Goal: Task Accomplishment & Management: Complete application form

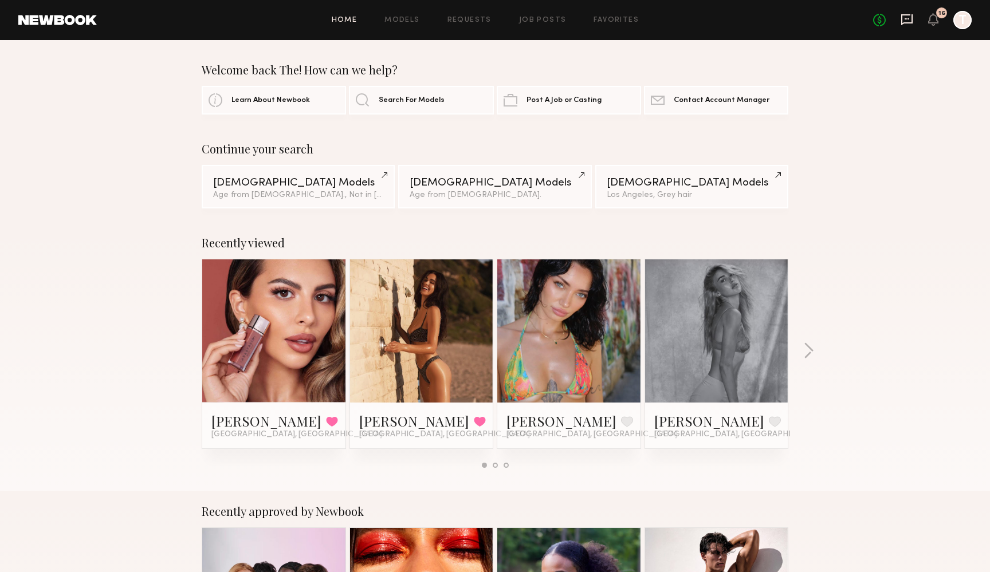
click at [904, 19] on icon at bounding box center [906, 19] width 13 height 13
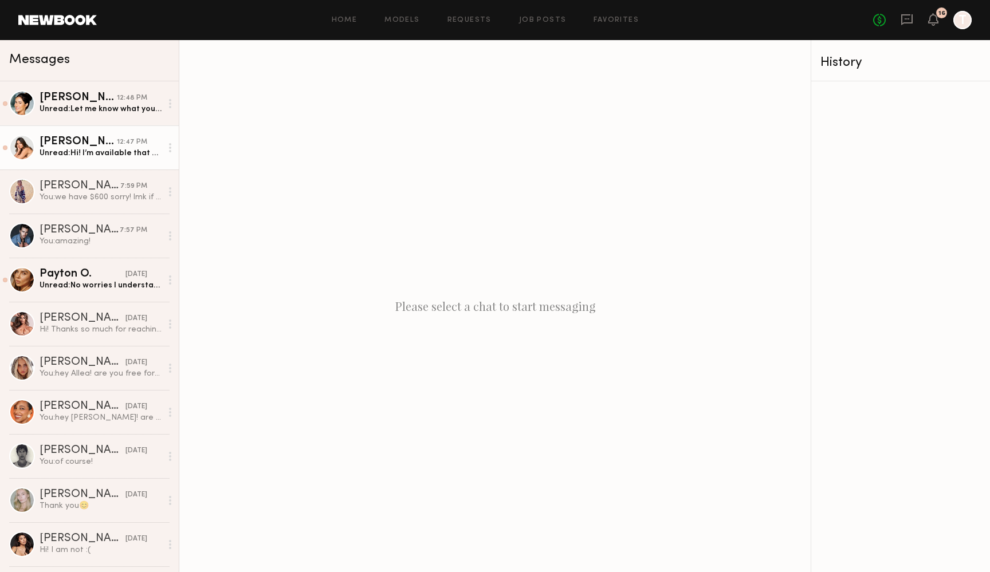
click at [66, 155] on div "Unread: Hi! I’m available that date! I would love to be apart of this shoot! (M…" at bounding box center [101, 153] width 122 height 11
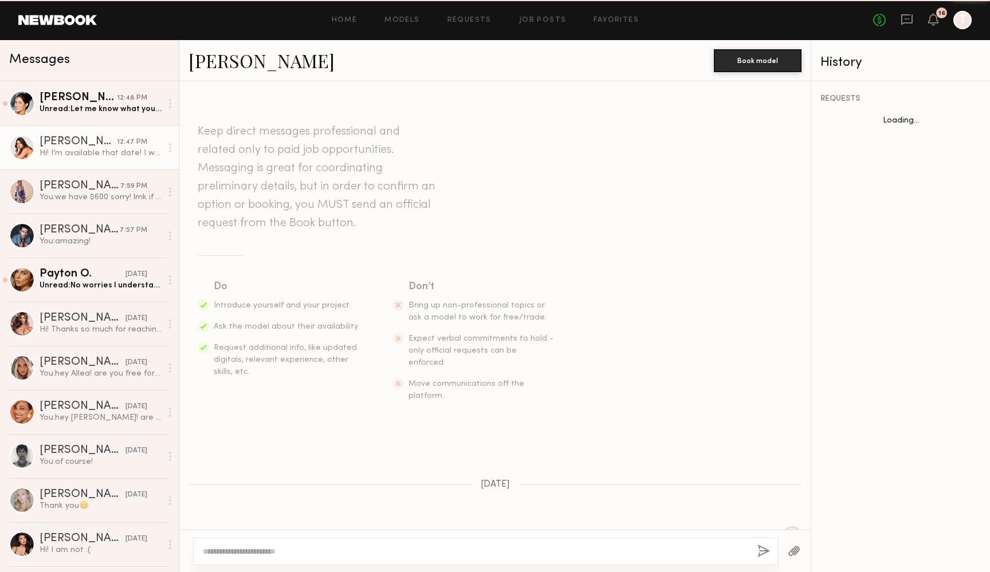
scroll to position [868, 0]
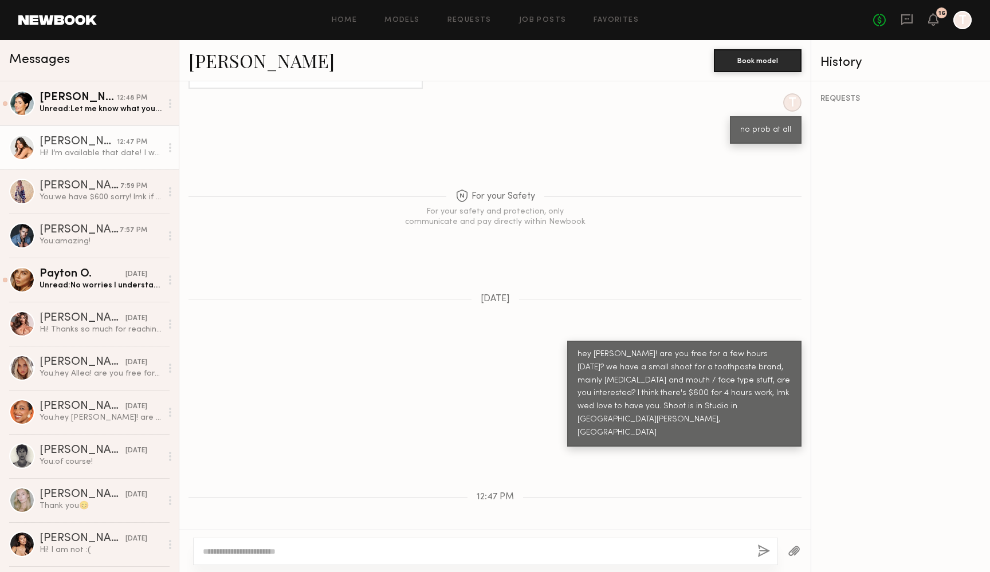
click at [219, 65] on link "[PERSON_NAME]" at bounding box center [261, 60] width 146 height 25
click at [223, 550] on textarea at bounding box center [475, 551] width 545 height 11
type textarea "**********"
click at [762, 551] on button "button" at bounding box center [763, 552] width 13 height 14
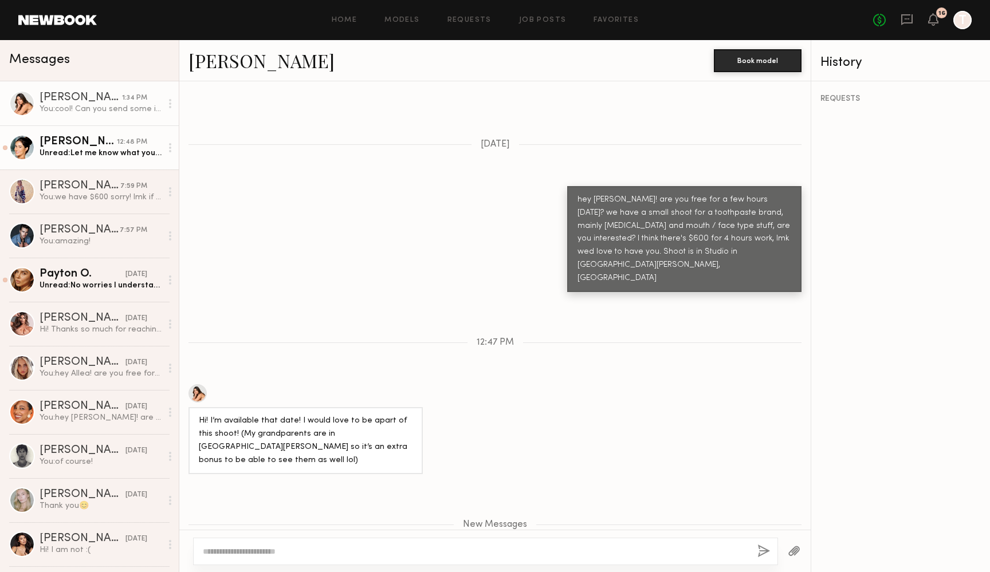
click at [71, 146] on div "[PERSON_NAME]" at bounding box center [78, 141] width 77 height 11
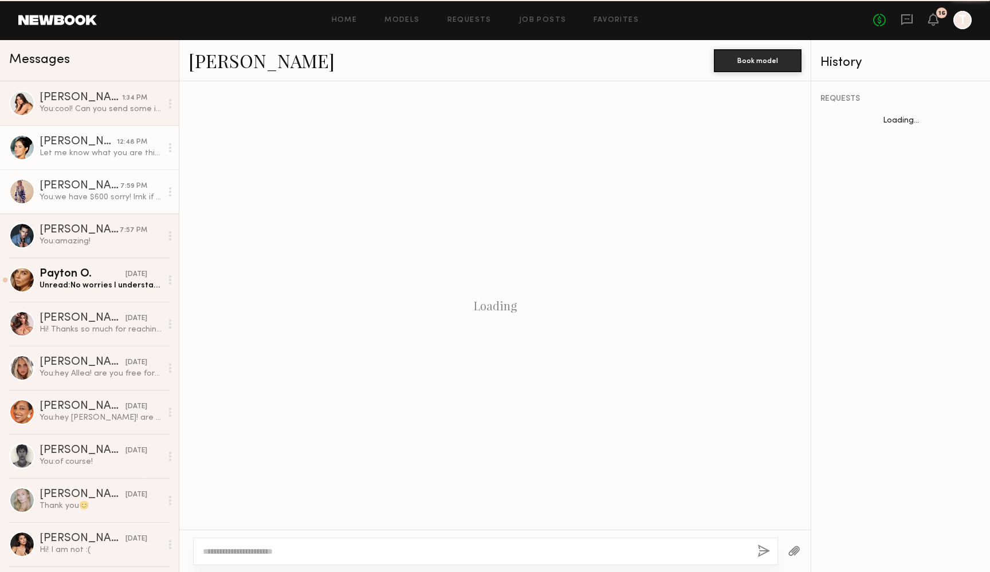
scroll to position [280, 0]
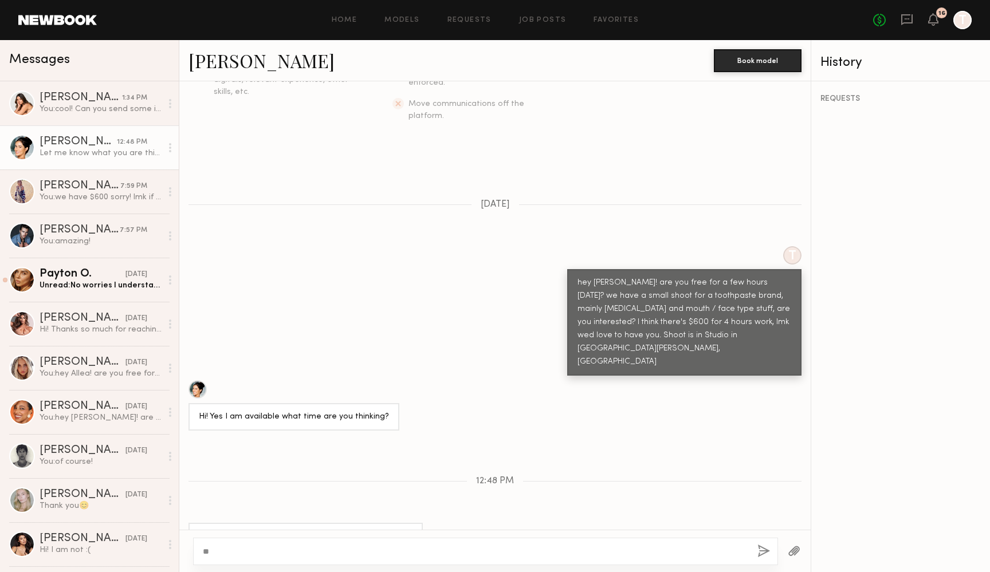
type textarea "*"
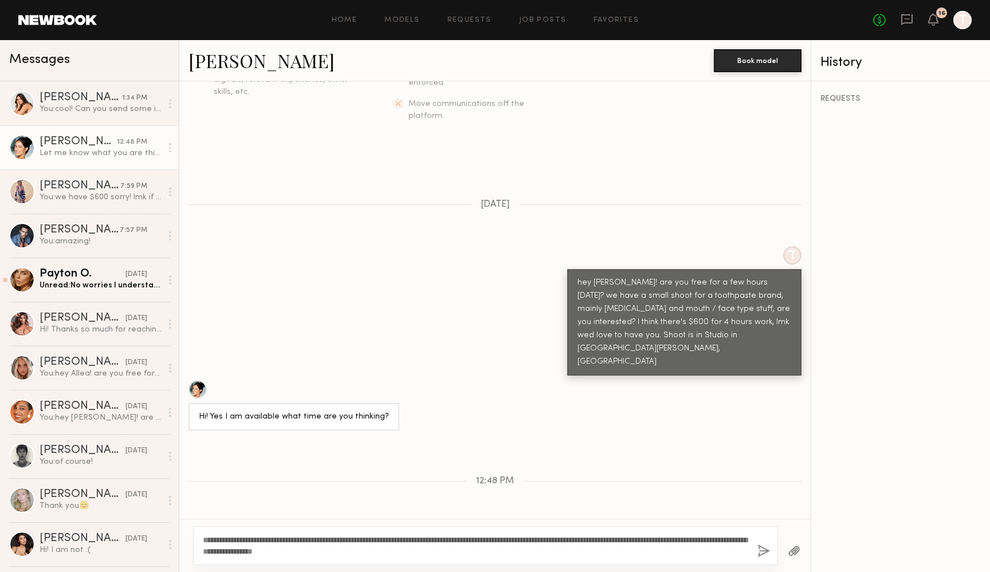
type textarea "**********"
click at [764, 549] on button "button" at bounding box center [763, 552] width 13 height 14
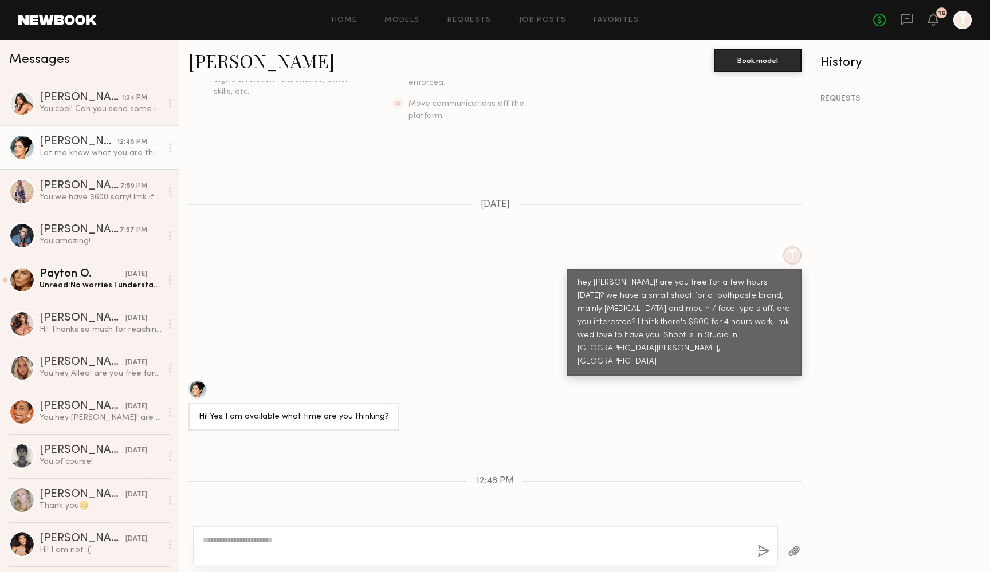
scroll to position [437, 0]
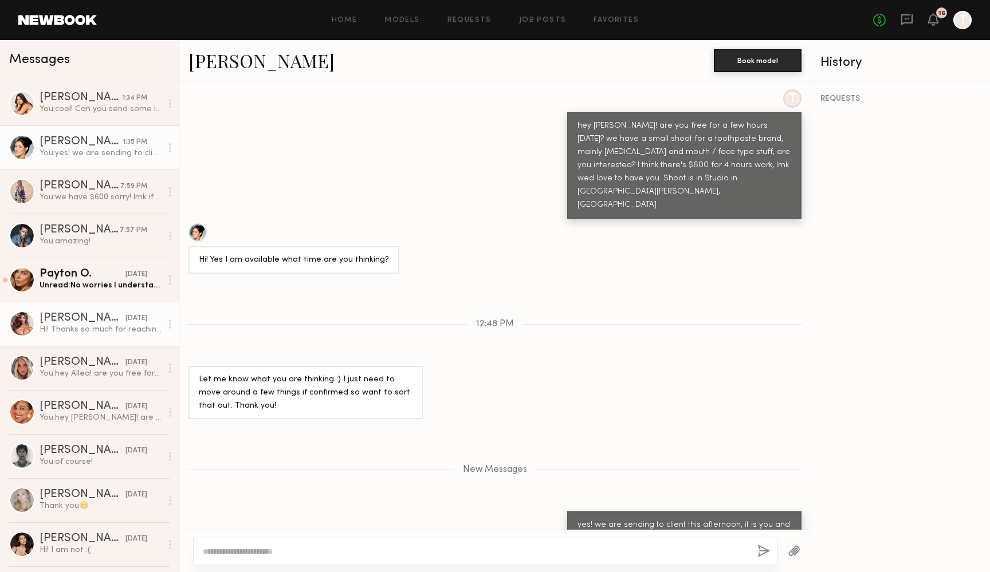
click at [76, 314] on div "[PERSON_NAME]" at bounding box center [83, 318] width 86 height 11
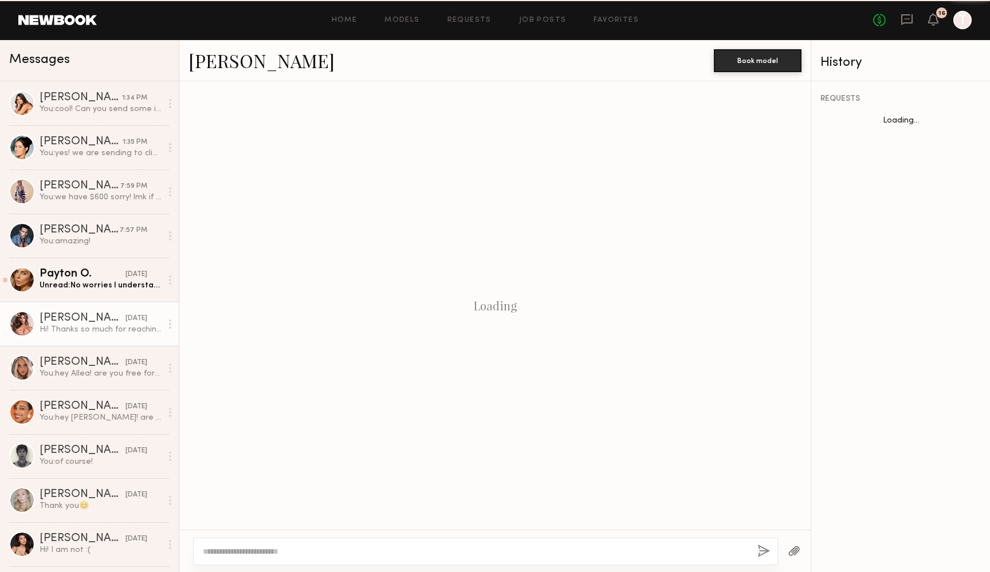
scroll to position [151, 0]
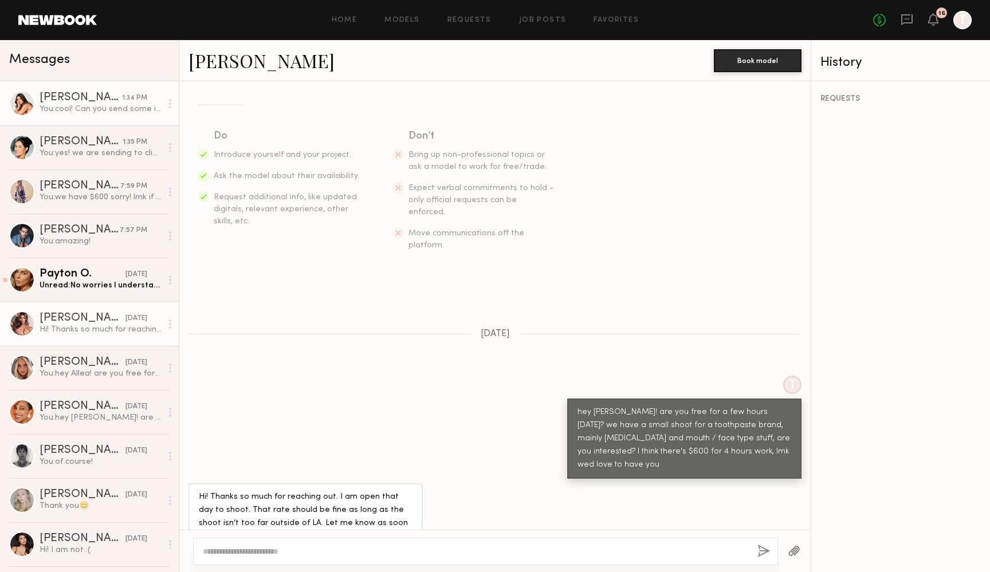
click at [113, 104] on div "You: cool! Can you send some iPhone pics(from today if possible) of your teeth …" at bounding box center [101, 109] width 122 height 11
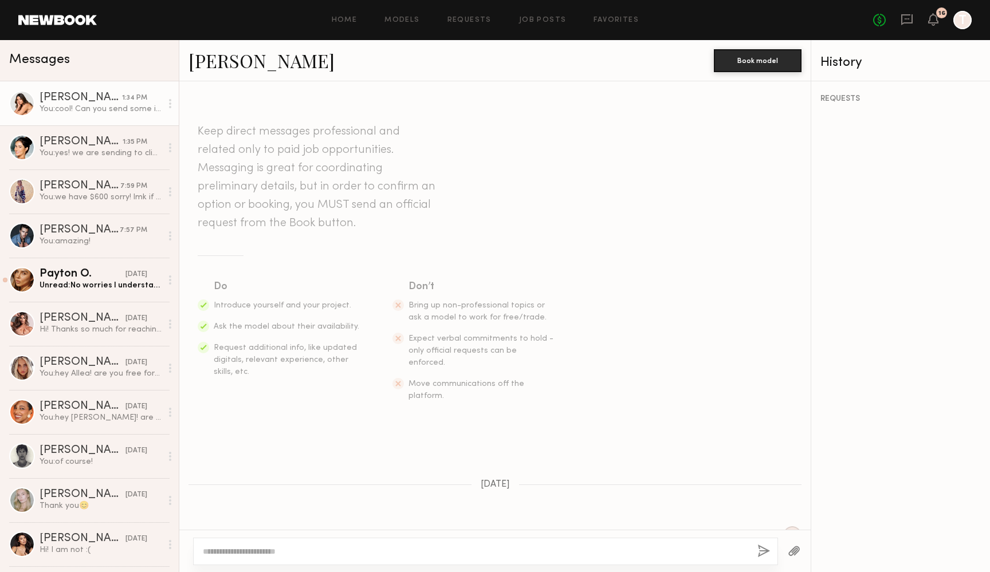
scroll to position [935, 0]
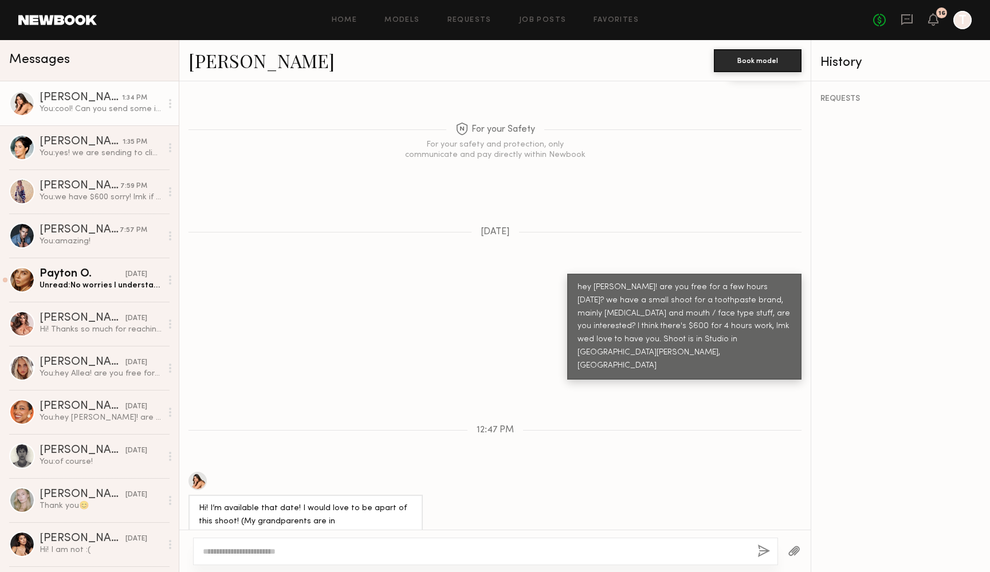
click at [223, 54] on link "[PERSON_NAME]" at bounding box center [261, 60] width 146 height 25
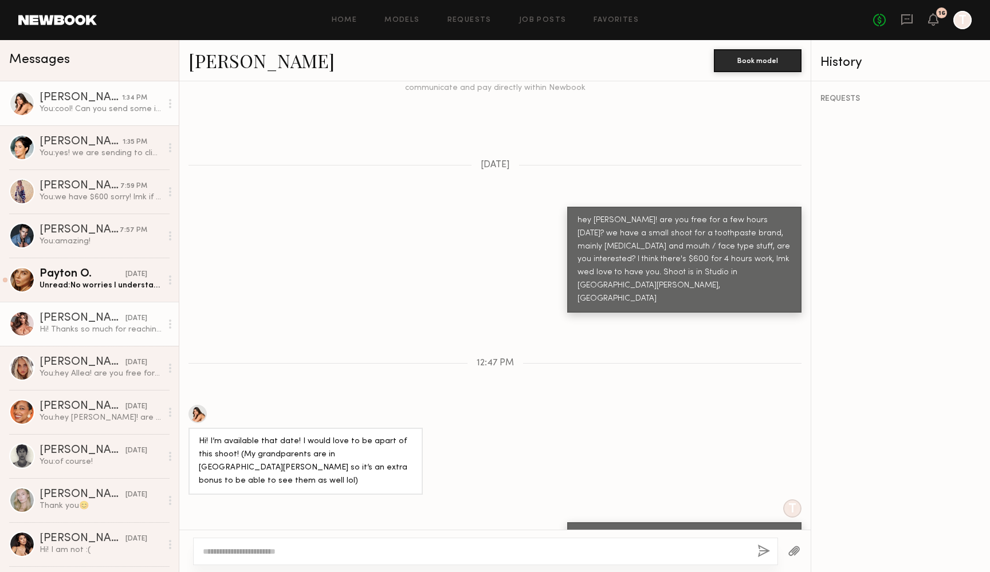
click at [41, 324] on div "[PERSON_NAME]" at bounding box center [83, 318] width 86 height 11
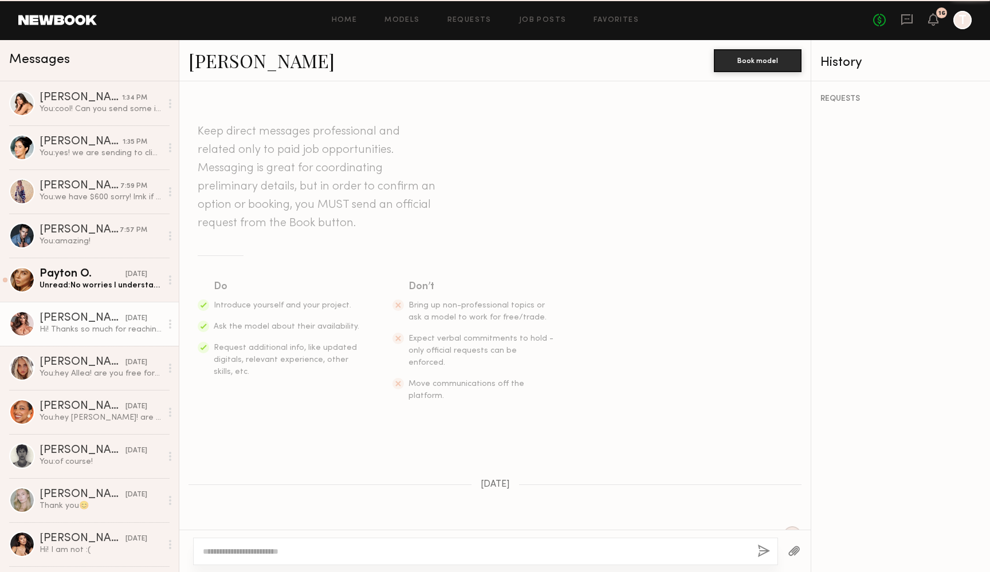
scroll to position [151, 0]
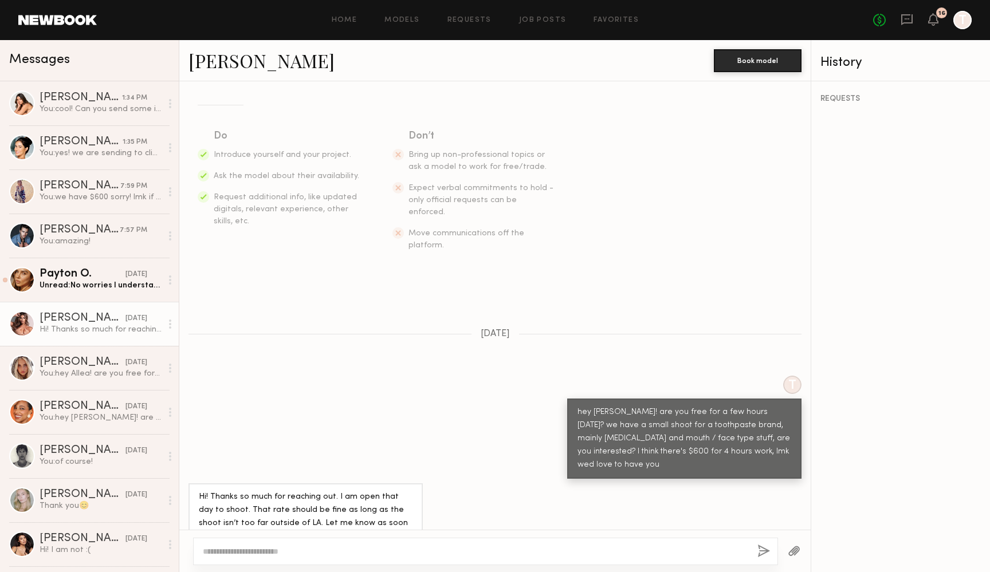
click at [205, 68] on link "[PERSON_NAME]" at bounding box center [261, 60] width 146 height 25
click at [244, 550] on textarea at bounding box center [475, 551] width 545 height 11
type textarea "**********"
click at [761, 549] on button "button" at bounding box center [763, 552] width 13 height 14
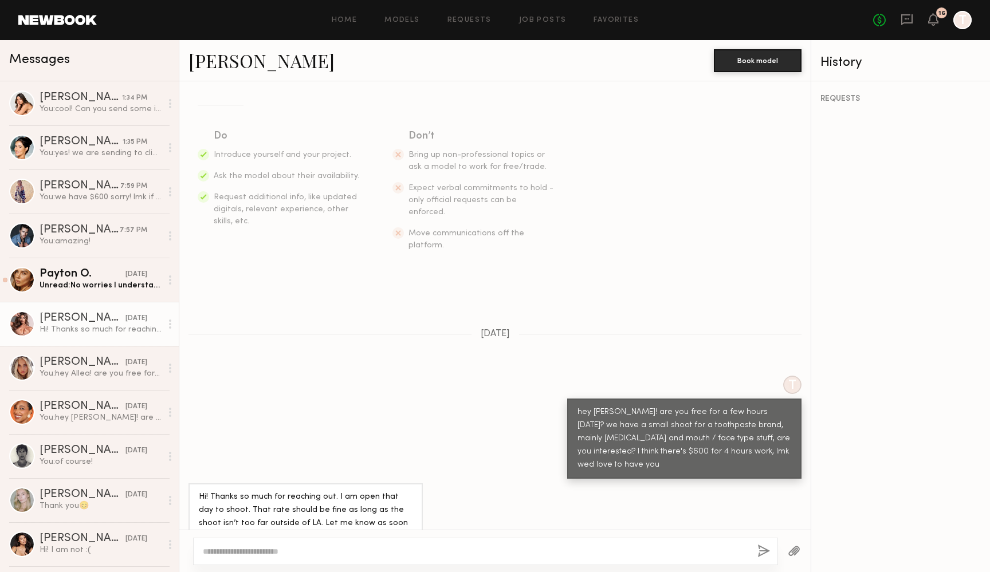
scroll to position [393, 0]
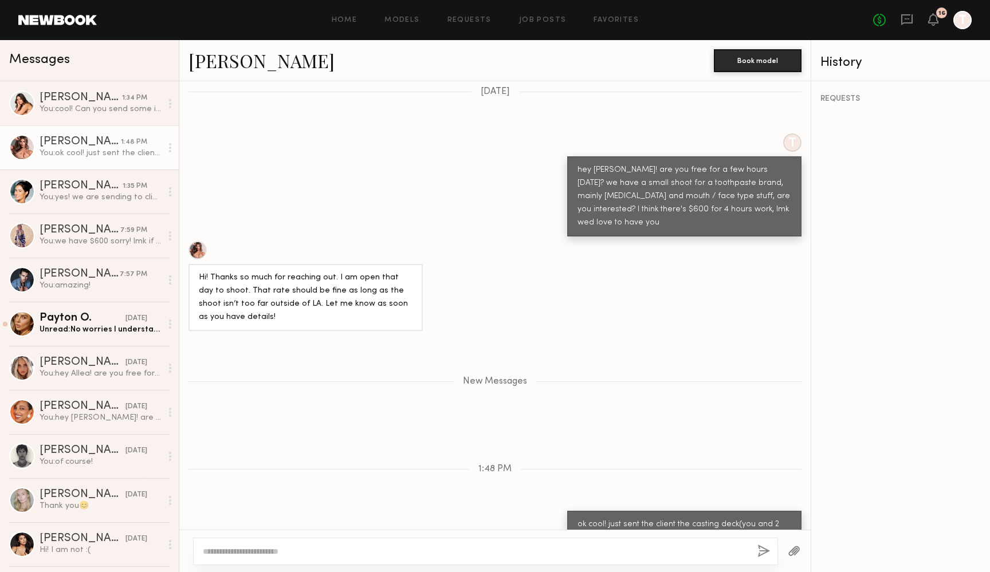
click at [321, 553] on textarea at bounding box center [475, 551] width 545 height 11
type textarea "**********"
click at [756, 553] on div "**********" at bounding box center [485, 551] width 585 height 27
click at [764, 552] on button "button" at bounding box center [763, 552] width 13 height 14
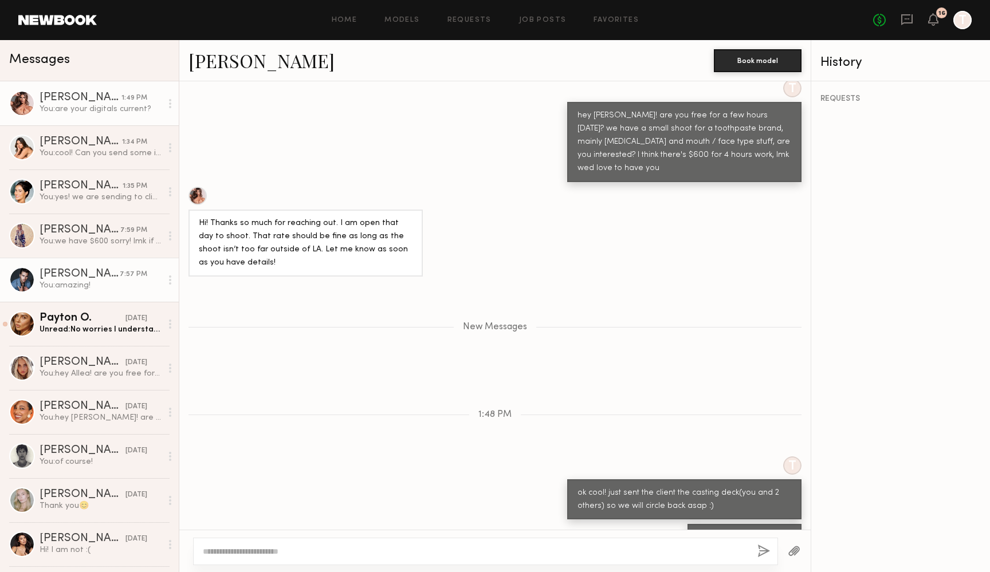
click at [84, 293] on link "Jake H. 7:57 PM You: amazing!" at bounding box center [89, 280] width 179 height 44
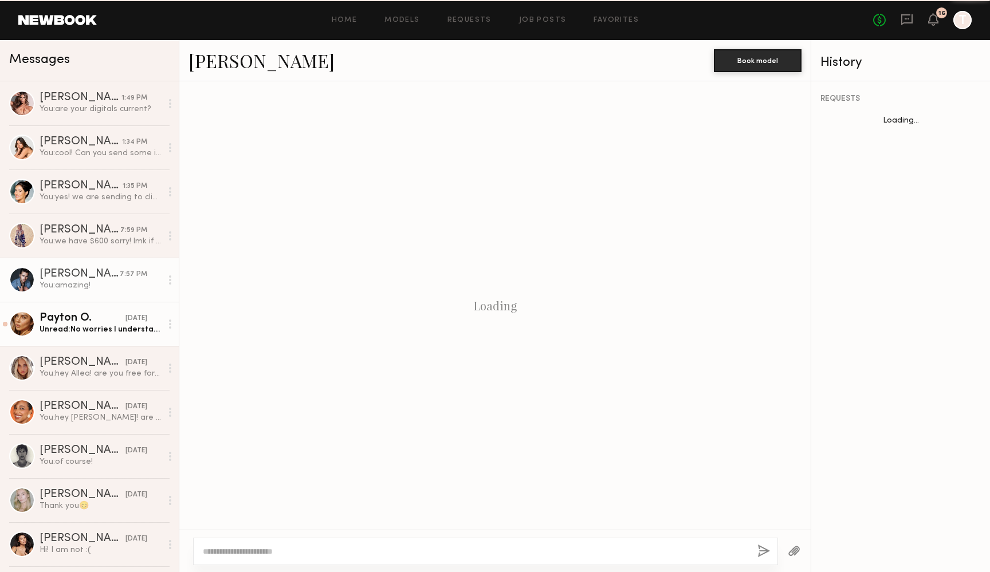
scroll to position [537, 0]
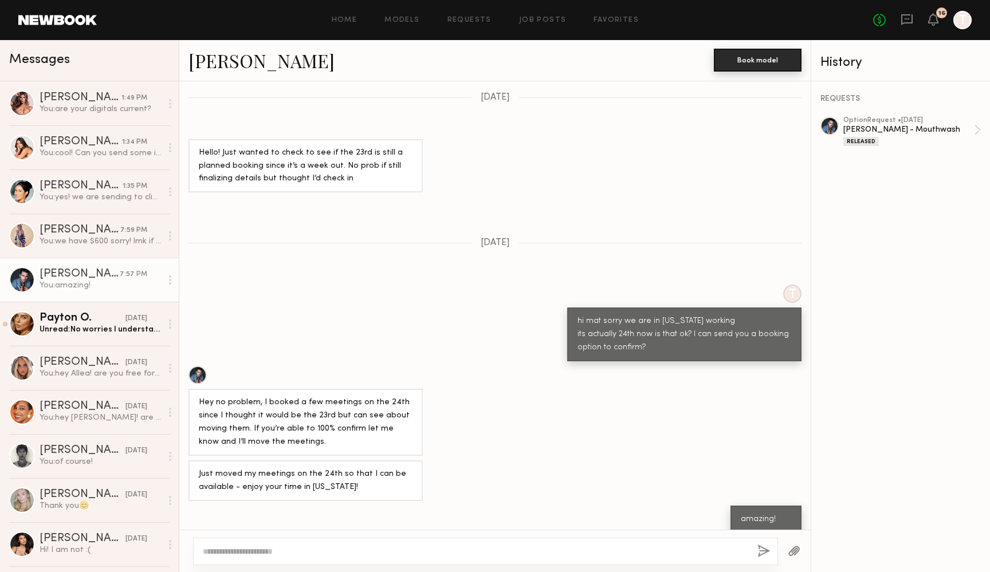
click at [738, 59] on button "Book model" at bounding box center [758, 60] width 88 height 23
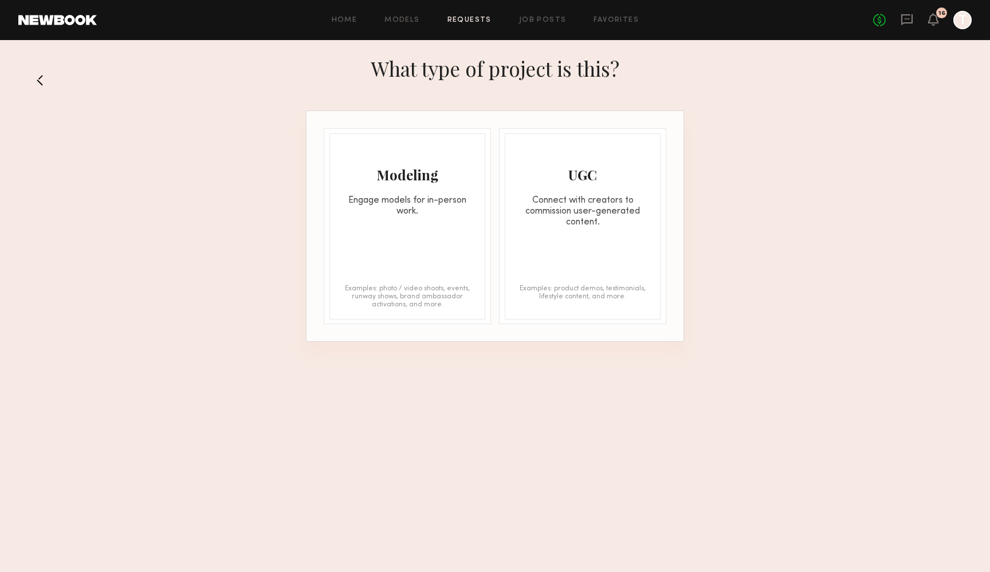
click at [372, 235] on div "Modeling Engage models for in-person work. Examples: photo / video shoots, even…" at bounding box center [407, 226] width 156 height 186
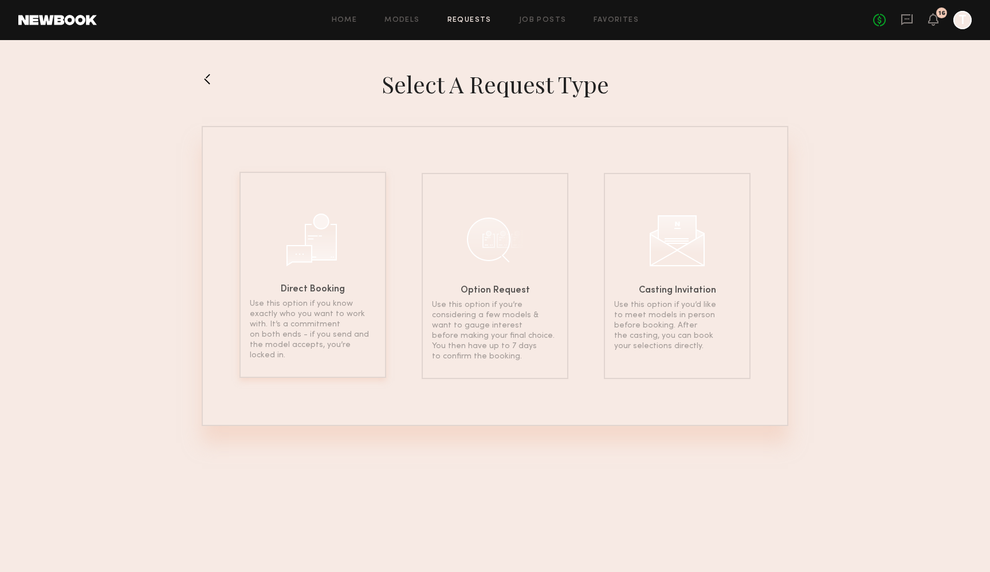
click at [331, 258] on div at bounding box center [312, 238] width 57 height 57
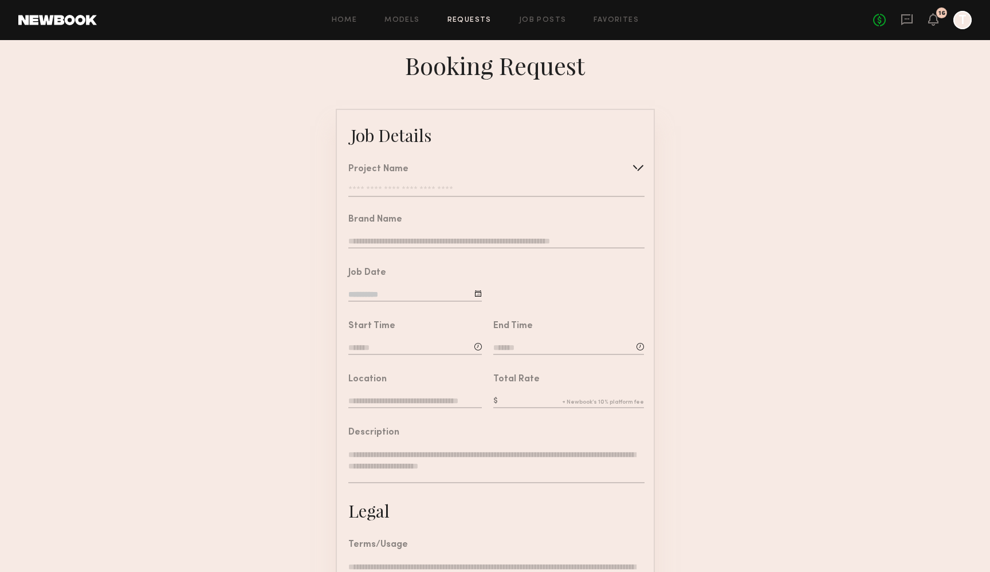
click at [467, 171] on div "Project Name" at bounding box center [496, 169] width 296 height 9
click at [639, 168] on div at bounding box center [638, 168] width 18 height 18
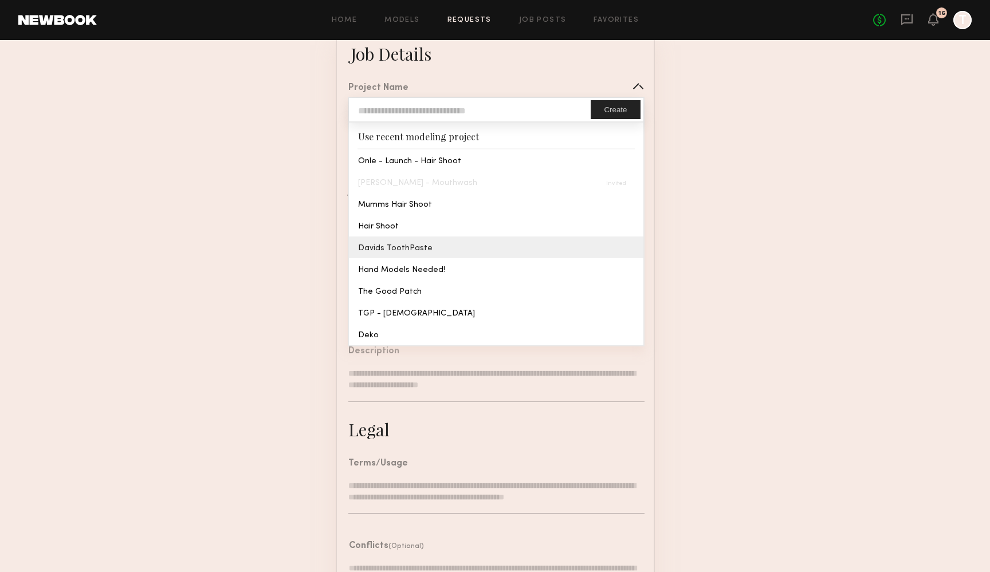
scroll to position [117, 0]
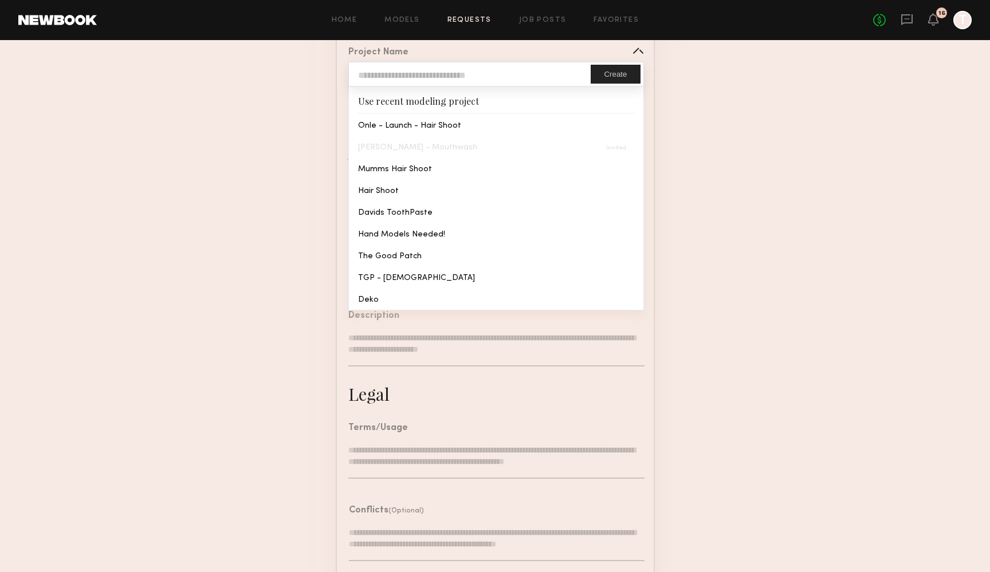
click at [242, 320] on form "Job Details Project Name Create Use recent modeling project Onle - Launch - Hai…" at bounding box center [495, 311] width 990 height 638
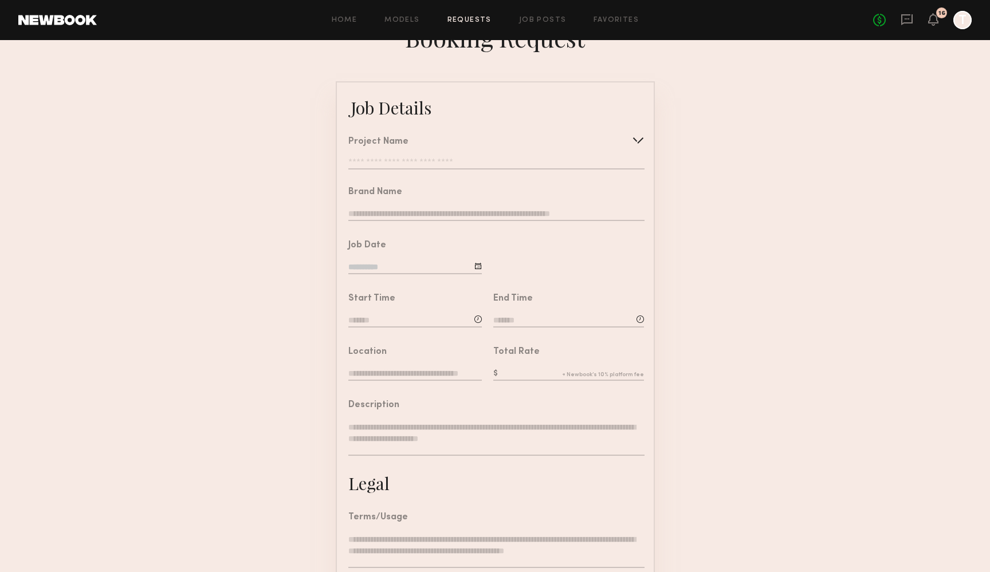
scroll to position [25, 0]
click at [377, 141] on div "Project Name" at bounding box center [378, 144] width 60 height 9
click at [372, 162] on input "text" at bounding box center [496, 165] width 296 height 11
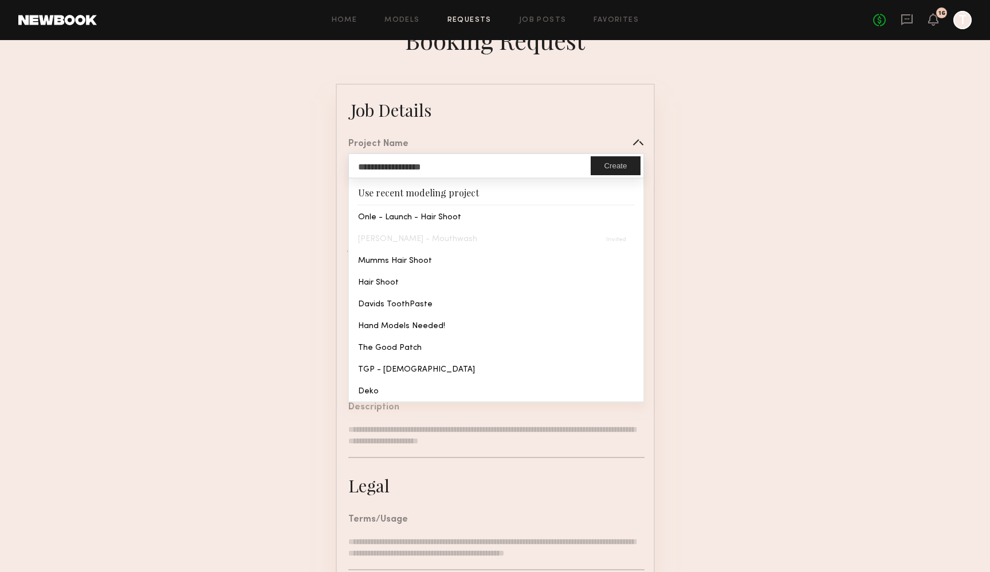
type input "**********"
click at [609, 166] on button "Create" at bounding box center [615, 165] width 49 height 19
type input "**********"
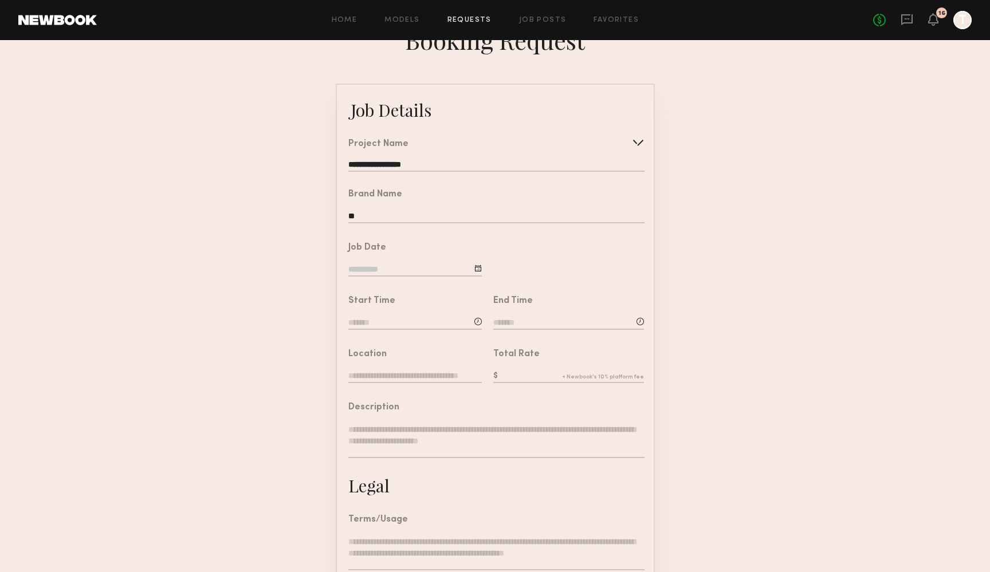
type input "*"
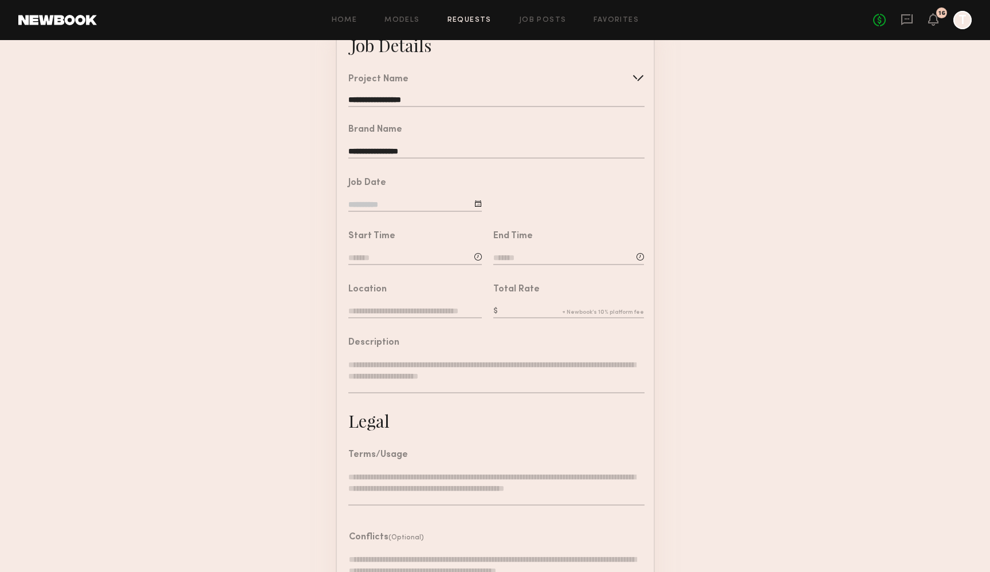
type input "**********"
click at [360, 205] on input at bounding box center [414, 205] width 133 height 13
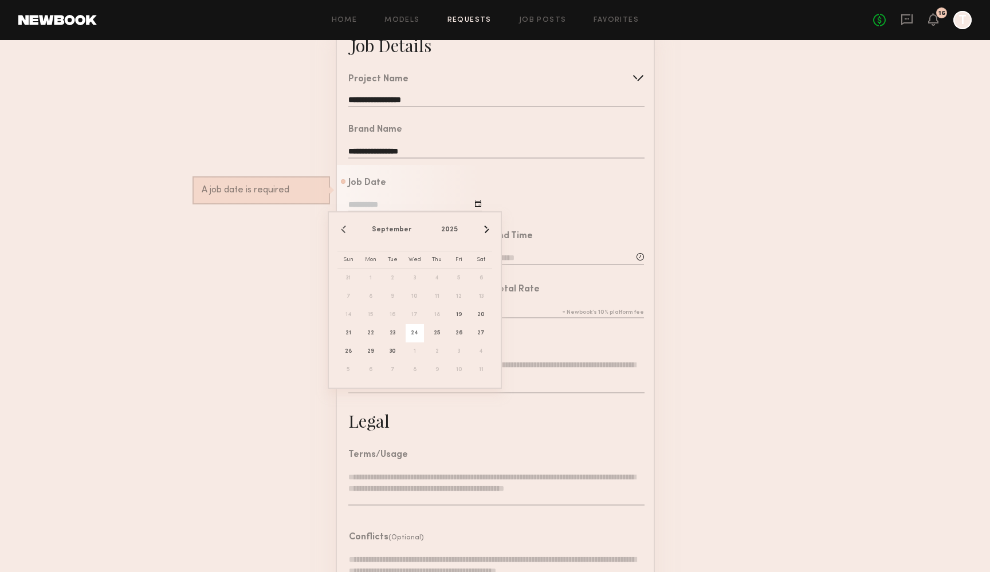
click at [415, 331] on span "24" at bounding box center [415, 333] width 18 height 18
type input "**********"
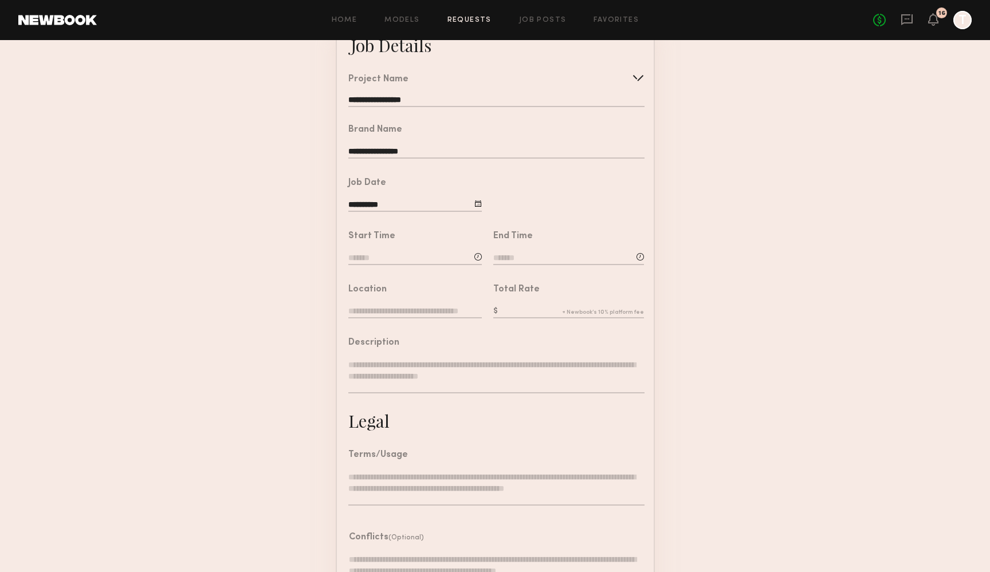
click at [394, 258] on input at bounding box center [414, 259] width 133 height 13
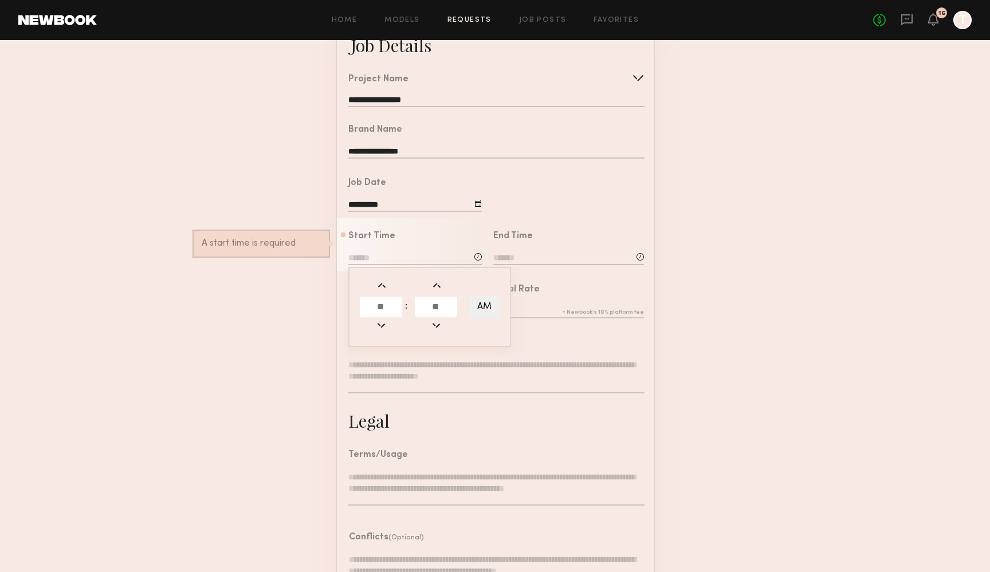
click at [310, 243] on form "**********" at bounding box center [495, 338] width 990 height 638
click at [386, 251] on div "Start Time : AM A start time is required" at bounding box center [414, 249] width 133 height 35
click at [481, 255] on div at bounding box center [477, 256] width 7 height 7
click at [382, 304] on input "text" at bounding box center [381, 307] width 42 height 21
type input "**"
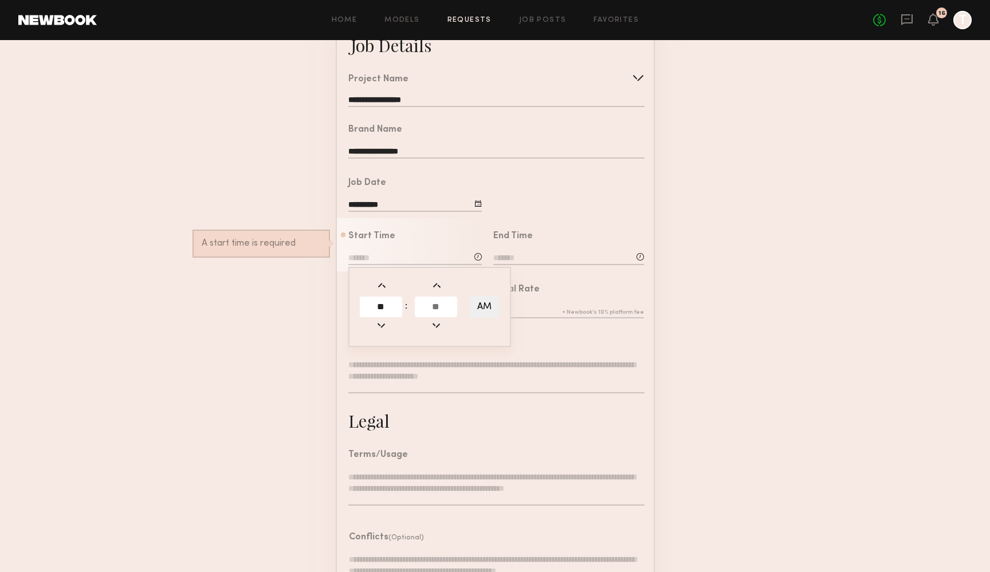
click at [432, 305] on input "text" at bounding box center [436, 307] width 42 height 21
type input "**"
type input "********"
click at [273, 315] on form "**********" at bounding box center [495, 338] width 990 height 638
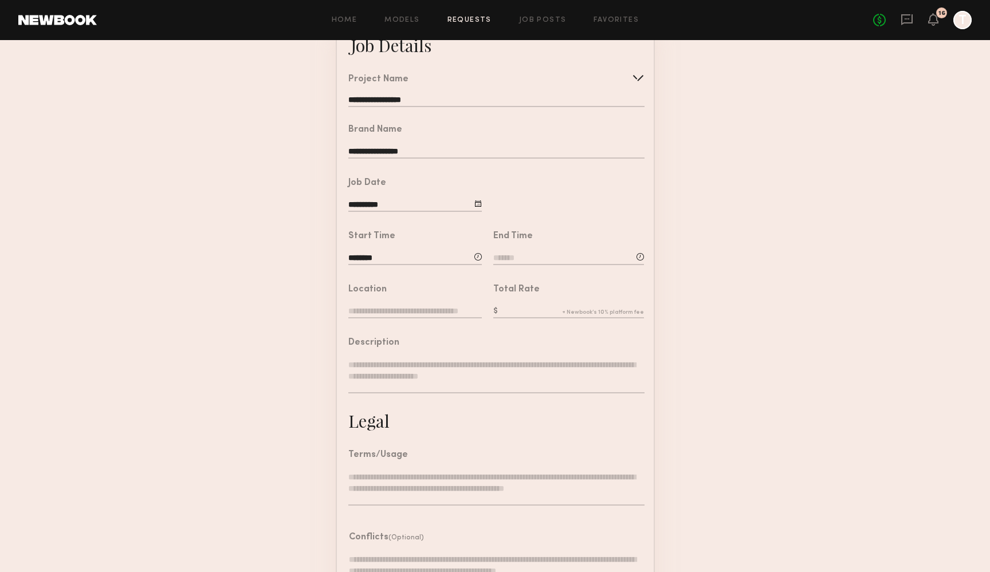
click at [496, 257] on input at bounding box center [568, 259] width 151 height 13
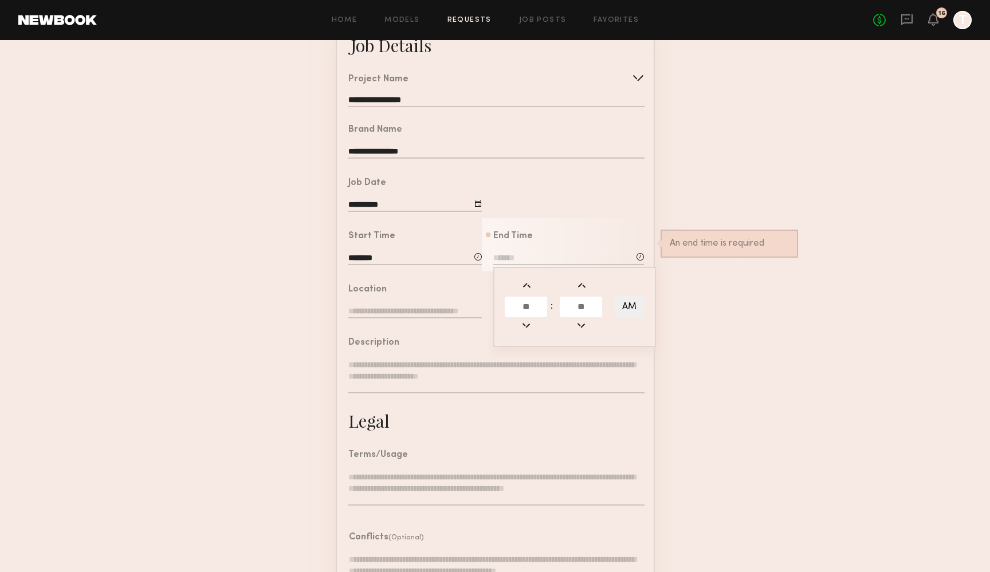
click at [518, 306] on input "text" at bounding box center [526, 307] width 42 height 21
type input "*"
type input "**"
type input "*******"
type input "*"
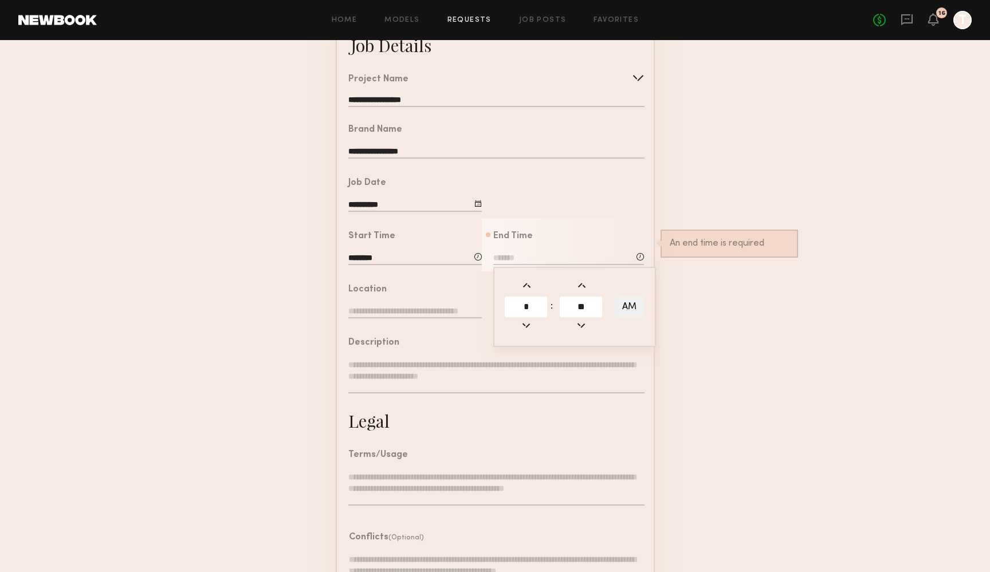
type input "**"
click at [638, 305] on button "AM" at bounding box center [629, 307] width 29 height 22
type input "*******"
type input "***"
click at [679, 308] on form "**********" at bounding box center [495, 338] width 990 height 638
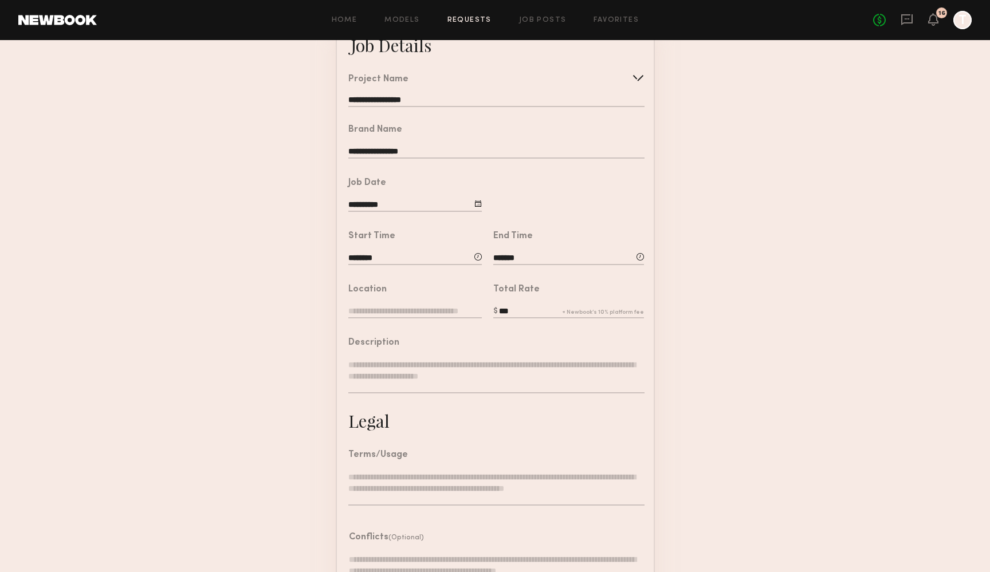
drag, startPoint x: 499, startPoint y: 310, endPoint x: 522, endPoint y: 310, distance: 22.9
click at [522, 310] on input "***" at bounding box center [568, 312] width 151 height 13
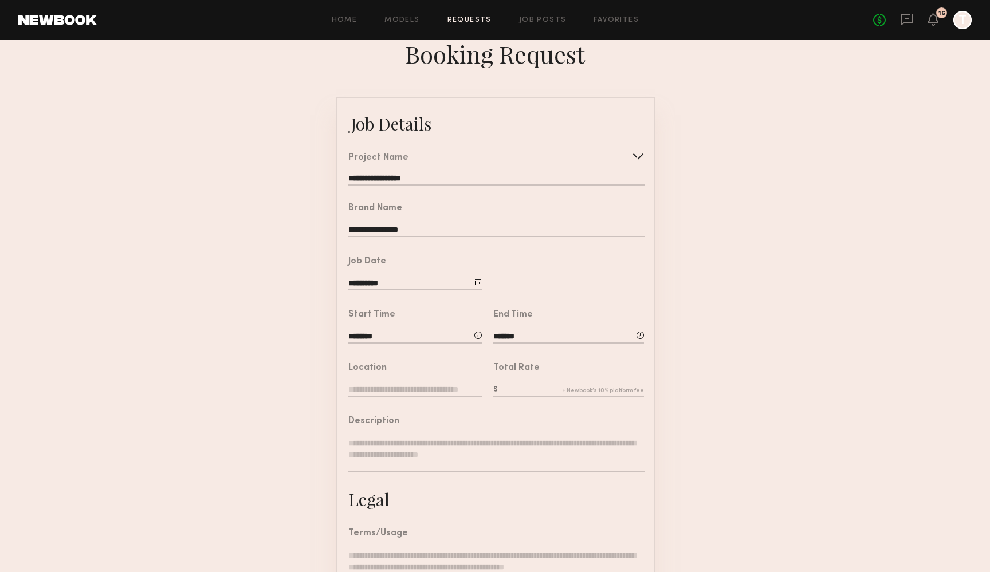
scroll to position [6, 0]
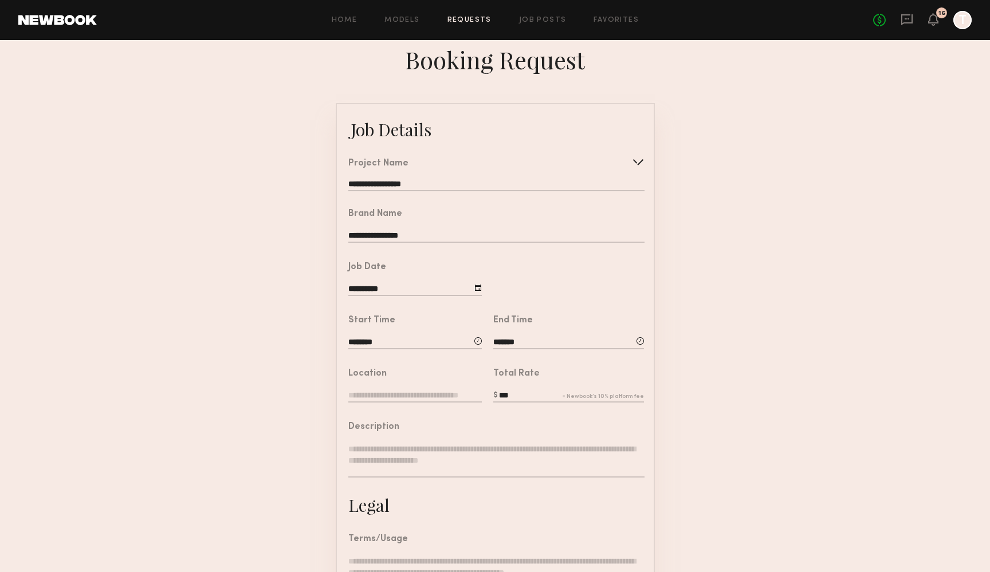
type input "***"
click at [144, 475] on form "**********" at bounding box center [495, 422] width 990 height 638
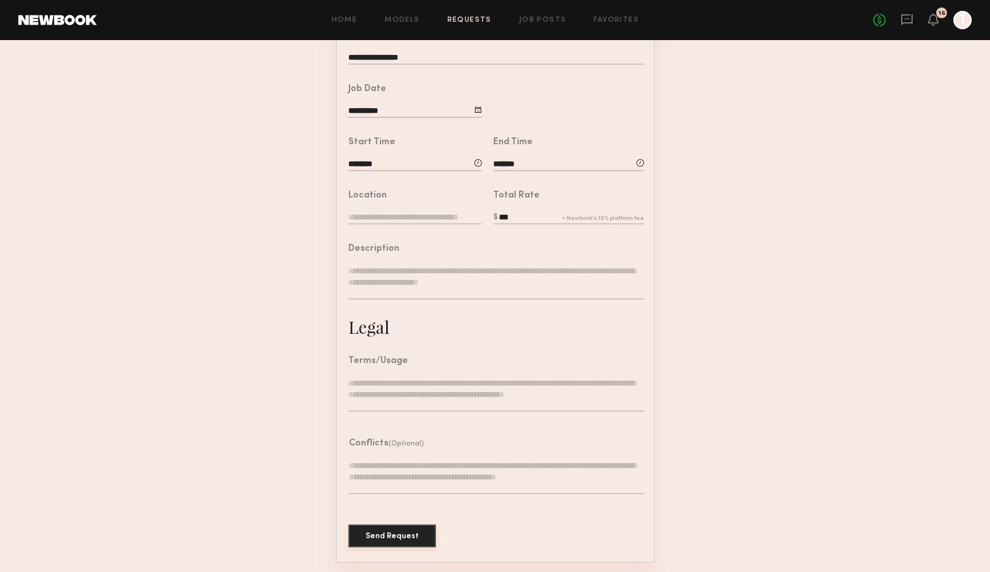
scroll to position [183, 0]
click at [381, 534] on button "Send Request" at bounding box center [392, 536] width 88 height 23
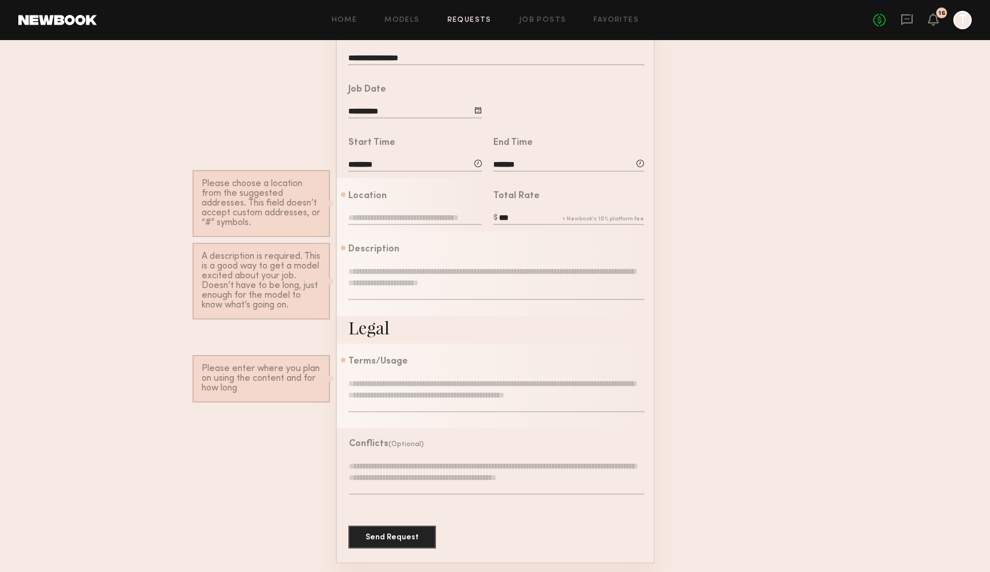
click at [369, 213] on input "text" at bounding box center [414, 219] width 133 height 13
paste input "**********"
type input "**********"
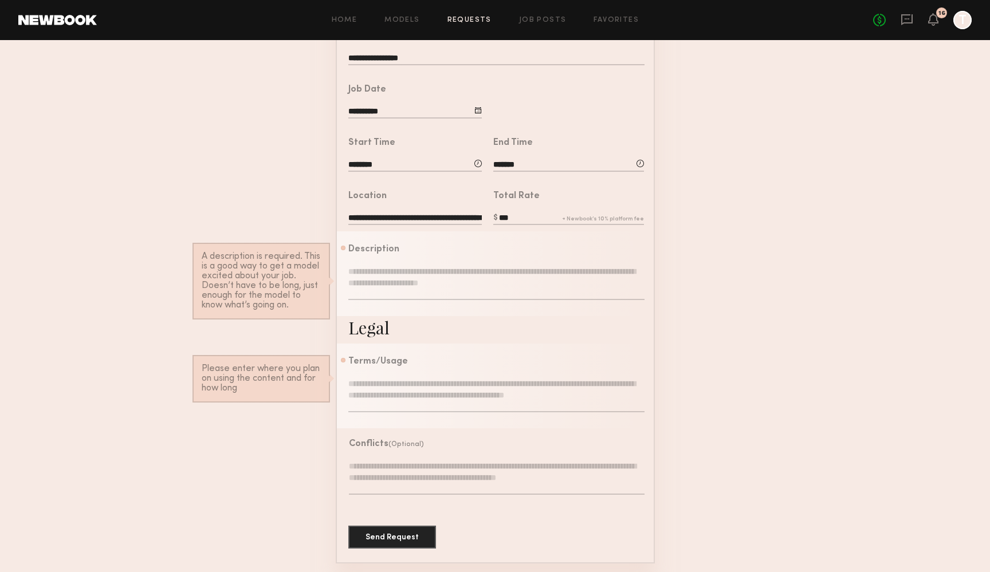
click at [385, 274] on textarea at bounding box center [496, 283] width 296 height 34
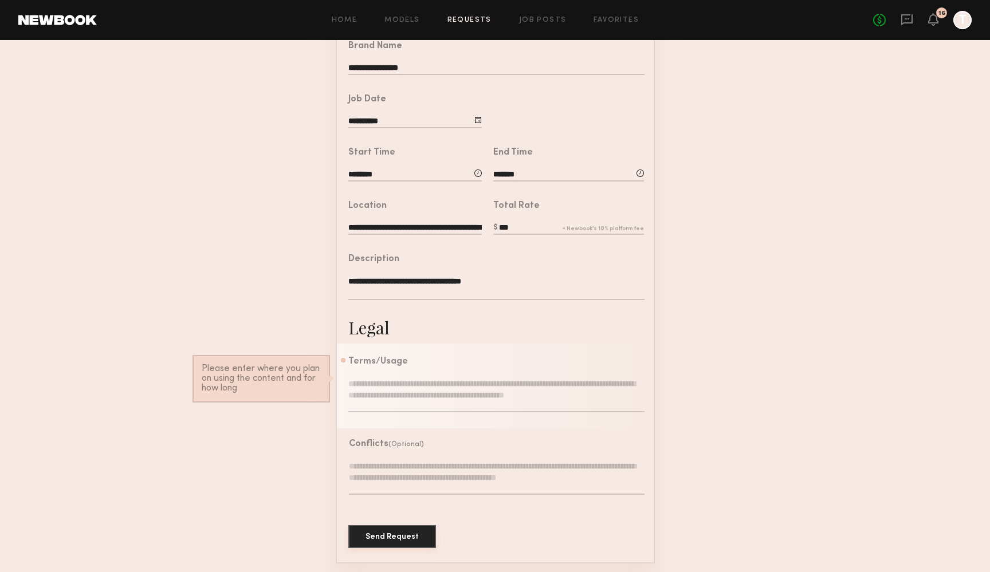
type textarea "**********"
click at [390, 532] on button "Send Request" at bounding box center [392, 536] width 88 height 23
click at [372, 382] on textarea at bounding box center [496, 395] width 296 height 34
type textarea "*"
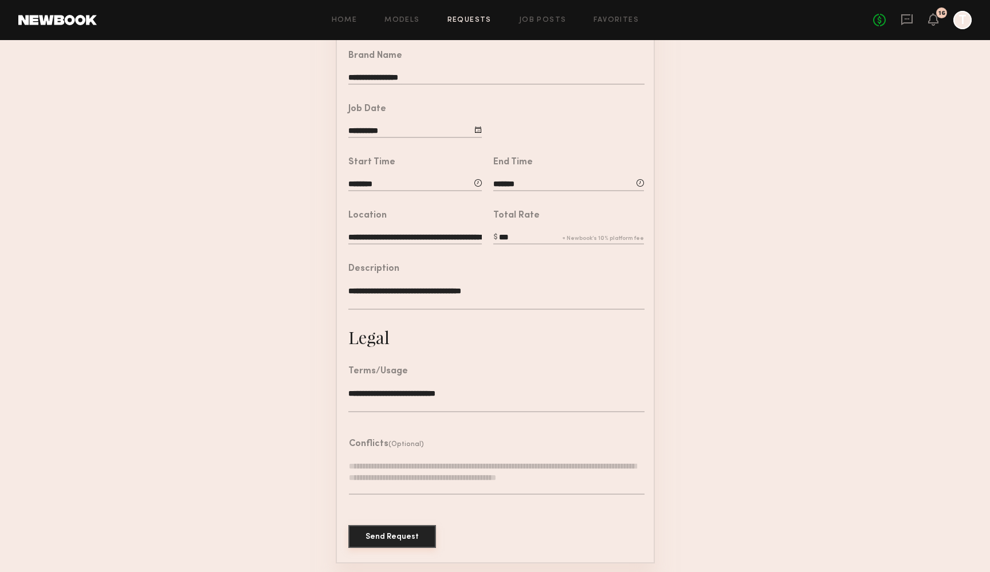
type textarea "**********"
click at [376, 533] on button "Send Request" at bounding box center [392, 536] width 88 height 23
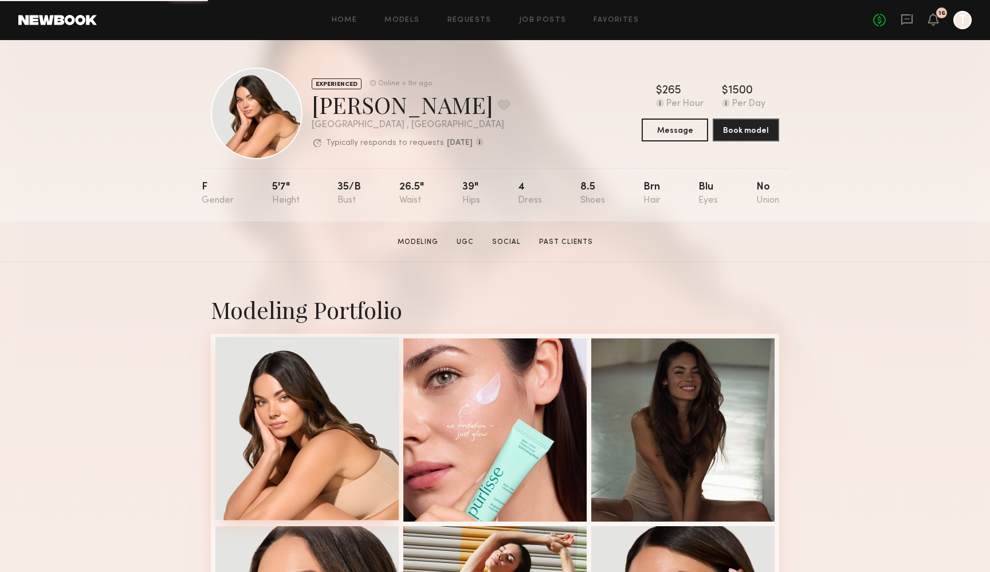
click at [258, 415] on div at bounding box center [306, 428] width 183 height 183
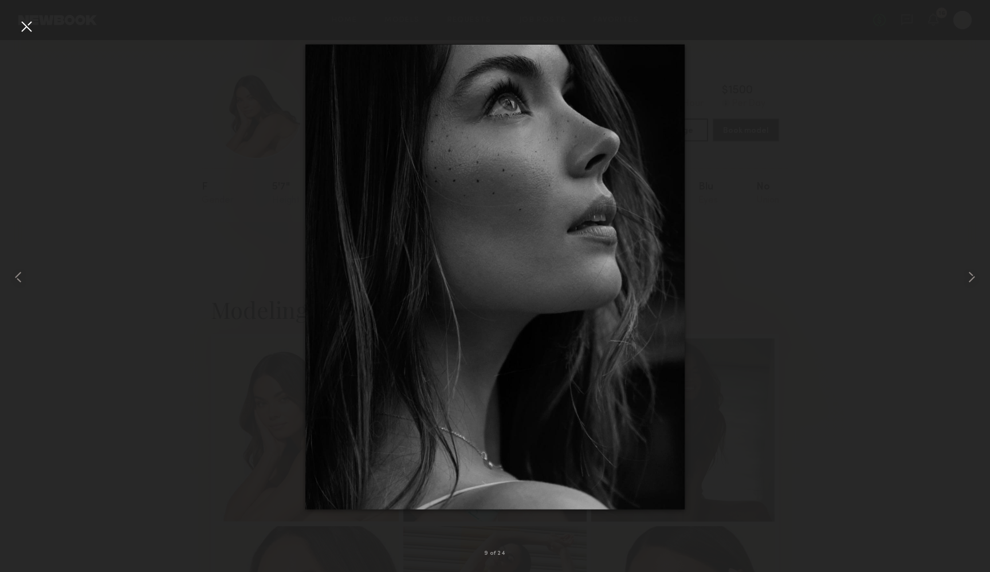
click at [27, 26] on div at bounding box center [26, 26] width 18 height 18
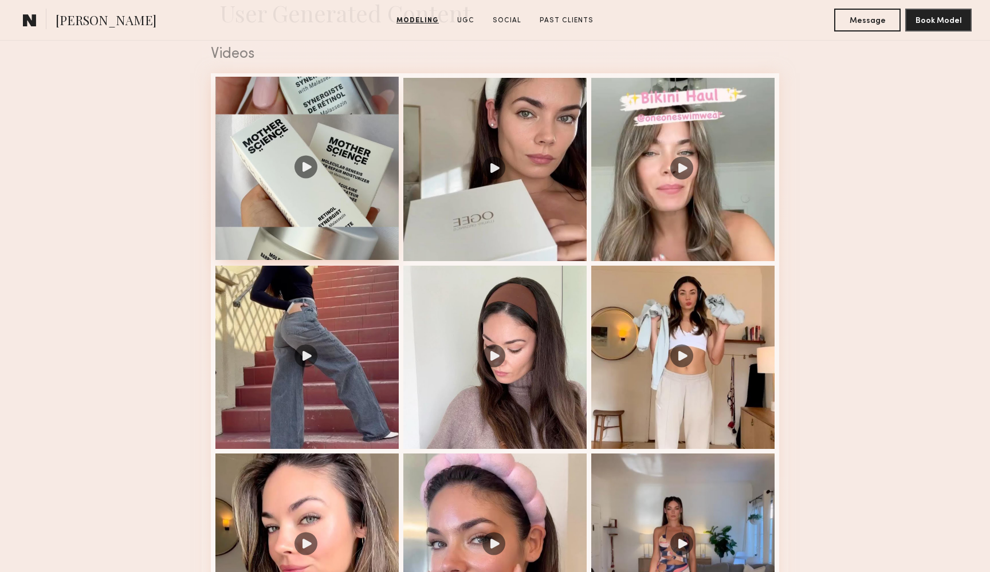
scroll to position [1891, 0]
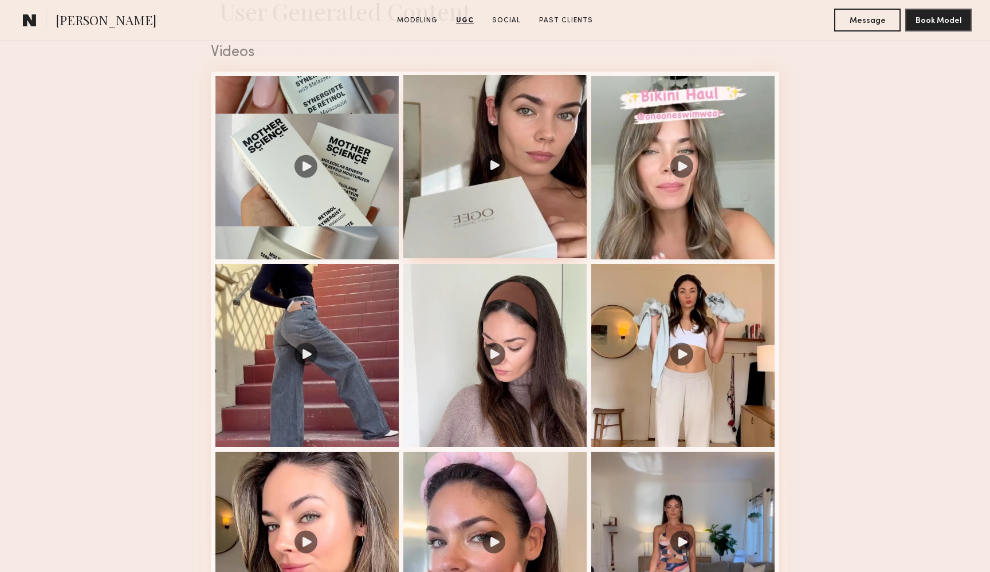
click at [474, 217] on div at bounding box center [494, 166] width 183 height 183
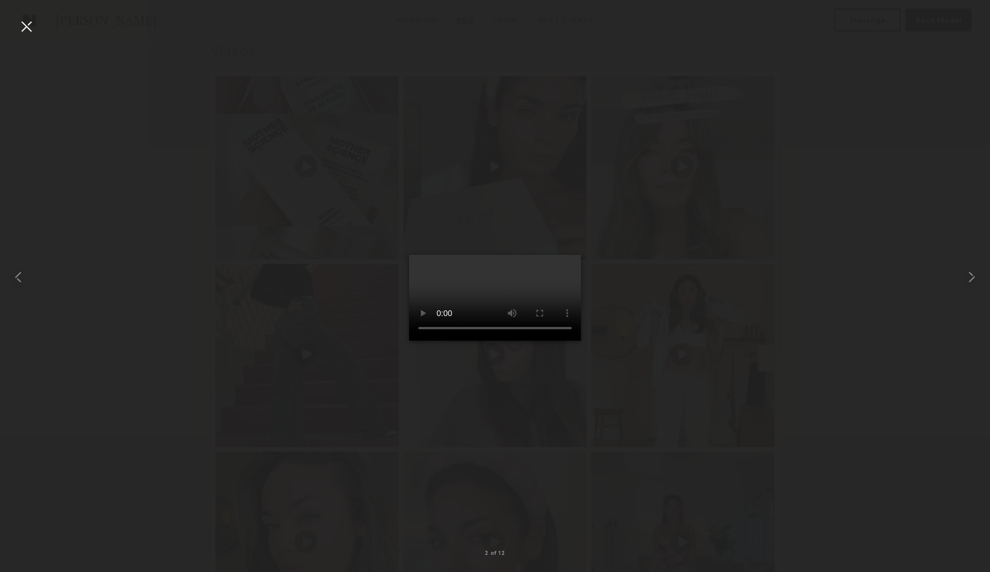
click at [27, 26] on div at bounding box center [26, 26] width 18 height 18
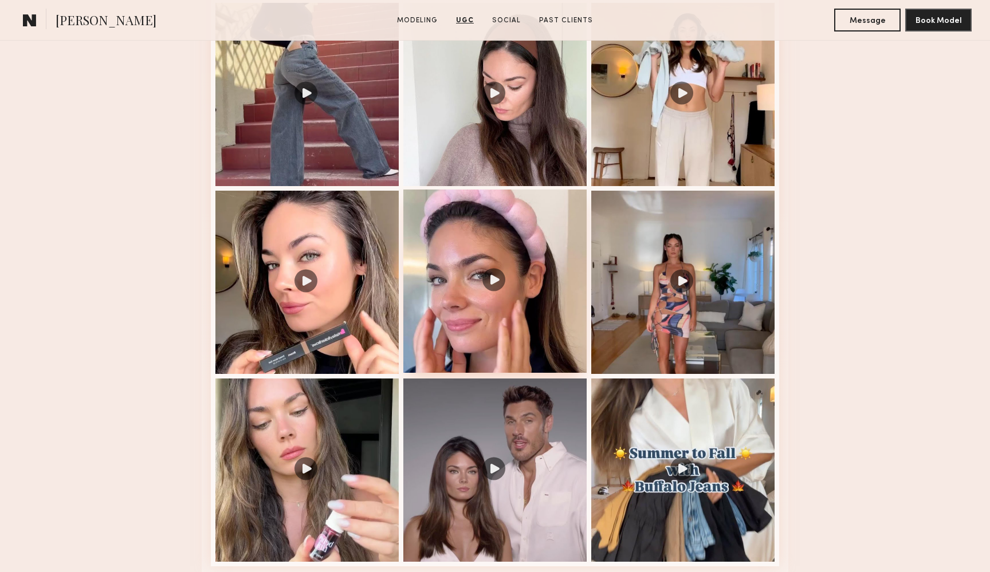
scroll to position [2201, 0]
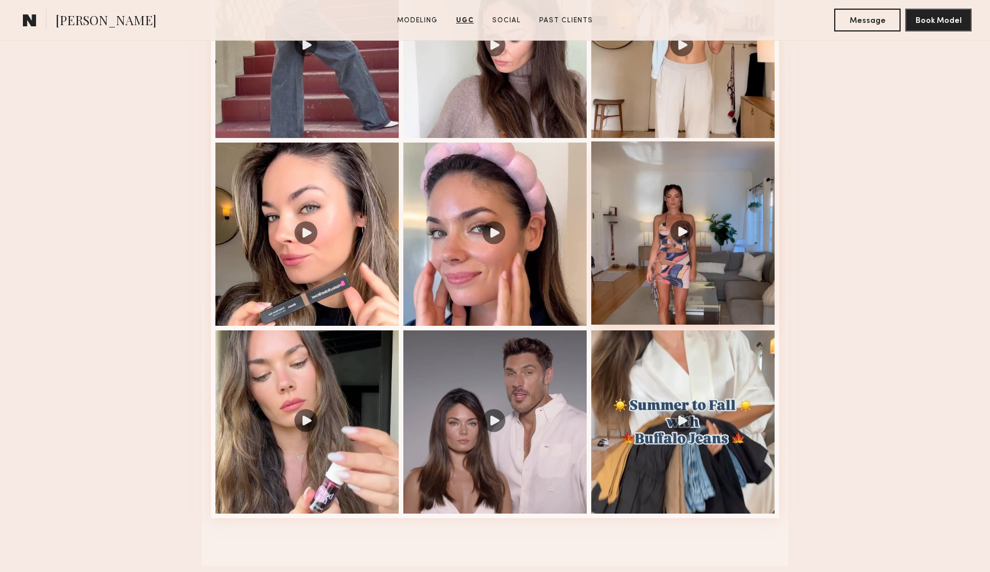
click at [722, 297] on div at bounding box center [682, 232] width 183 height 183
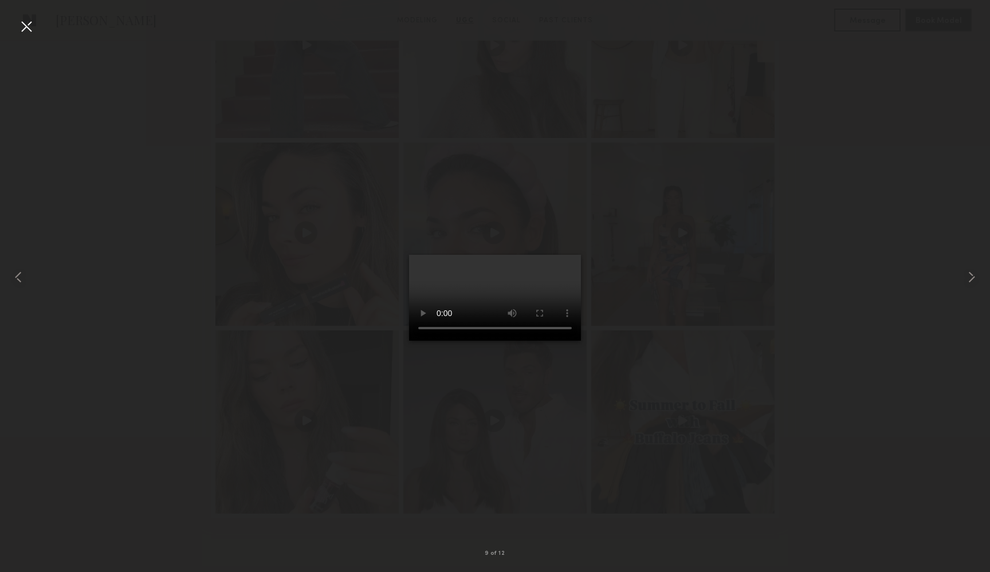
click at [25, 27] on div at bounding box center [26, 26] width 18 height 18
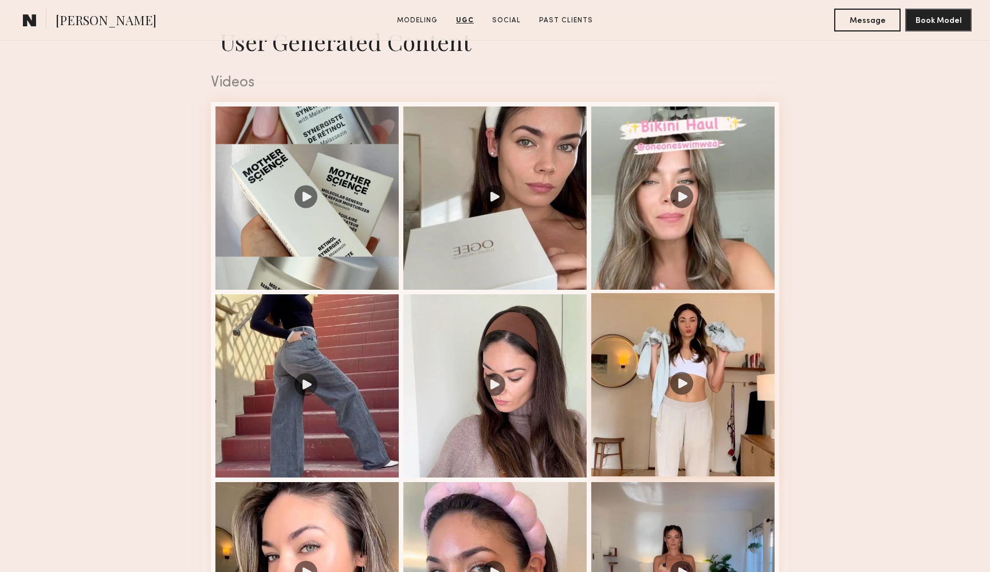
scroll to position [1855, 0]
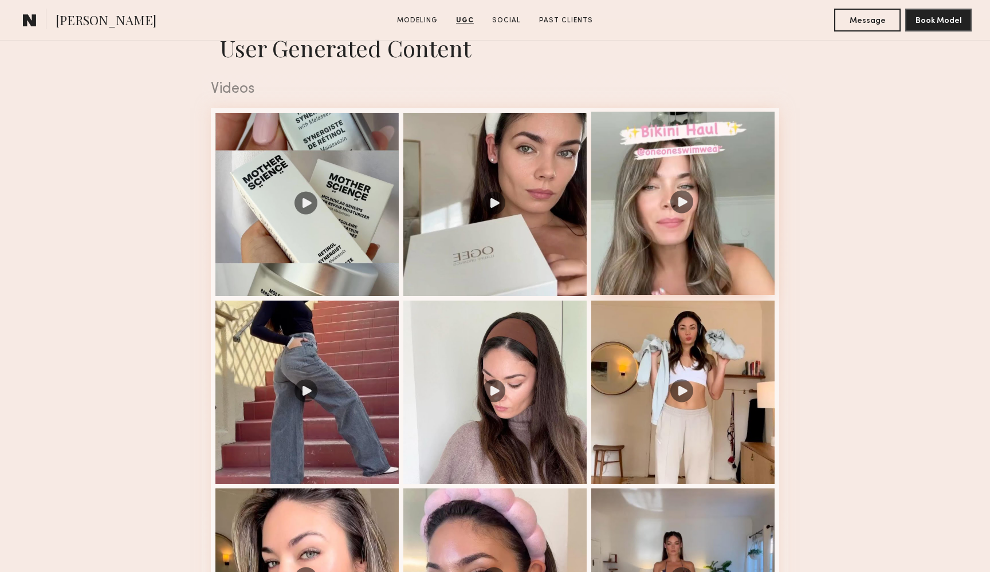
click at [662, 225] on div at bounding box center [682, 203] width 183 height 183
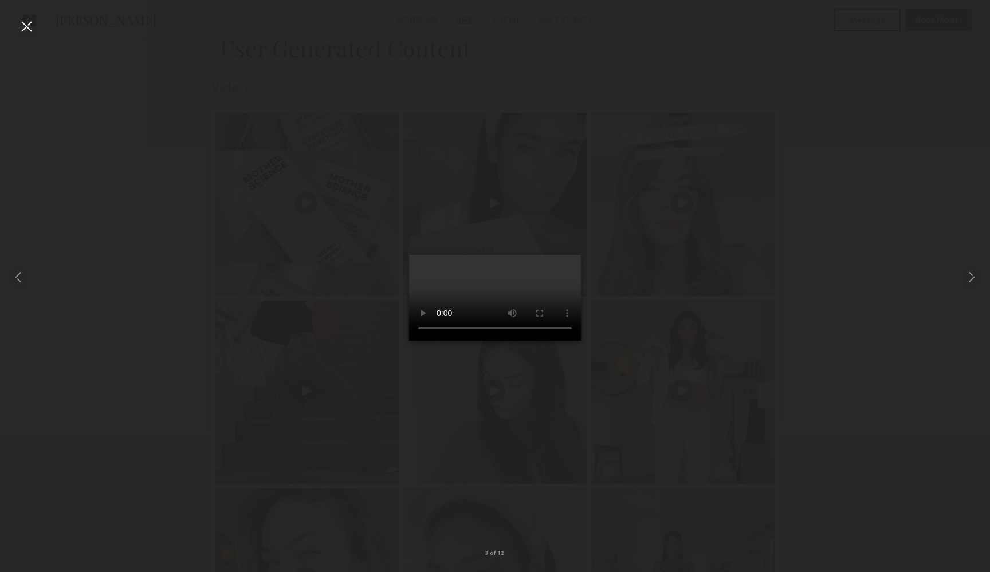
click at [25, 23] on div at bounding box center [26, 26] width 18 height 18
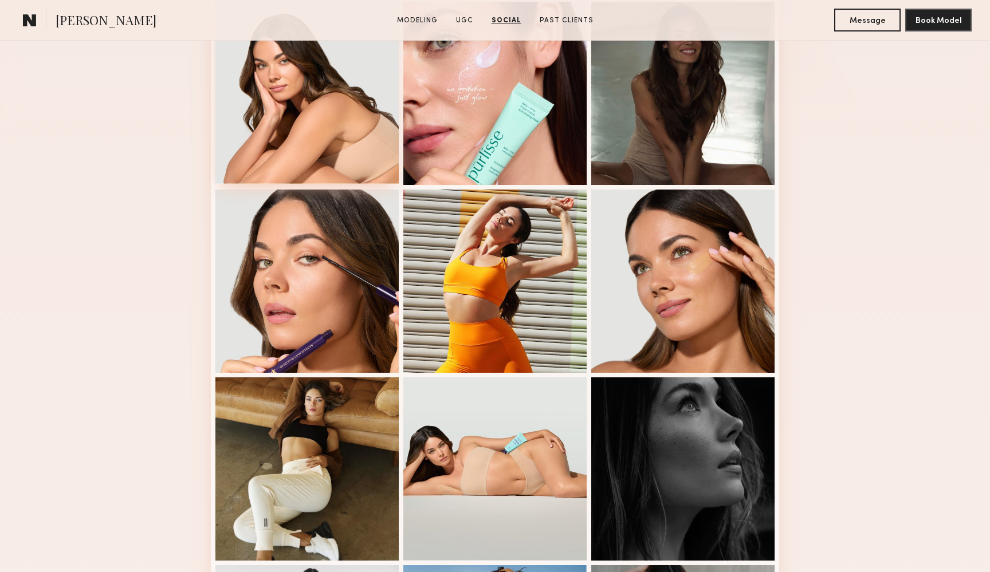
scroll to position [298, 0]
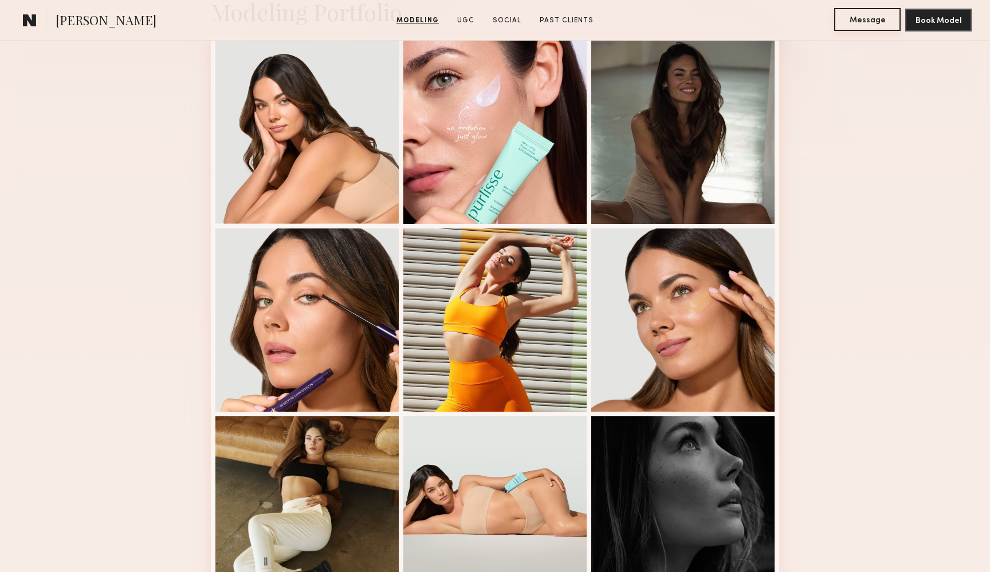
click at [868, 19] on button "Message" at bounding box center [867, 19] width 66 height 23
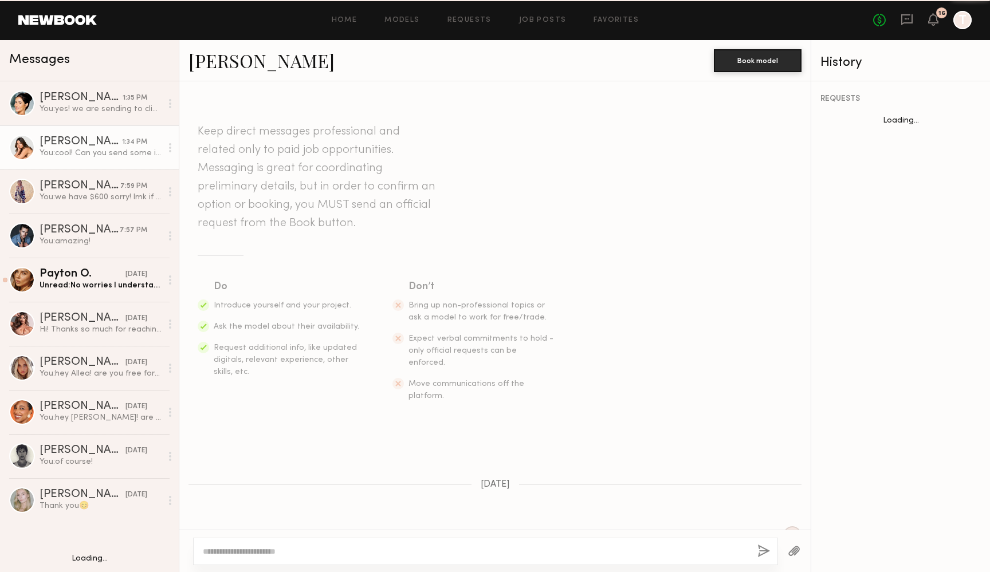
scroll to position [935, 0]
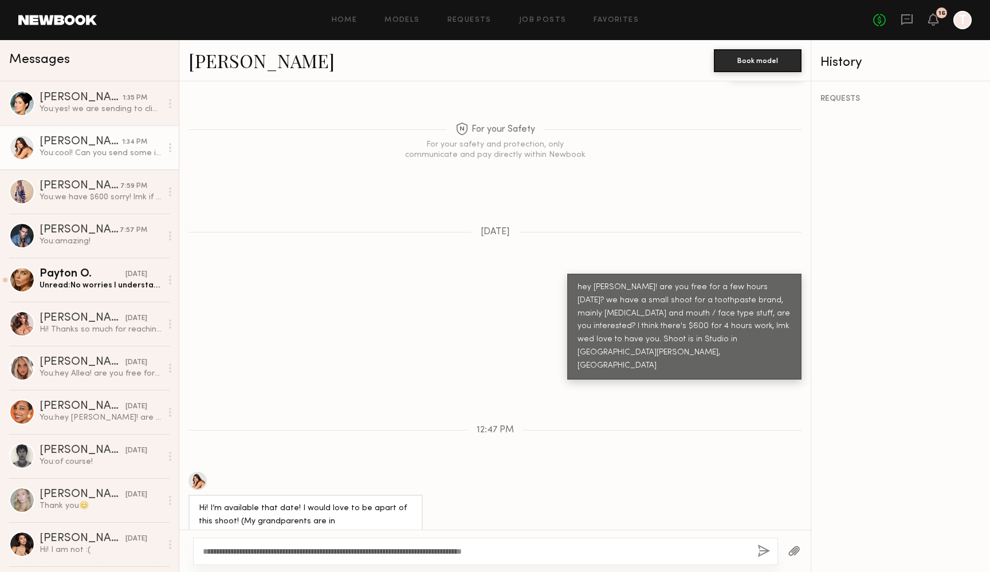
type textarea "**********"
click at [763, 550] on button "button" at bounding box center [763, 552] width 13 height 14
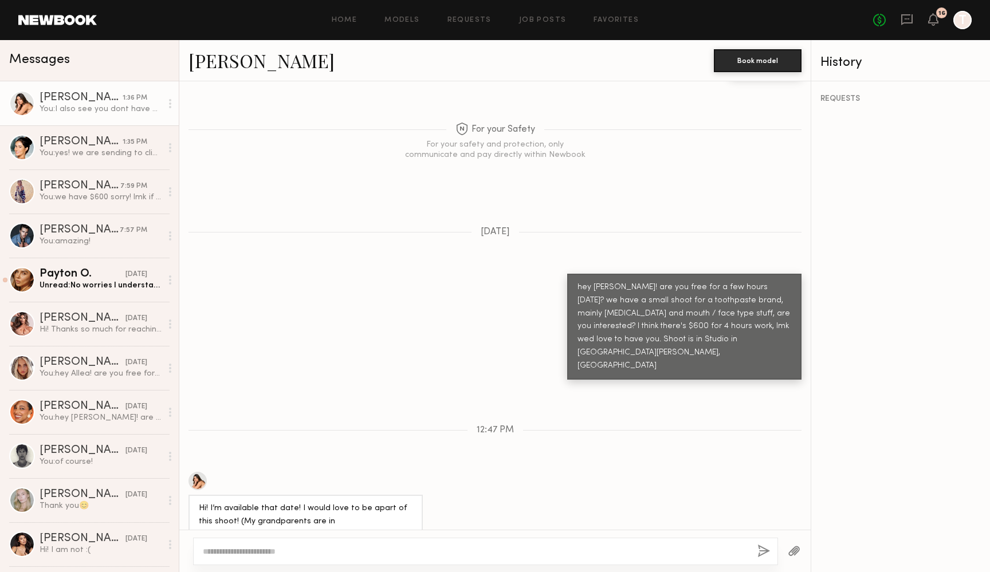
scroll to position [1089, 0]
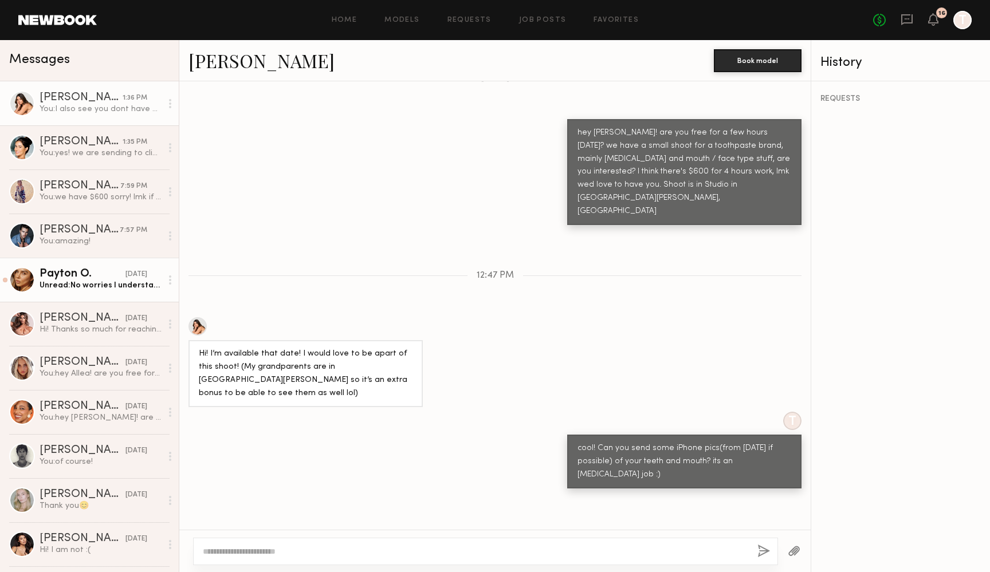
click at [42, 281] on div "Unread: No worries I understand things happen!" at bounding box center [101, 285] width 122 height 11
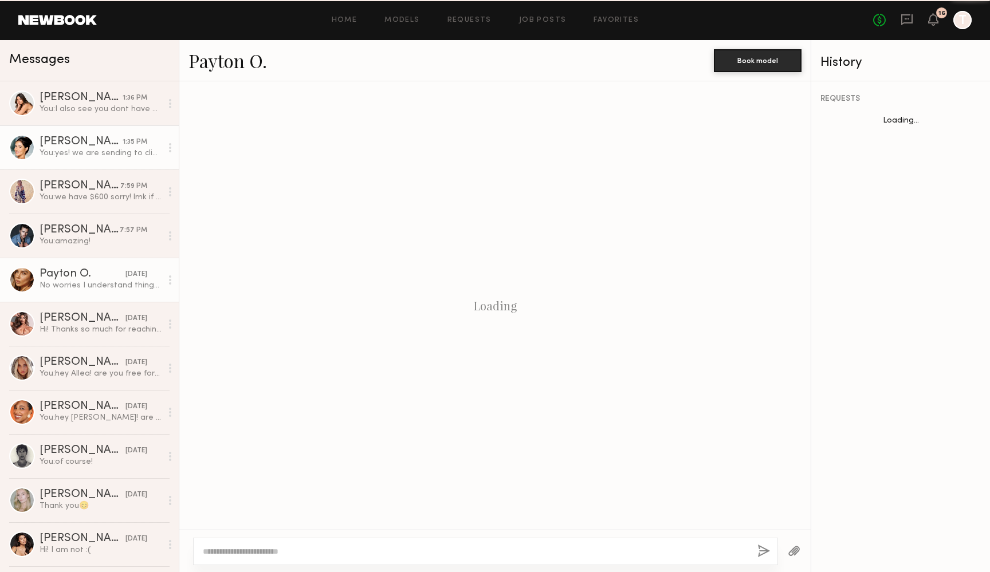
scroll to position [841, 0]
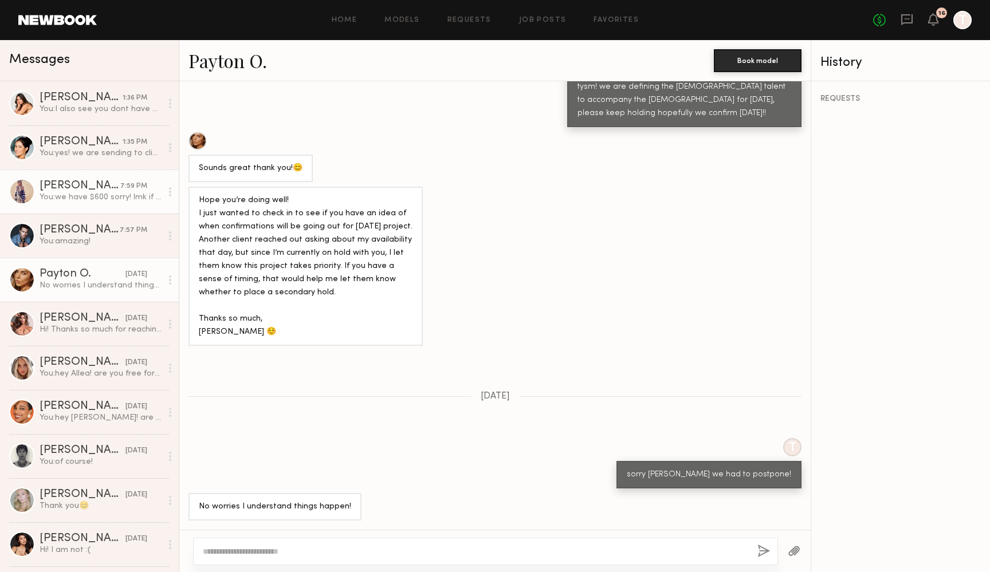
click at [50, 186] on div "[PERSON_NAME]" at bounding box center [80, 185] width 81 height 11
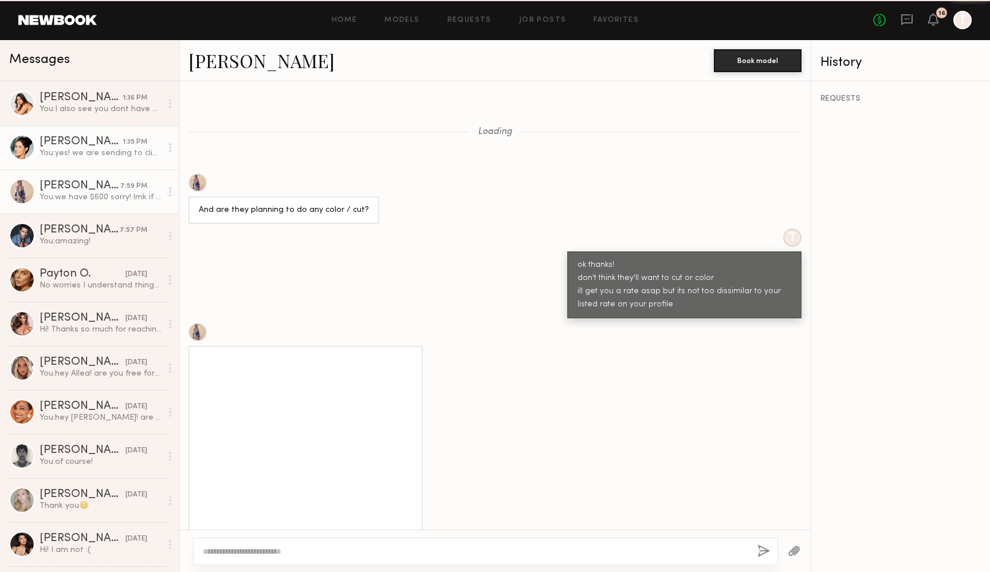
scroll to position [1313, 0]
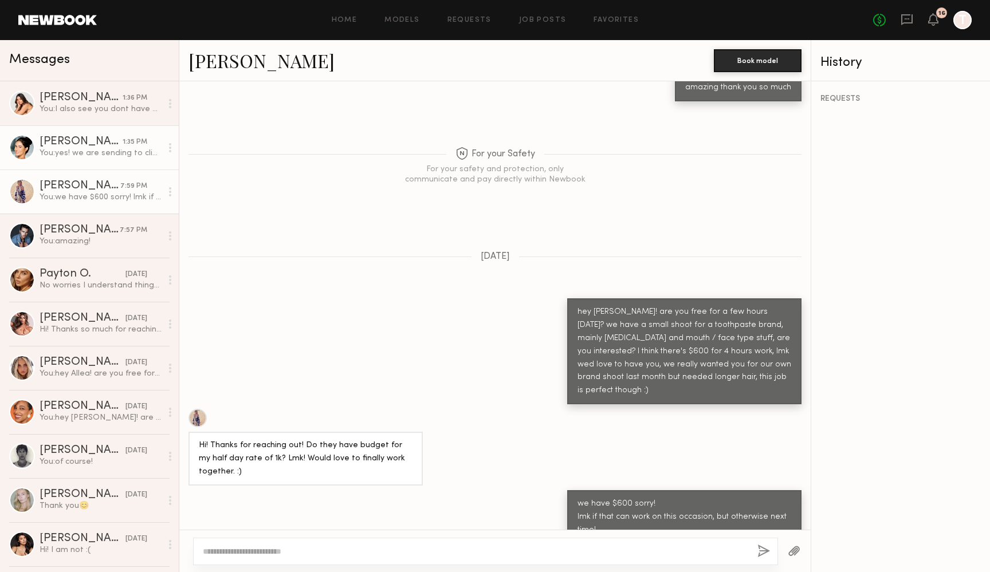
click at [70, 155] on div "You: yes! we are sending to client this afternoon, it is you and one other they…" at bounding box center [101, 153] width 122 height 11
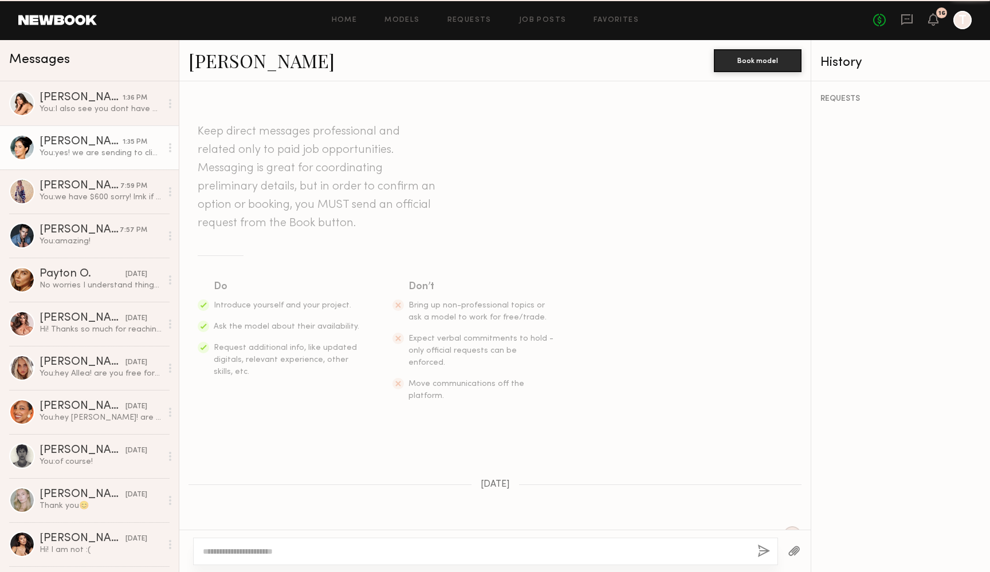
scroll to position [349, 0]
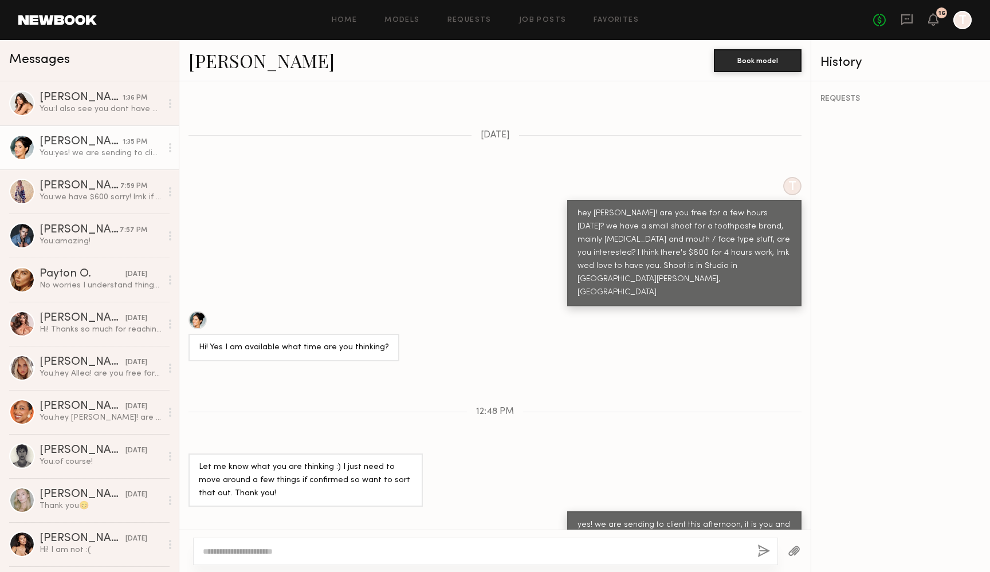
click at [208, 61] on link "[PERSON_NAME]" at bounding box center [261, 60] width 146 height 25
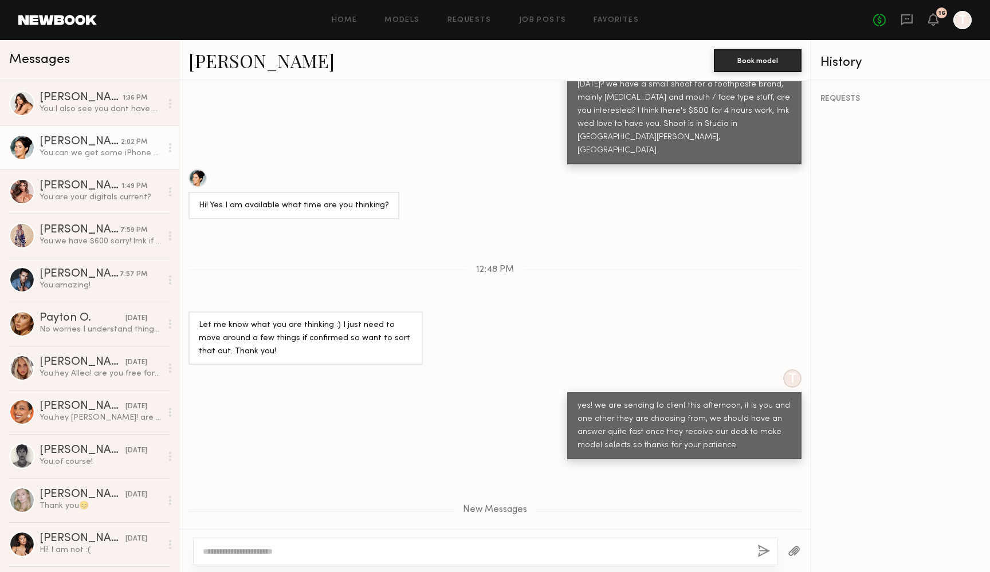
scroll to position [0, 0]
click at [532, 22] on link "Job Posts" at bounding box center [543, 20] width 48 height 7
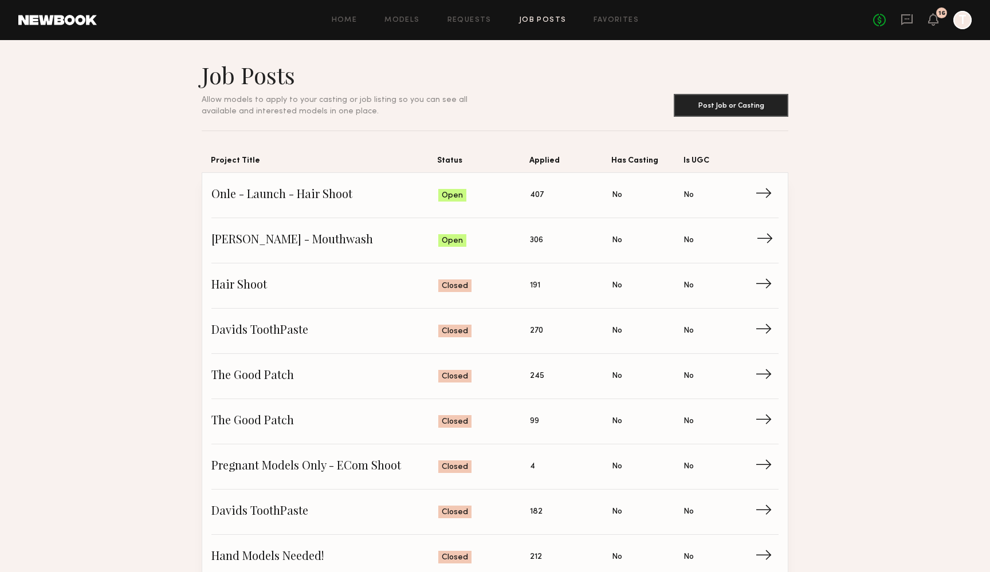
click at [292, 238] on span "Davids - Mouthwash" at bounding box center [324, 240] width 227 height 17
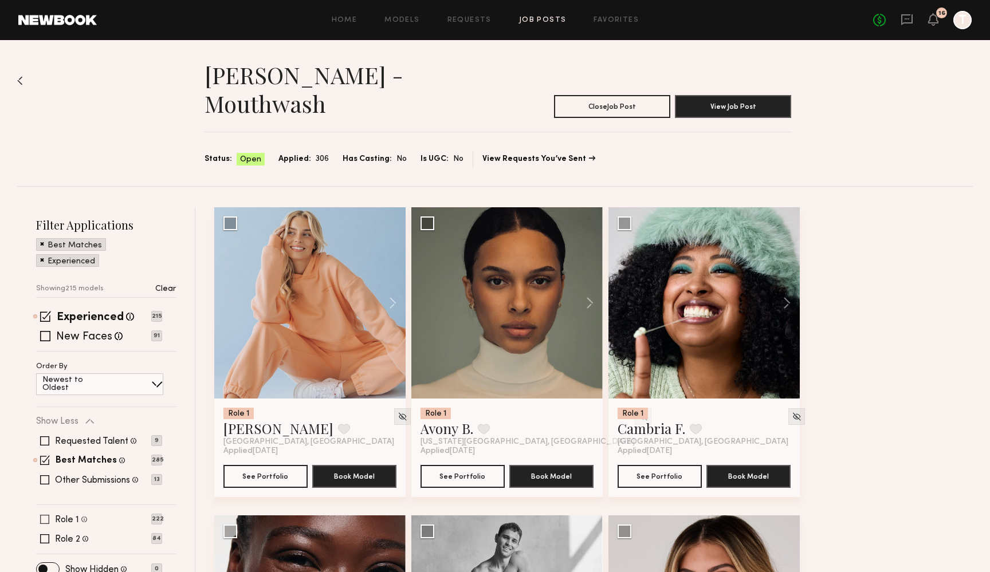
click at [66, 516] on label "Role 1" at bounding box center [67, 520] width 24 height 9
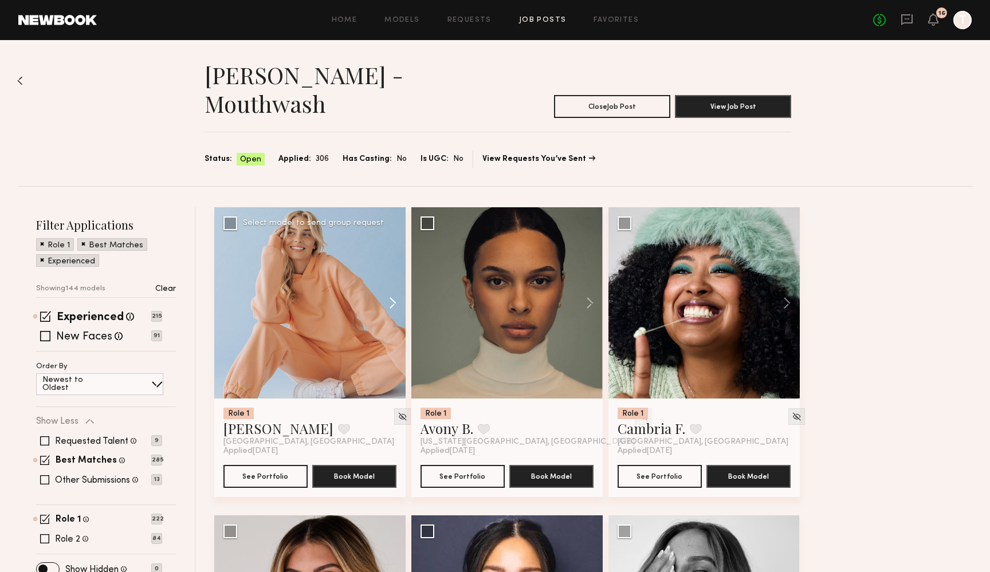
click at [388, 277] on button at bounding box center [387, 302] width 37 height 191
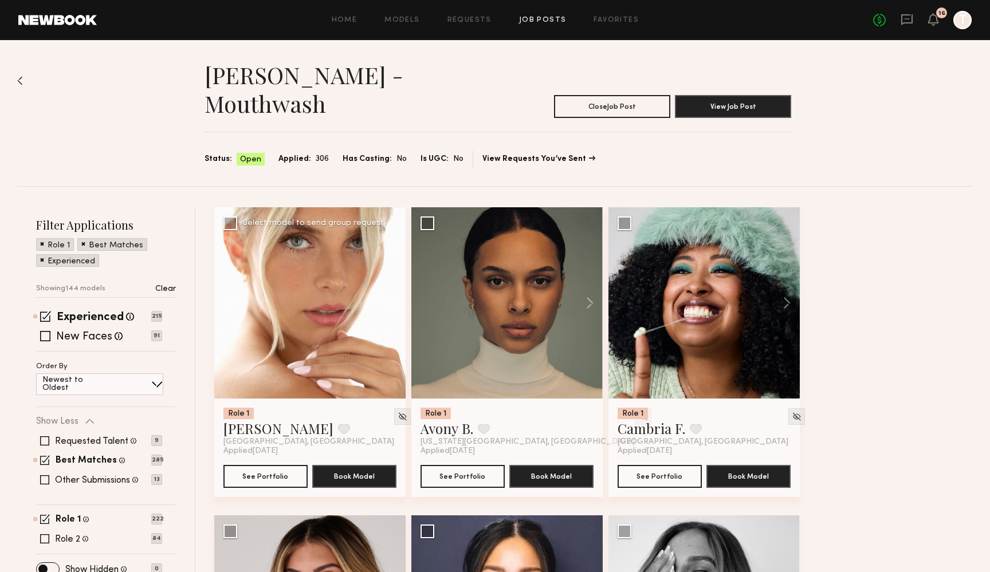
click at [388, 277] on button at bounding box center [387, 302] width 37 height 191
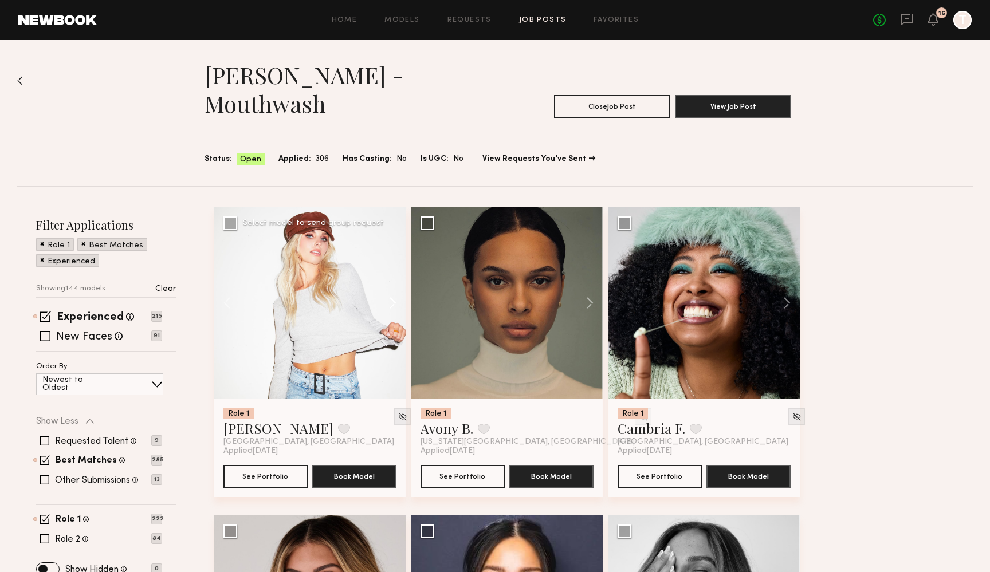
click at [388, 277] on button at bounding box center [387, 302] width 37 height 191
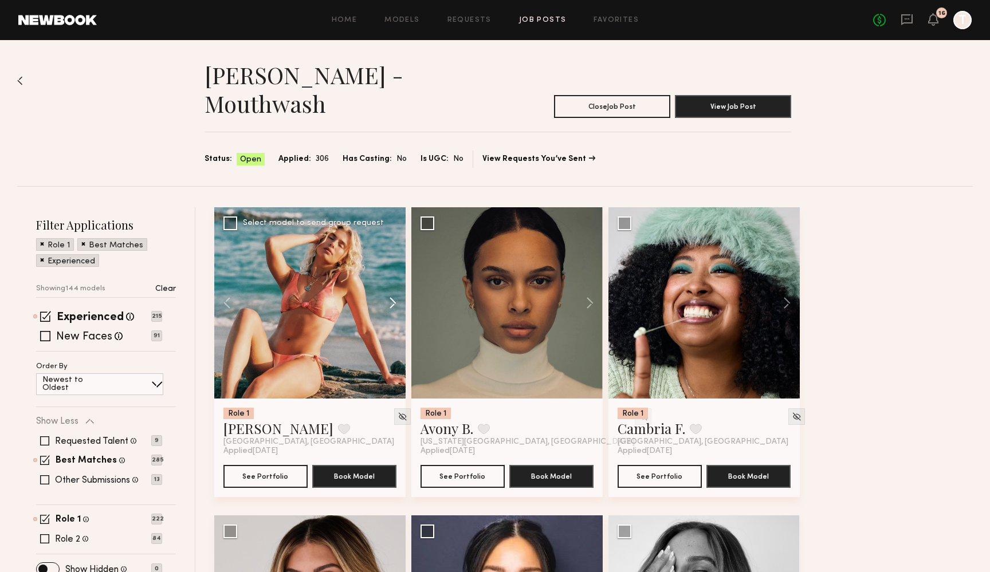
click at [388, 277] on button at bounding box center [387, 302] width 37 height 191
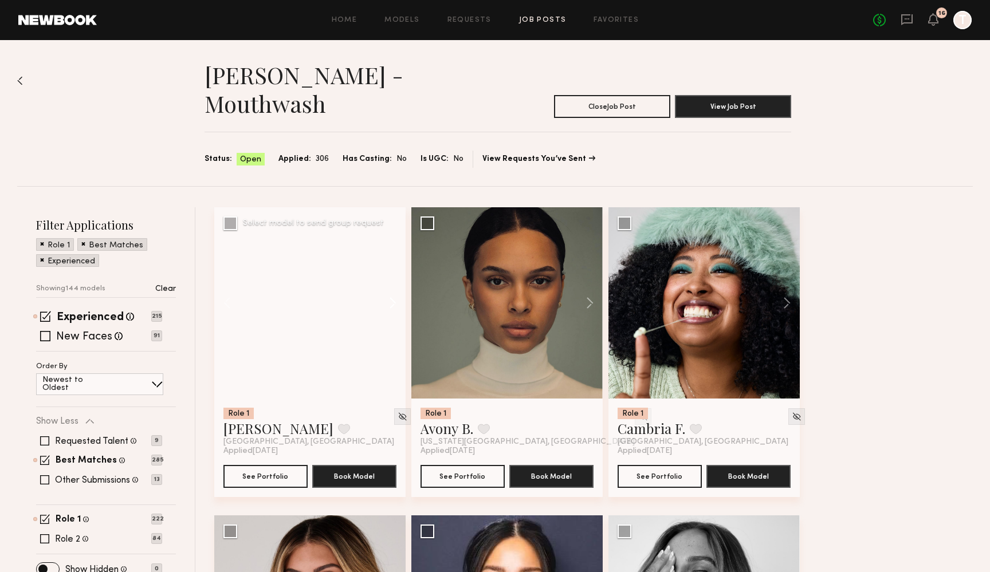
scroll to position [250, 0]
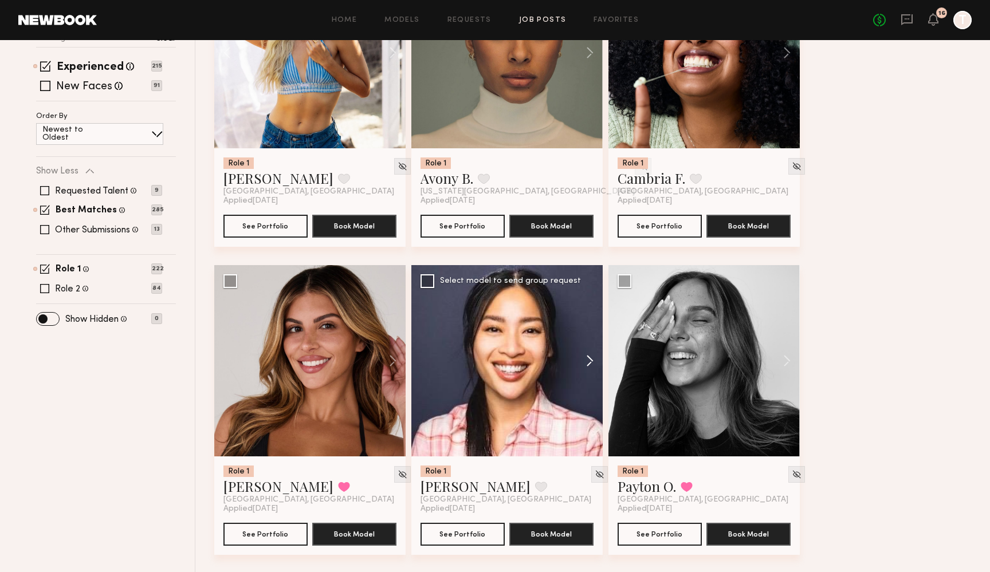
click at [584, 336] on button at bounding box center [584, 360] width 37 height 191
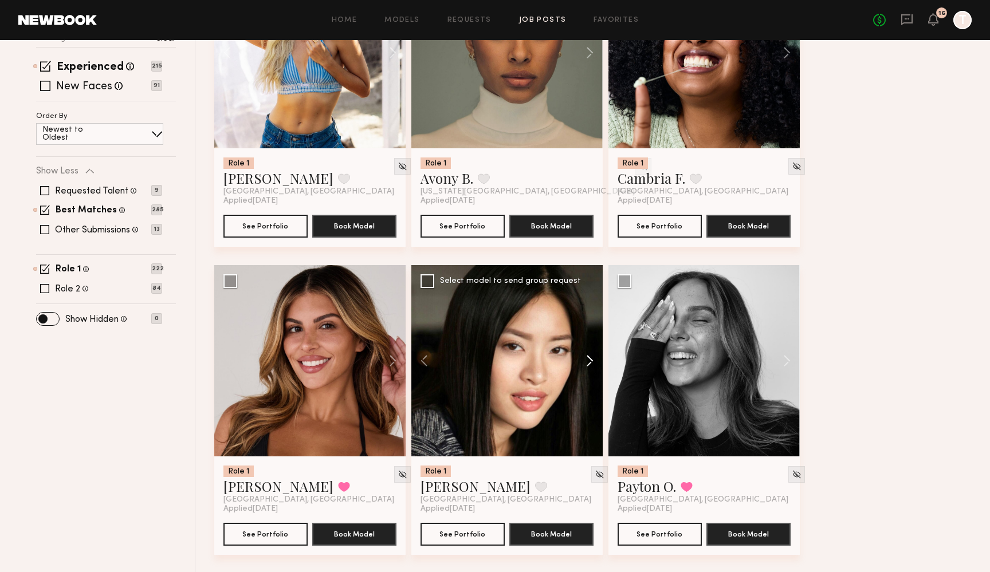
click at [584, 336] on button at bounding box center [584, 360] width 37 height 191
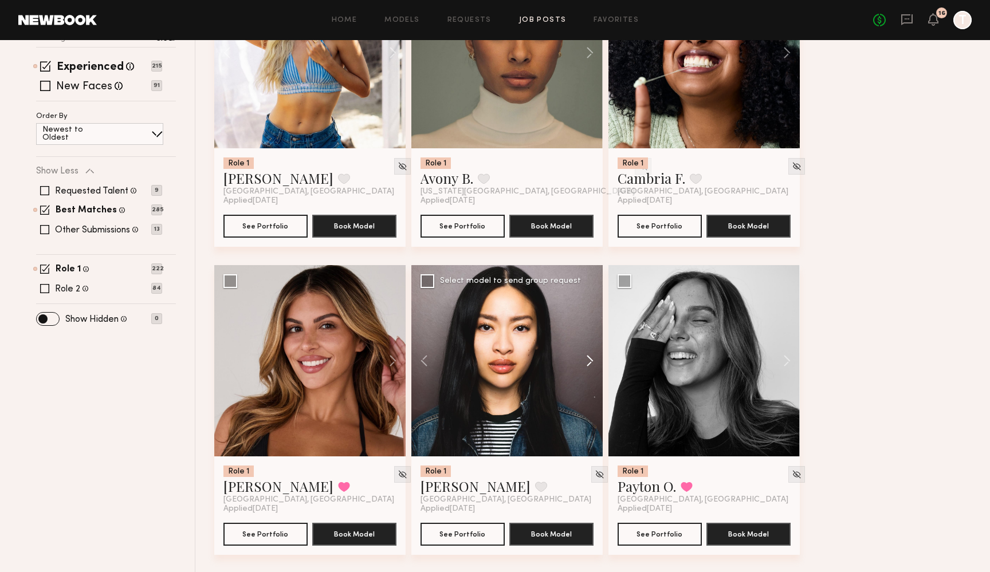
click at [584, 336] on button at bounding box center [584, 360] width 37 height 191
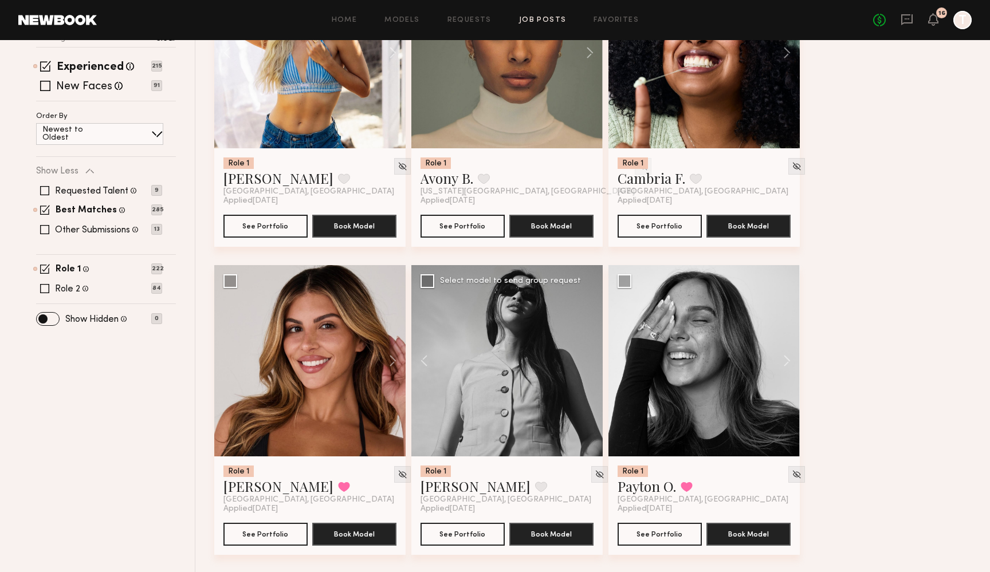
click at [584, 336] on div at bounding box center [506, 360] width 191 height 191
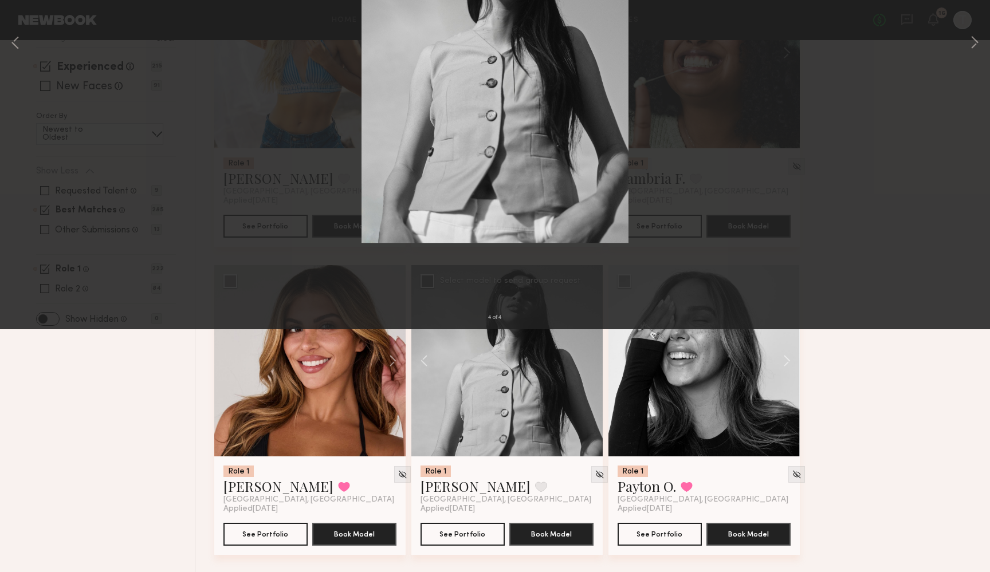
click at [22, 16] on div "4 of 4" at bounding box center [495, 286] width 990 height 572
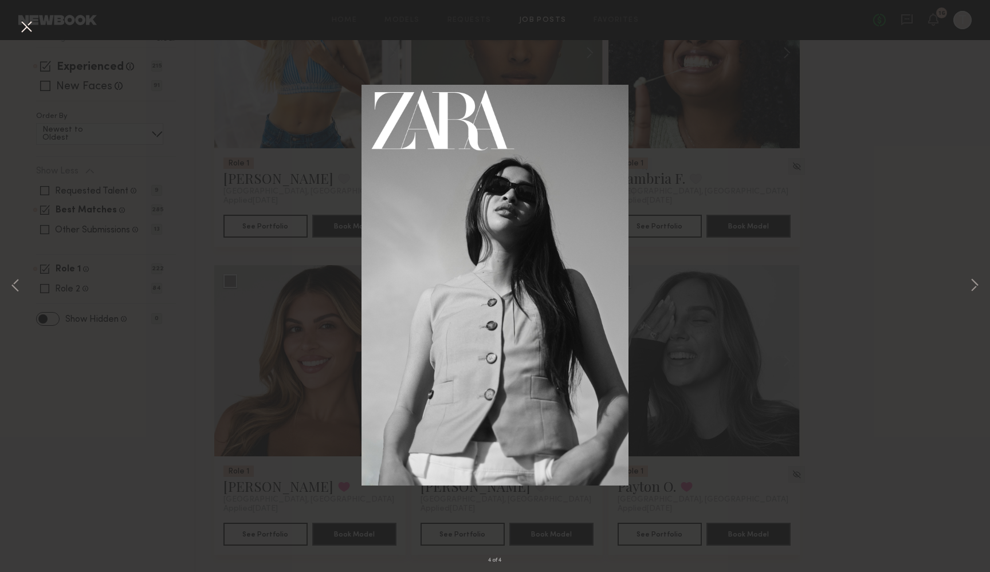
click at [23, 24] on button at bounding box center [26, 27] width 18 height 21
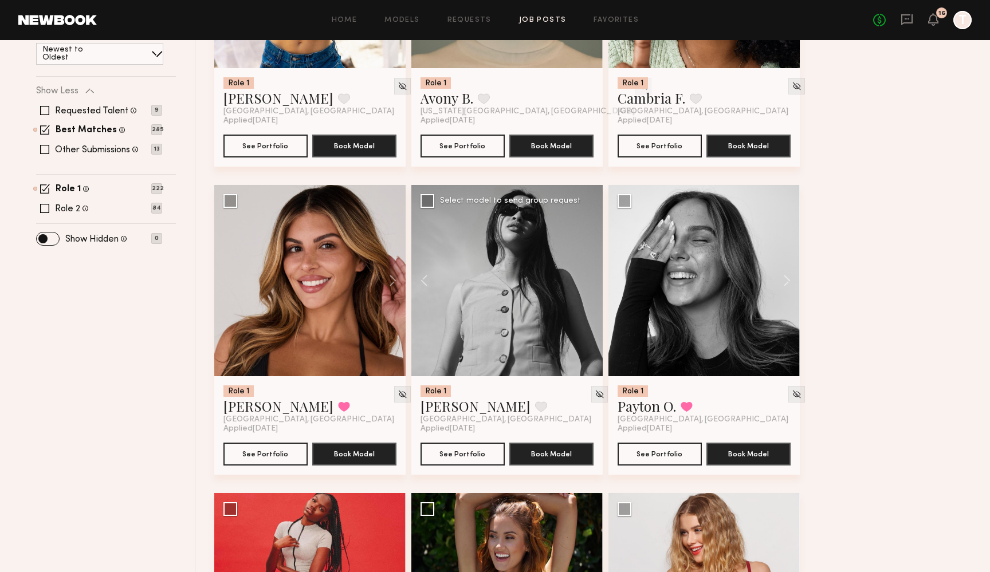
scroll to position [331, 0]
click at [421, 251] on button at bounding box center [429, 280] width 37 height 191
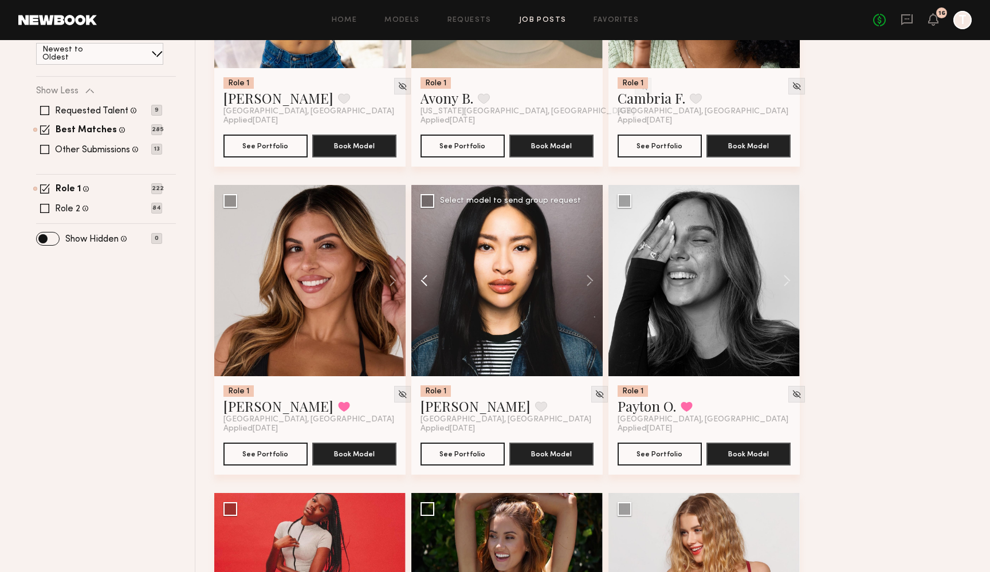
click at [421, 251] on button at bounding box center [429, 280] width 37 height 191
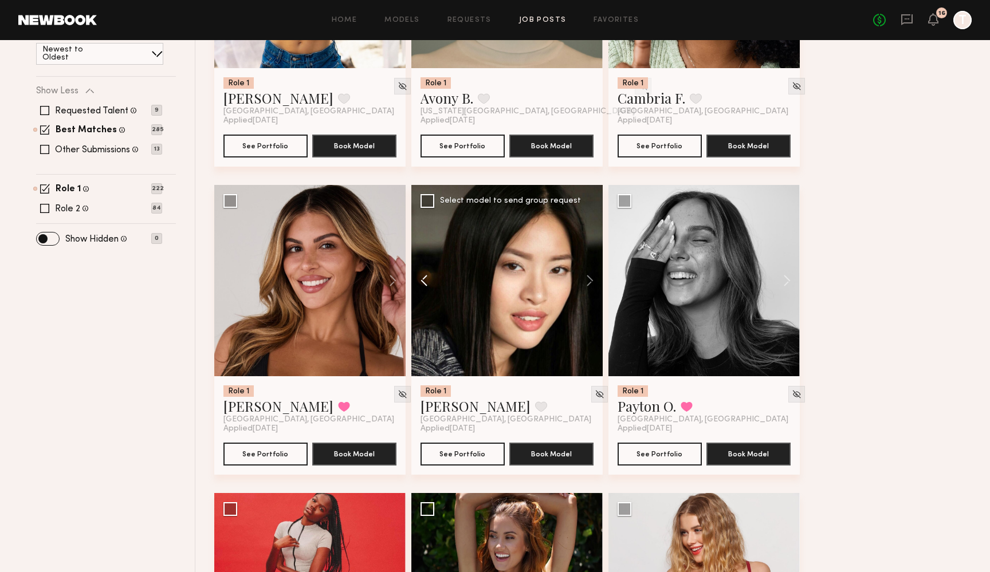
click at [421, 251] on button at bounding box center [429, 280] width 37 height 191
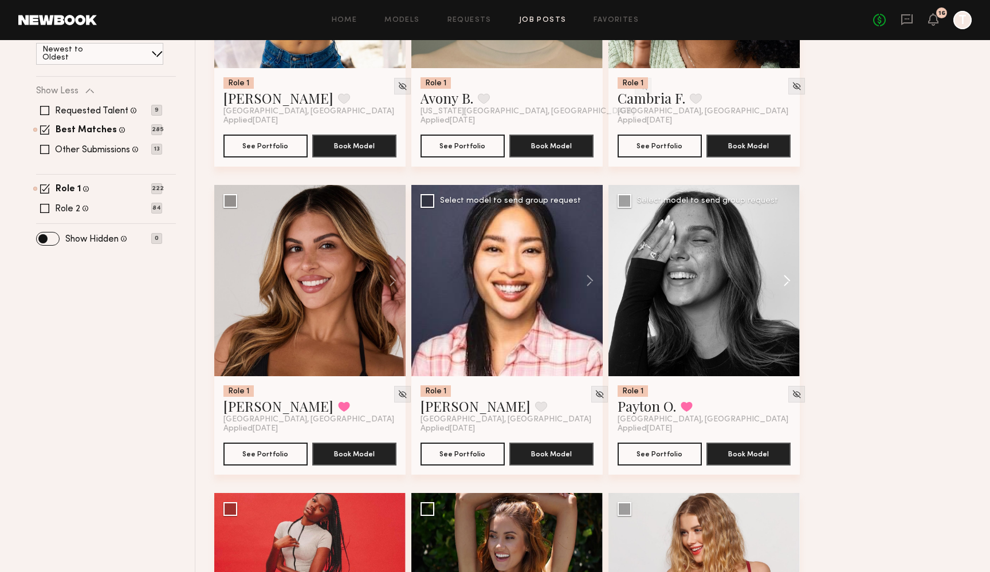
click at [780, 250] on button at bounding box center [781, 280] width 37 height 191
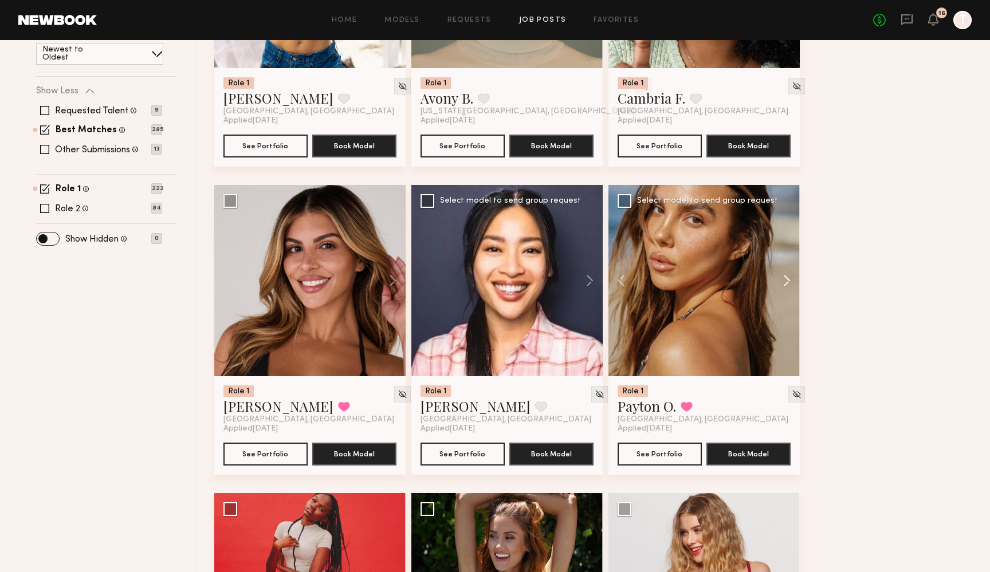
click at [780, 250] on button at bounding box center [781, 280] width 37 height 191
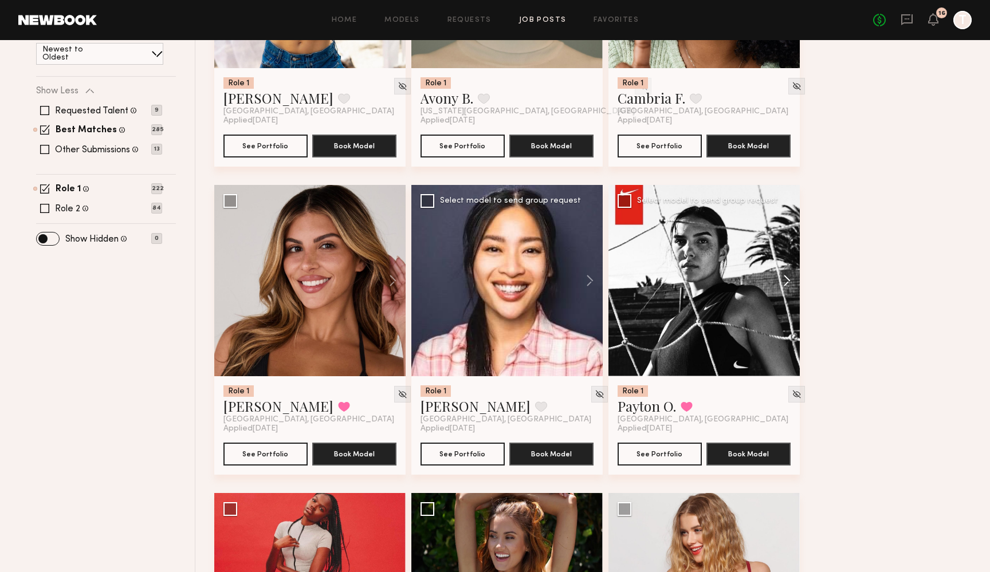
click at [780, 250] on button at bounding box center [781, 280] width 37 height 191
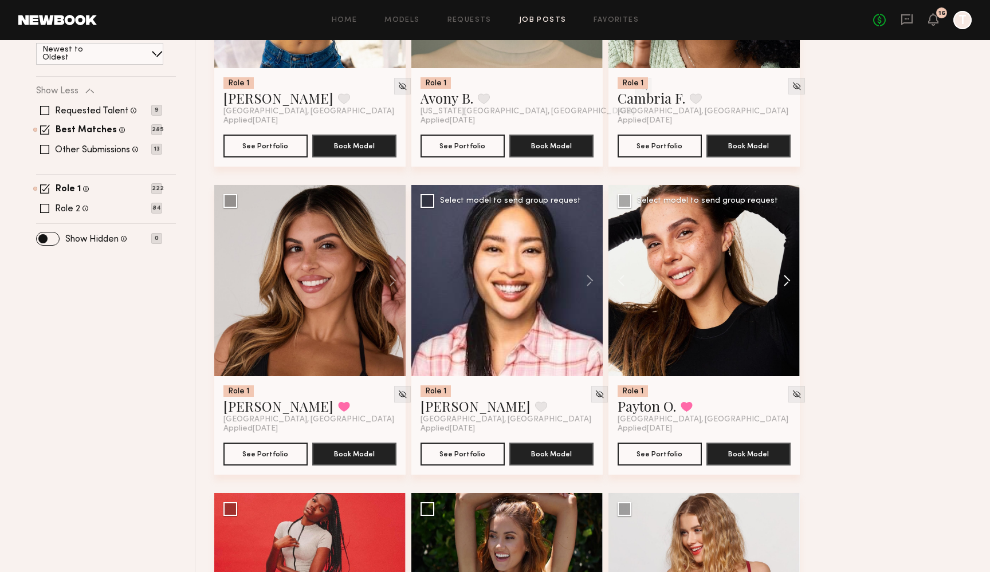
click at [780, 250] on button at bounding box center [781, 280] width 37 height 191
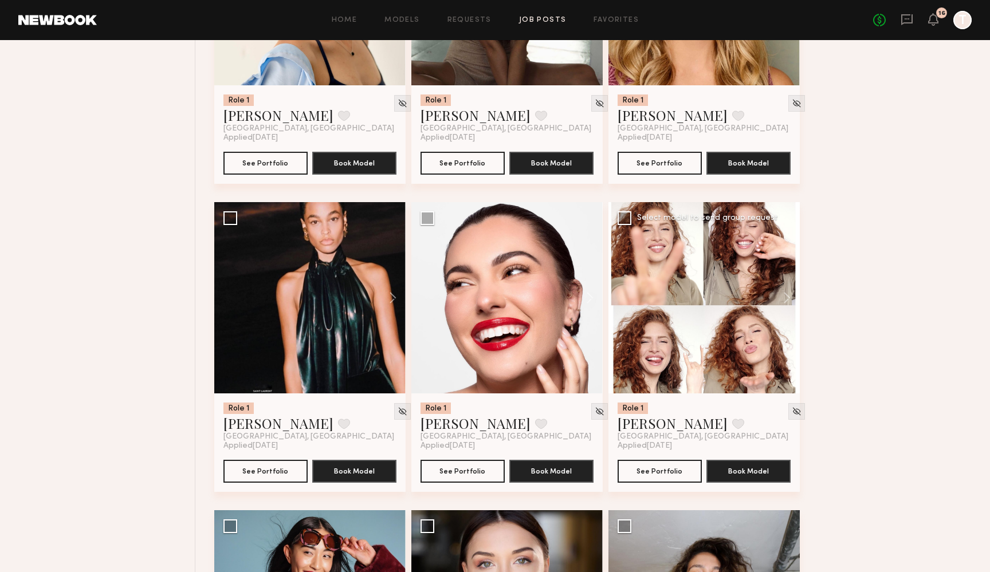
scroll to position [1575, 0]
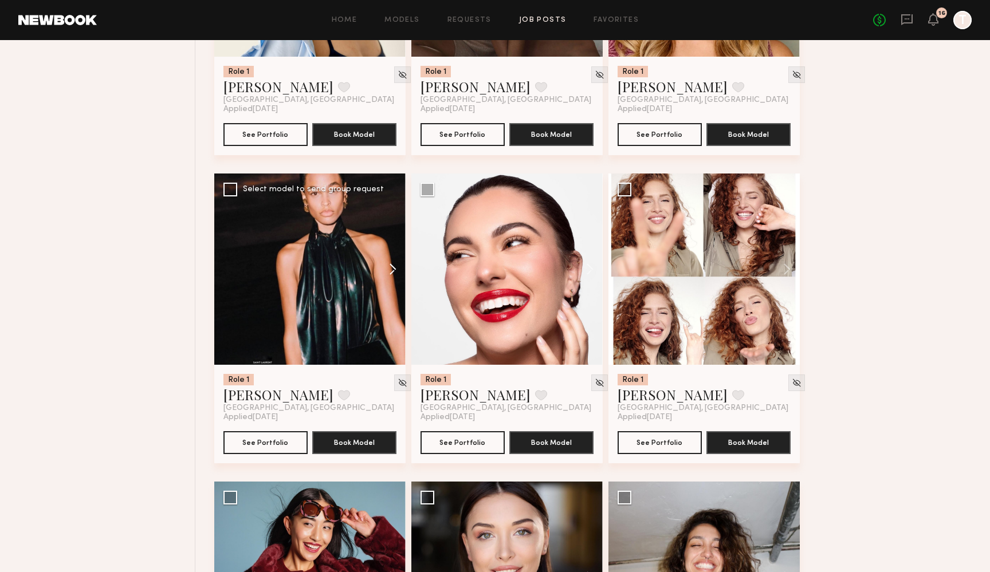
click at [390, 242] on button at bounding box center [387, 269] width 37 height 191
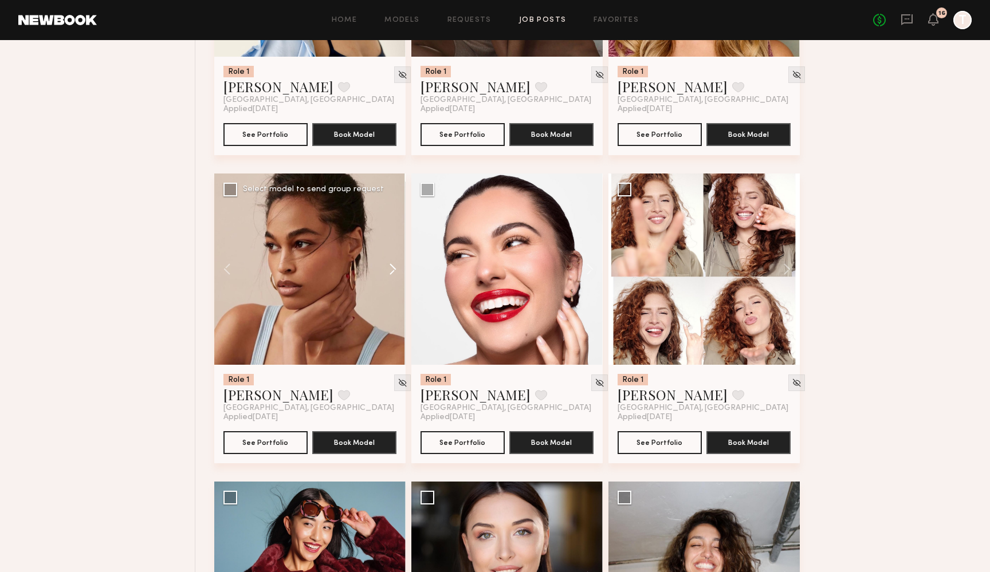
click at [390, 242] on button at bounding box center [387, 269] width 37 height 191
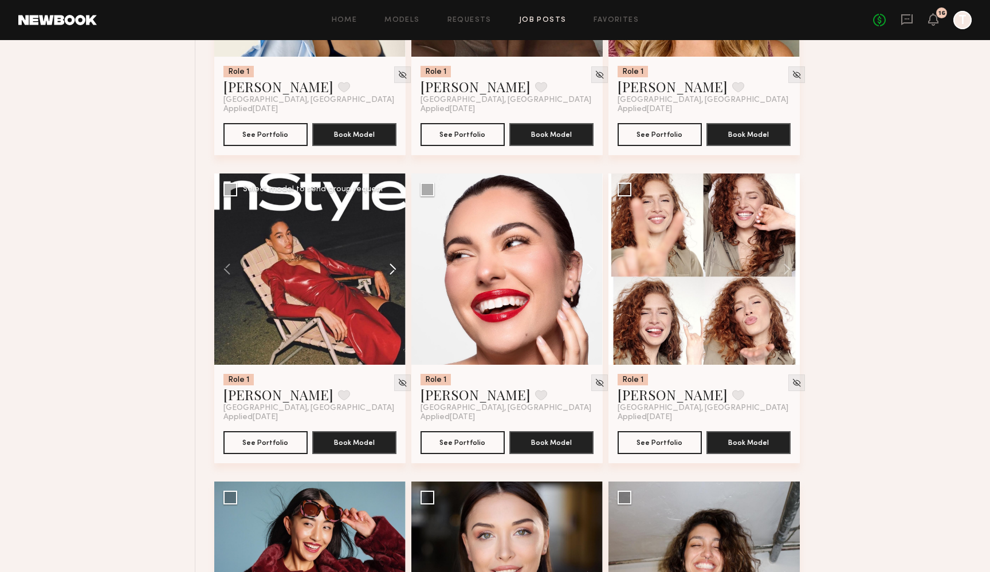
click at [390, 242] on button at bounding box center [387, 269] width 37 height 191
click at [390, 242] on div at bounding box center [309, 269] width 191 height 191
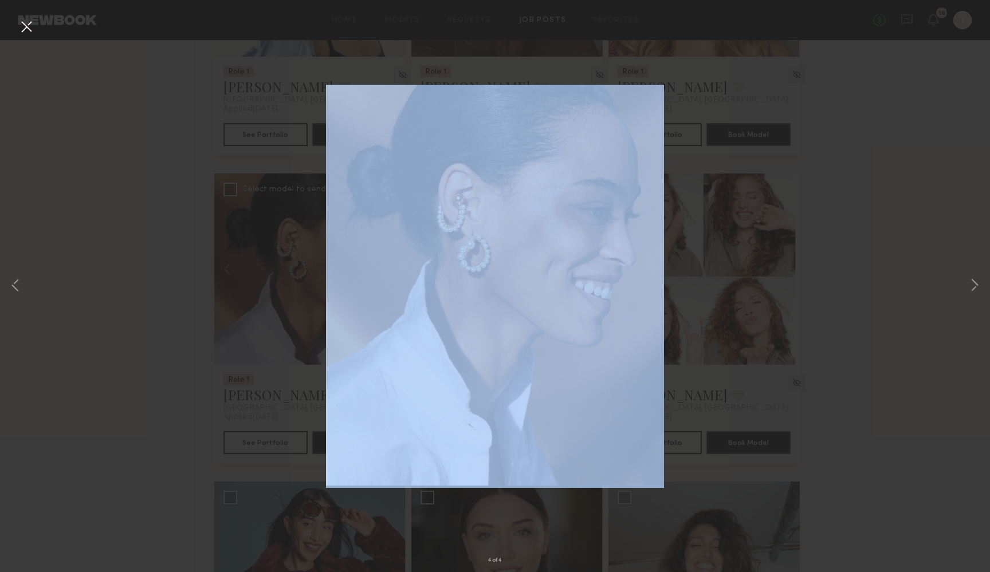
click at [390, 242] on div "4 of 4" at bounding box center [495, 286] width 990 height 572
click at [141, 192] on div "4 of 4" at bounding box center [495, 286] width 990 height 572
click at [28, 27] on button at bounding box center [26, 27] width 18 height 21
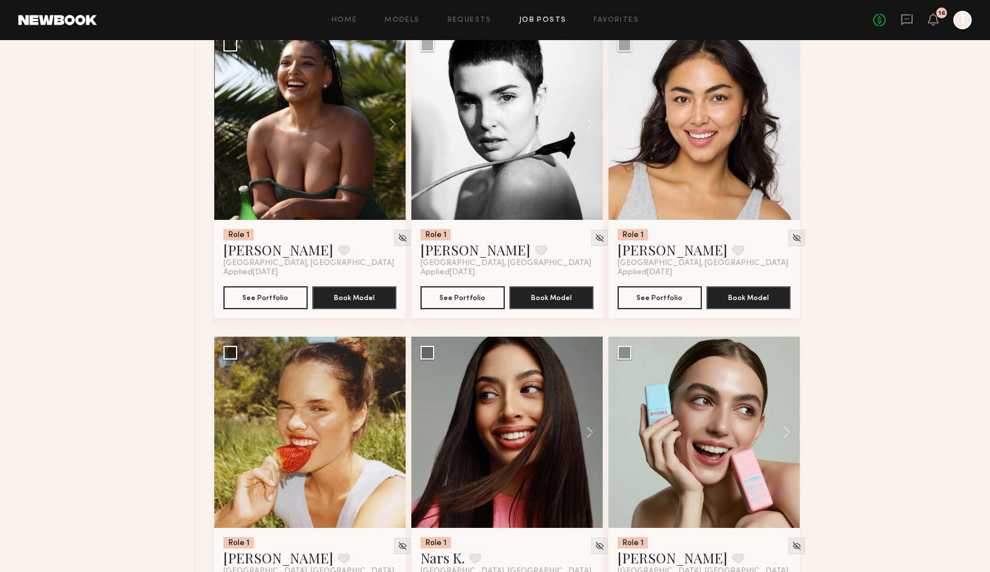
scroll to position [2342, 0]
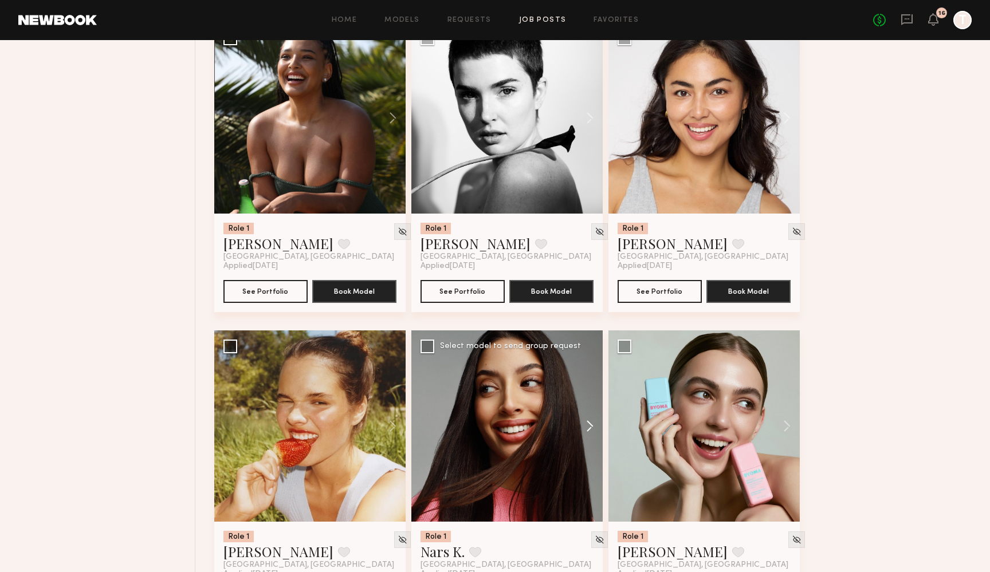
click at [588, 400] on button at bounding box center [584, 426] width 37 height 191
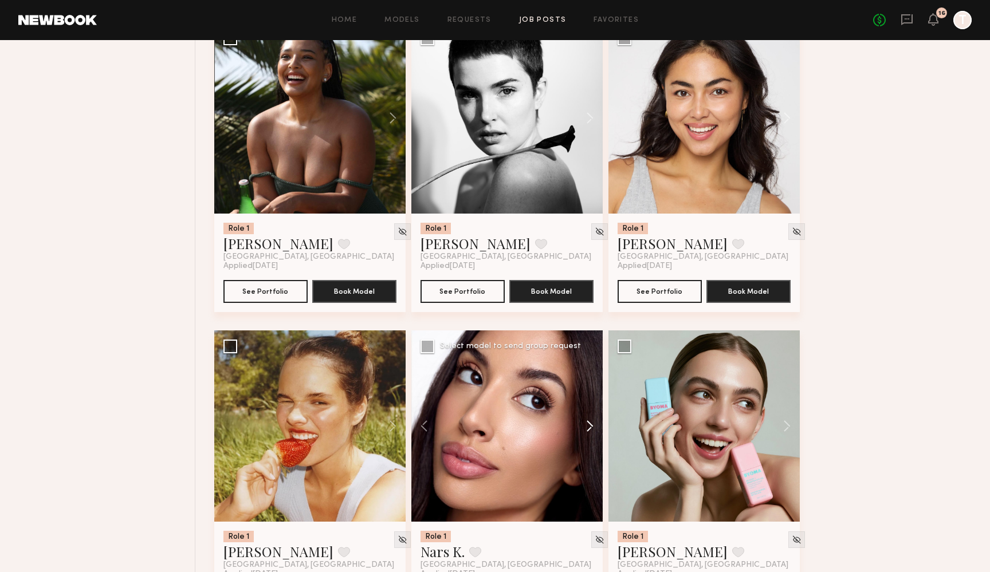
click at [588, 400] on button at bounding box center [584, 426] width 37 height 191
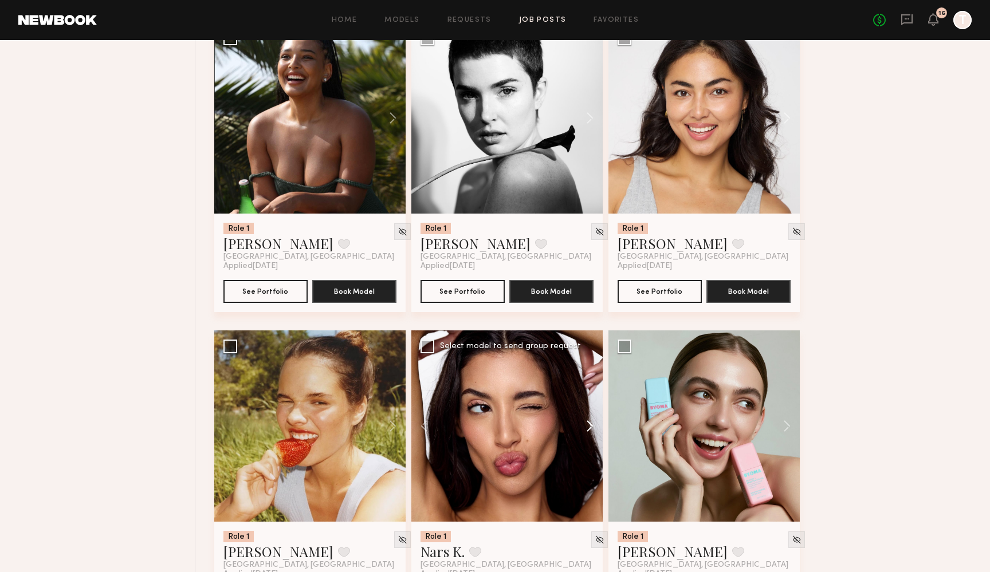
click at [588, 400] on button at bounding box center [584, 426] width 37 height 191
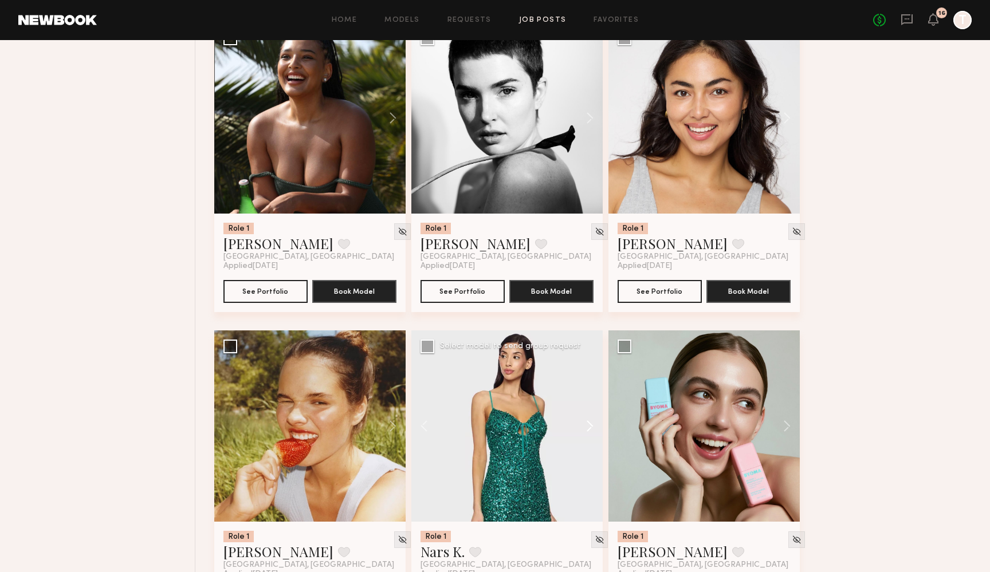
click at [588, 400] on button at bounding box center [584, 426] width 37 height 191
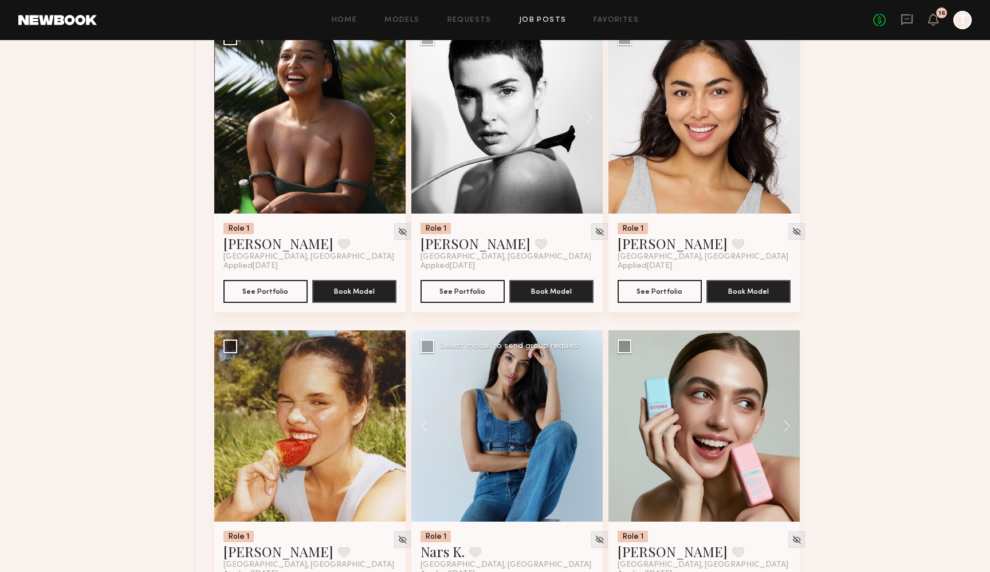
click at [588, 400] on div at bounding box center [506, 426] width 191 height 191
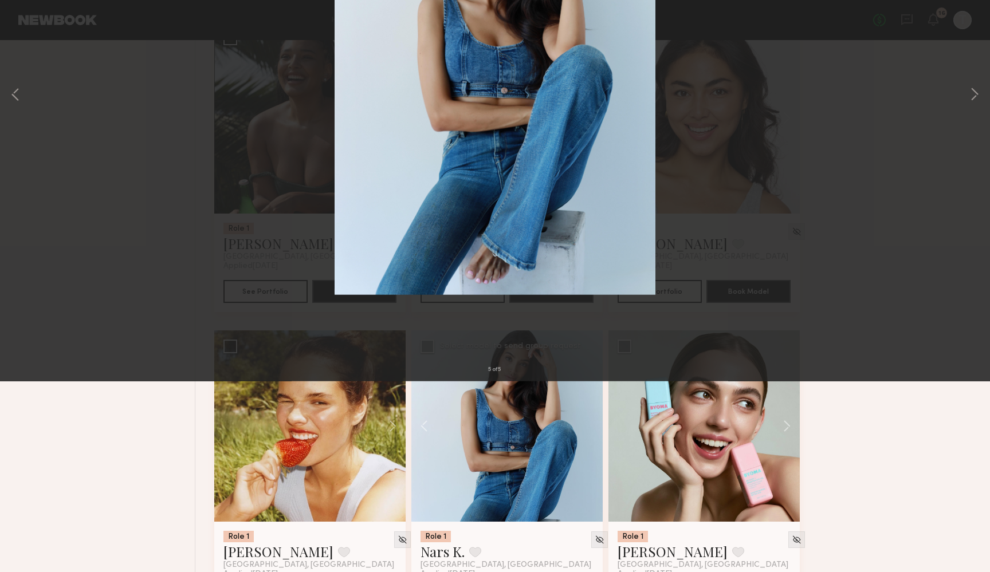
click at [26, 25] on button at bounding box center [26, 27] width 18 height 21
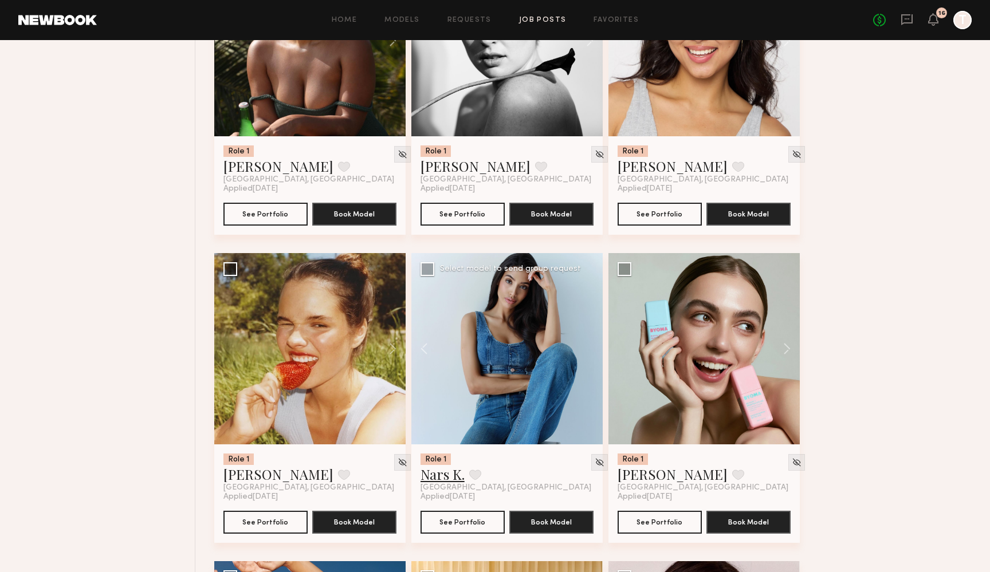
scroll to position [2455, 0]
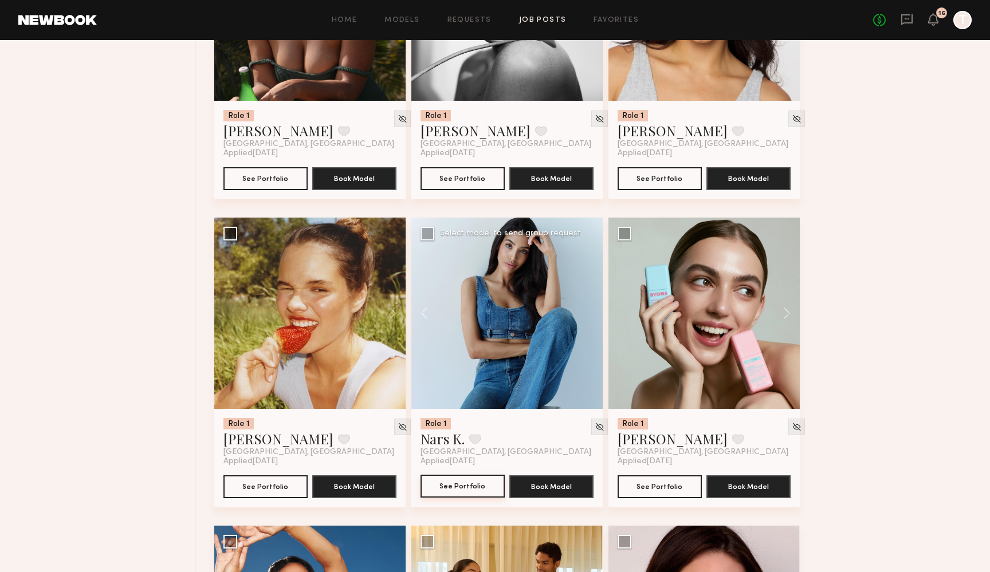
click at [450, 475] on button "See Portfolio" at bounding box center [462, 486] width 84 height 23
click at [390, 284] on button at bounding box center [387, 313] width 37 height 191
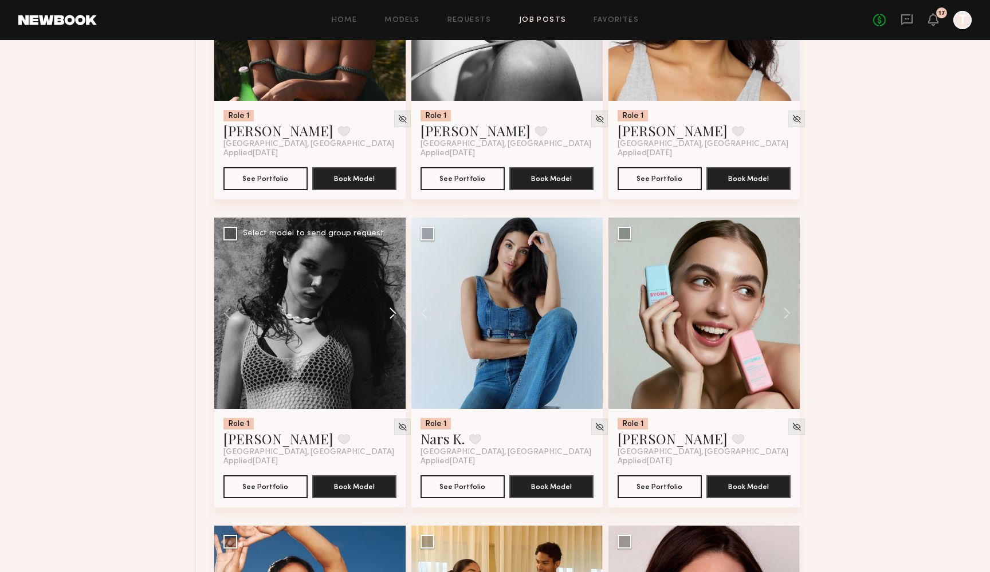
click at [390, 284] on button at bounding box center [387, 313] width 37 height 191
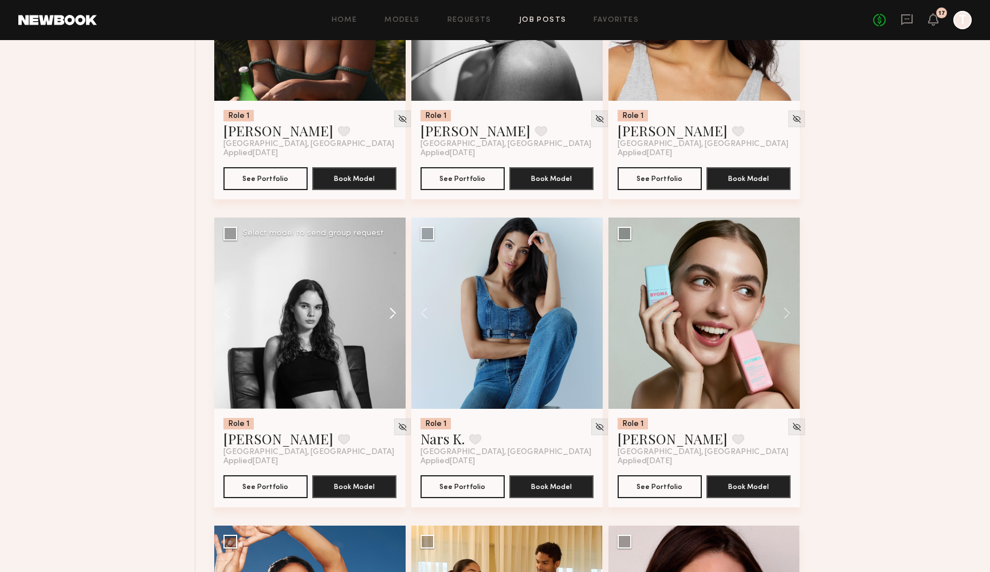
click at [390, 284] on button at bounding box center [387, 313] width 37 height 191
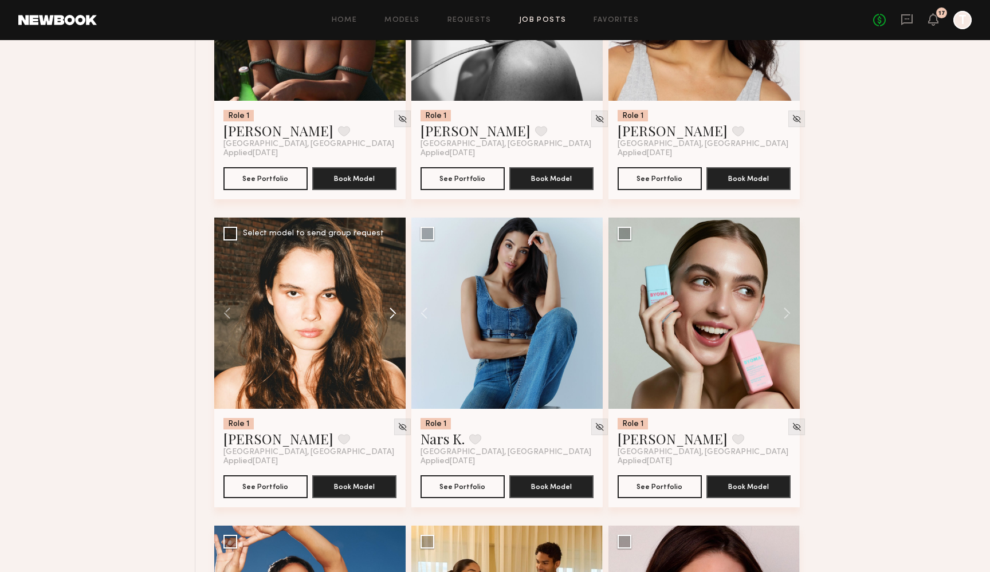
click at [390, 284] on button at bounding box center [387, 313] width 37 height 191
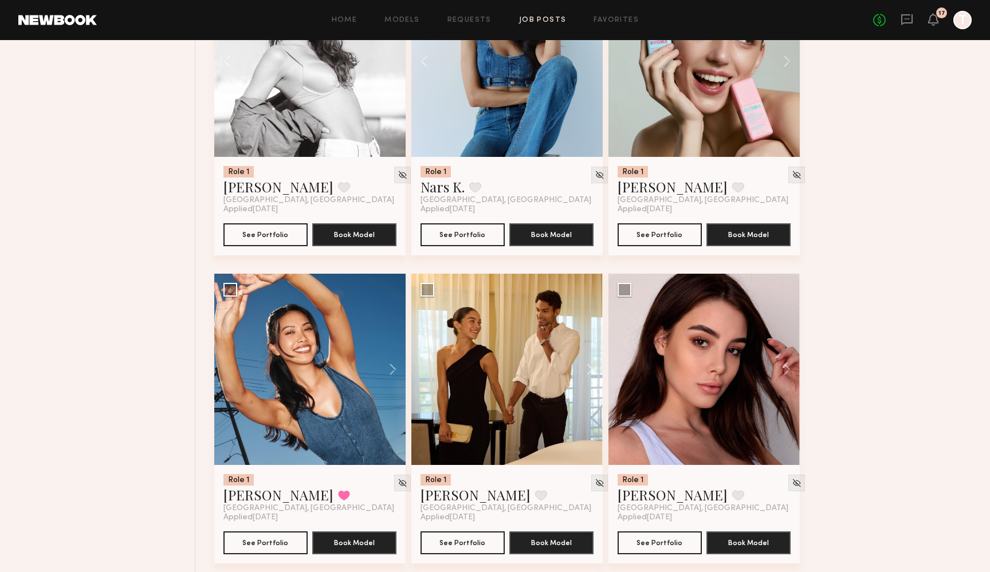
scroll to position [2710, 0]
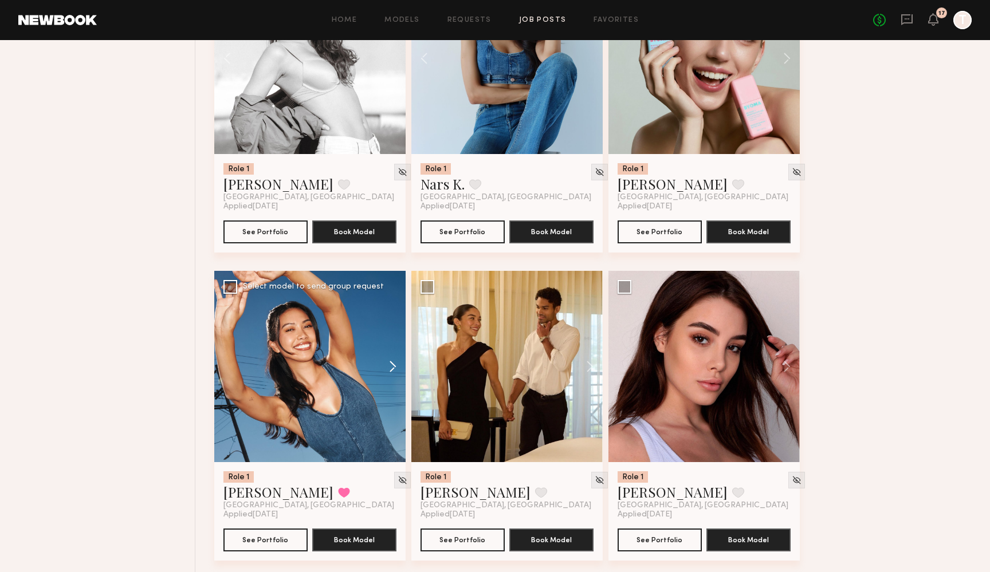
click at [391, 347] on button at bounding box center [387, 366] width 37 height 191
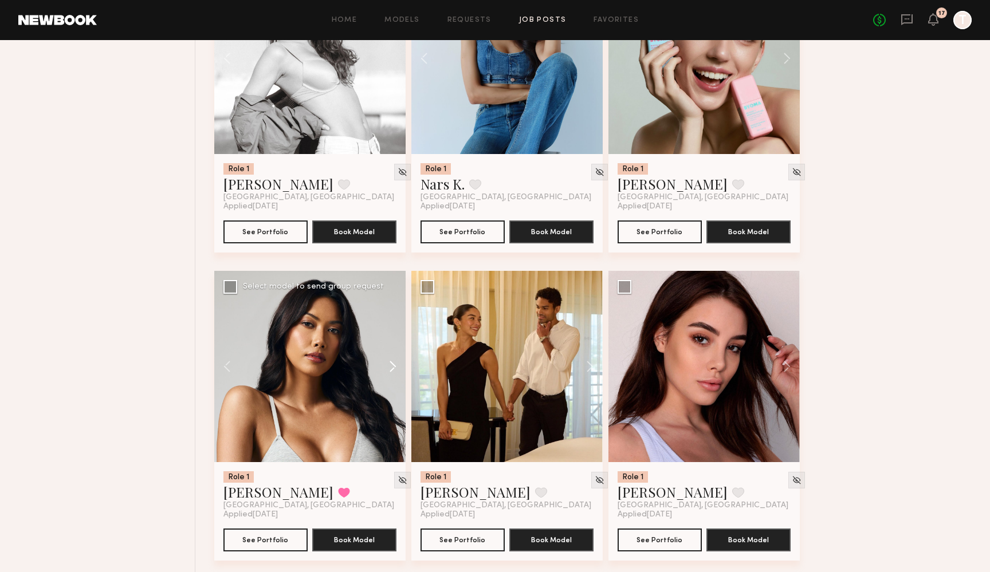
click at [391, 347] on button at bounding box center [387, 366] width 37 height 191
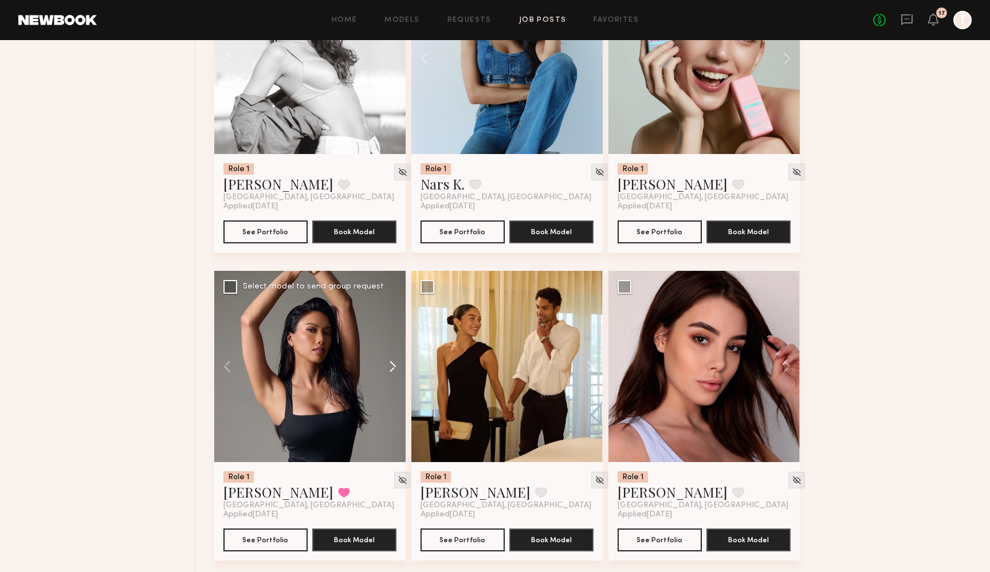
click at [391, 347] on button at bounding box center [387, 366] width 37 height 191
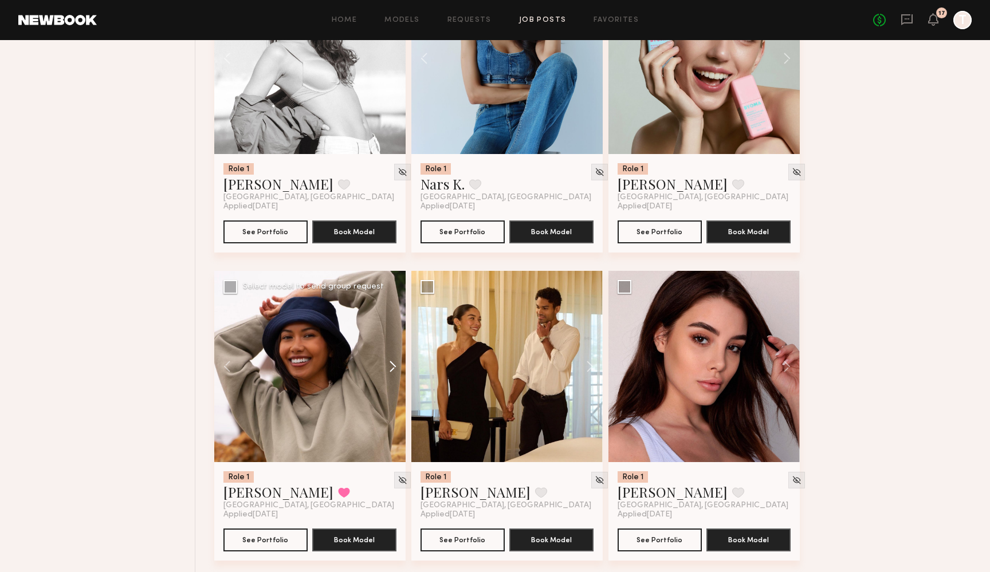
click at [391, 347] on button at bounding box center [387, 366] width 37 height 191
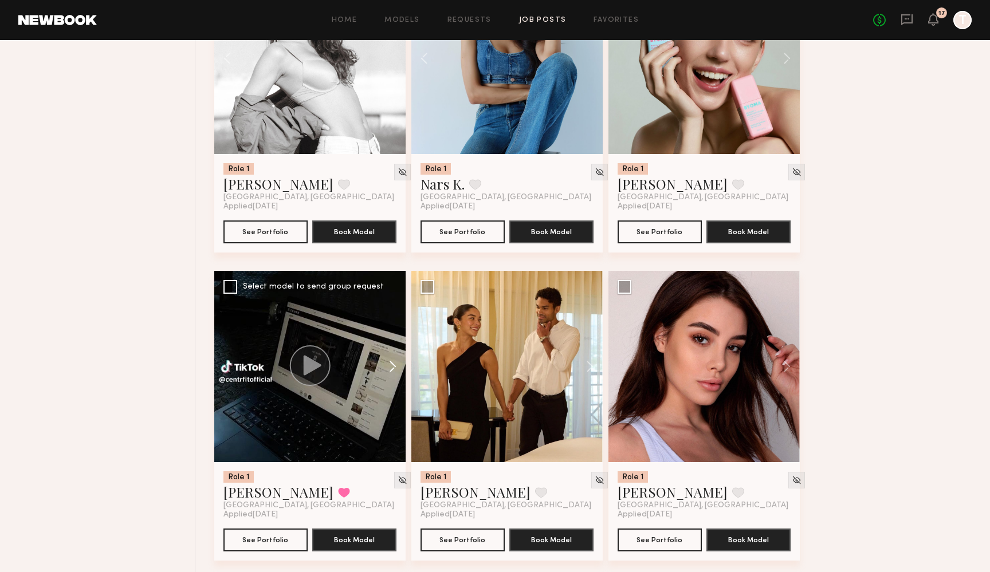
click at [391, 347] on button at bounding box center [387, 366] width 37 height 191
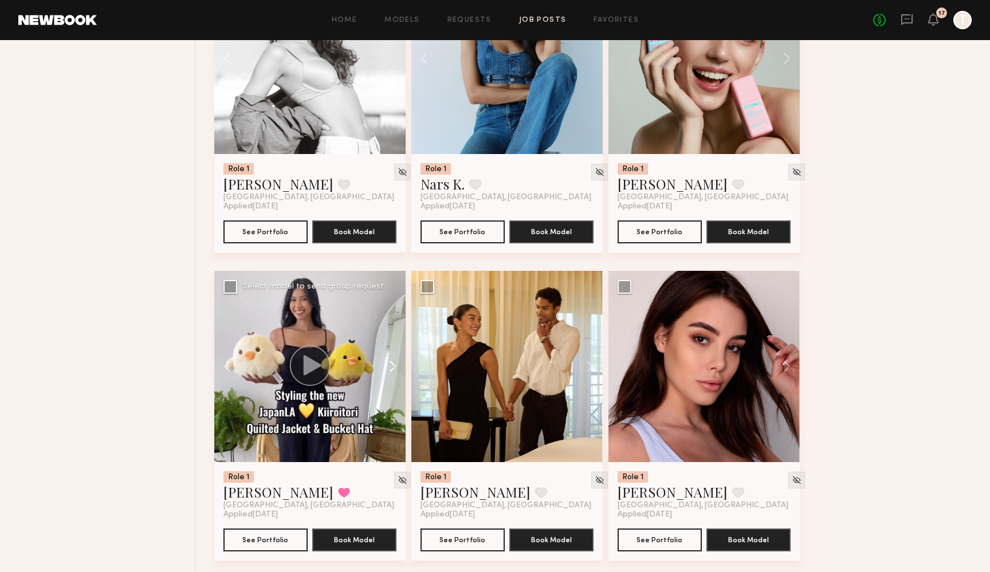
click at [391, 347] on button at bounding box center [387, 366] width 37 height 191
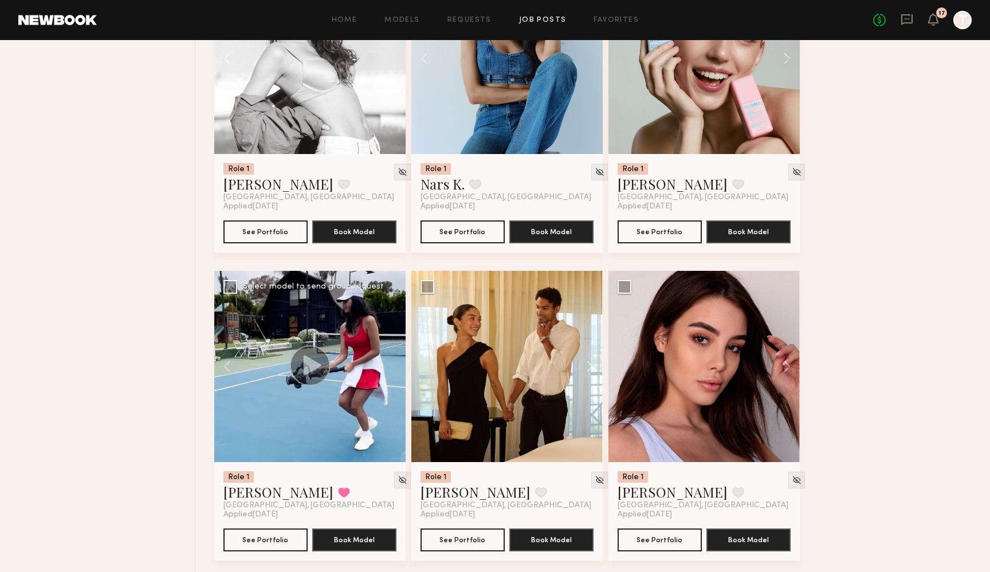
click at [391, 347] on div at bounding box center [309, 366] width 191 height 191
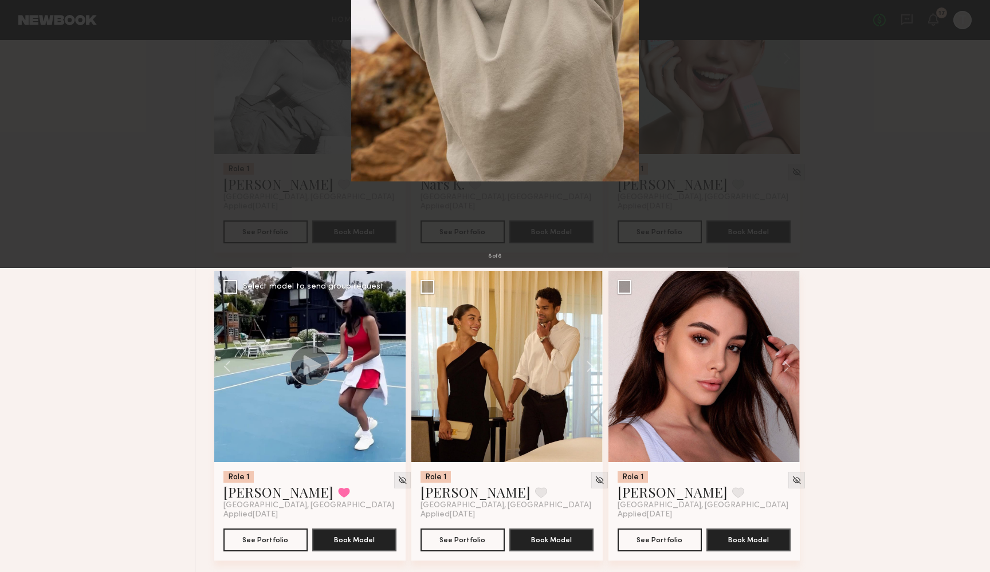
click at [25, 23] on button at bounding box center [26, 27] width 18 height 21
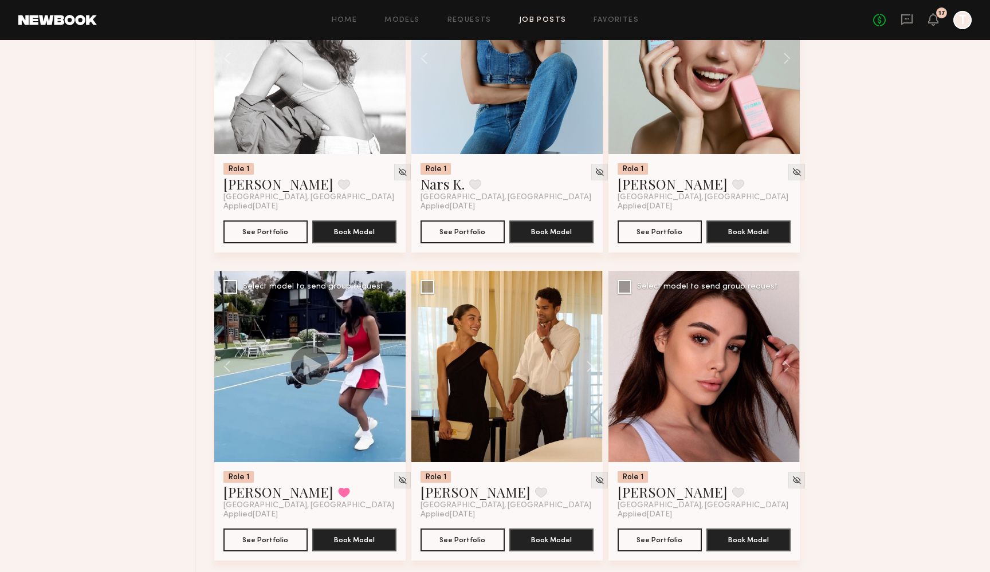
scroll to position [2735, 0]
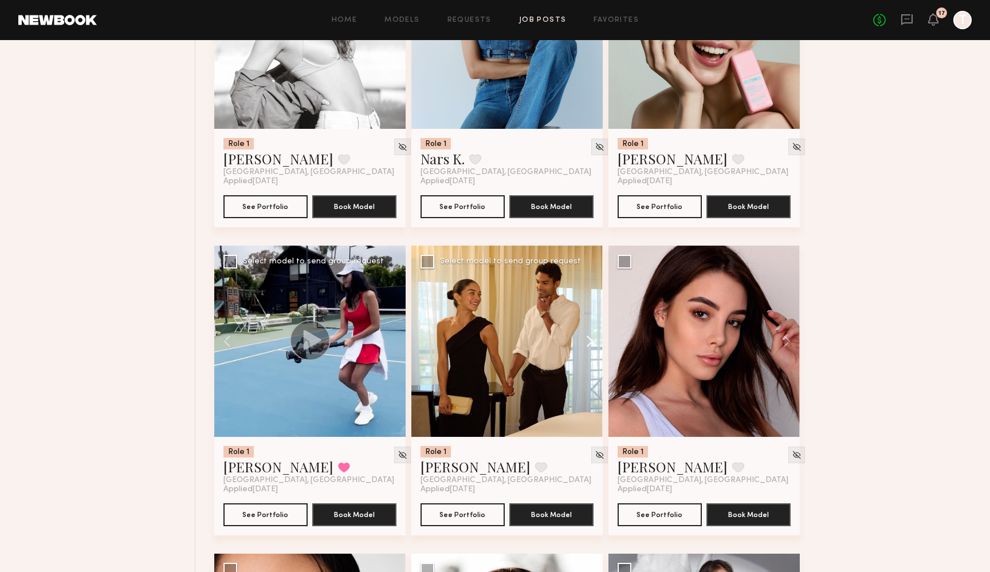
click at [584, 320] on button at bounding box center [584, 341] width 37 height 191
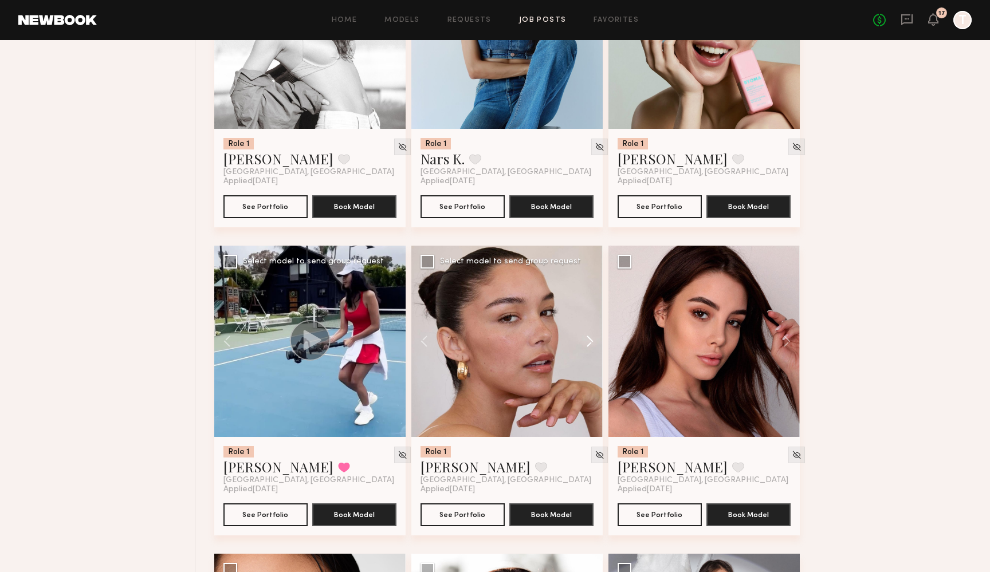
click at [584, 320] on button at bounding box center [584, 341] width 37 height 191
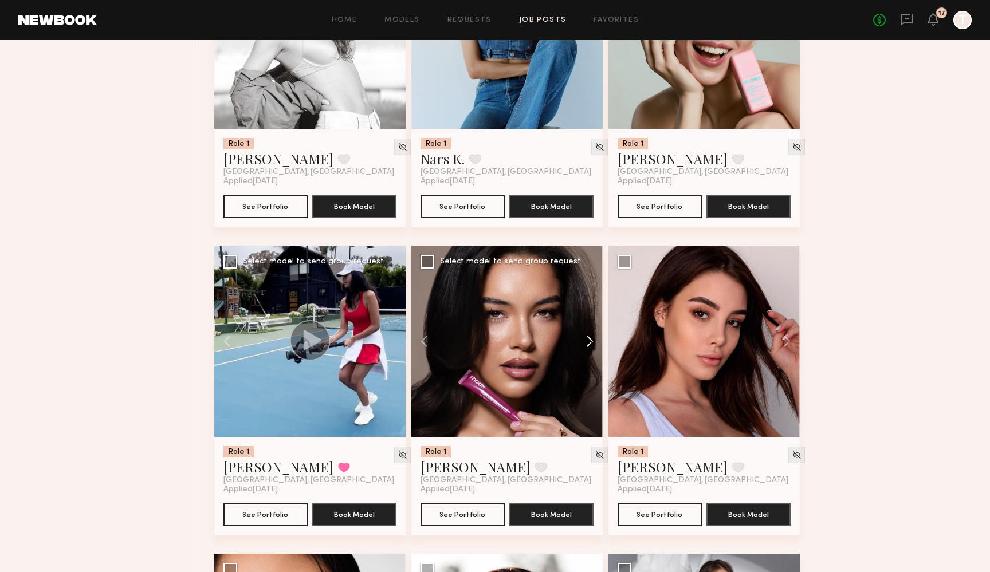
click at [584, 320] on button at bounding box center [584, 341] width 37 height 191
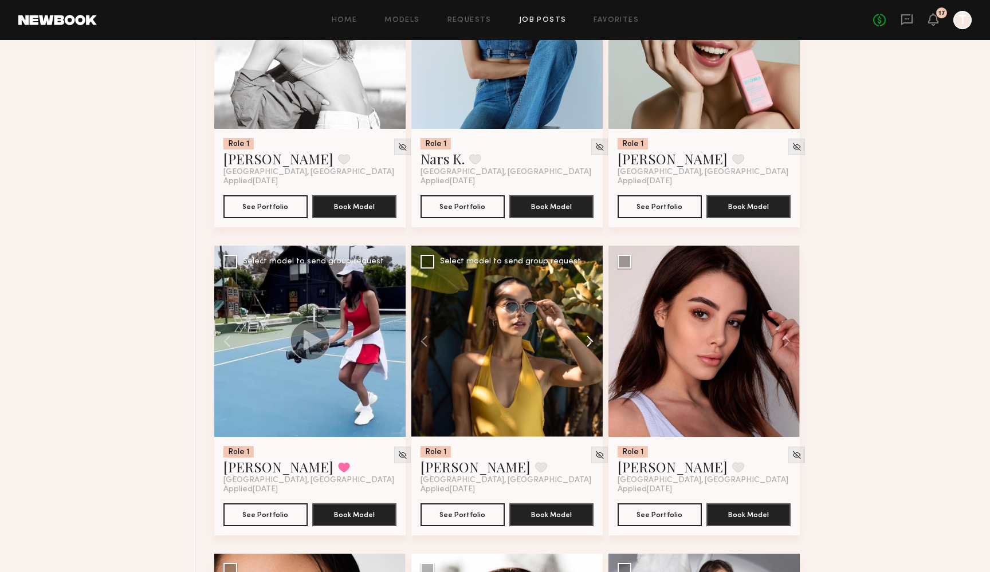
click at [584, 320] on button at bounding box center [584, 341] width 37 height 191
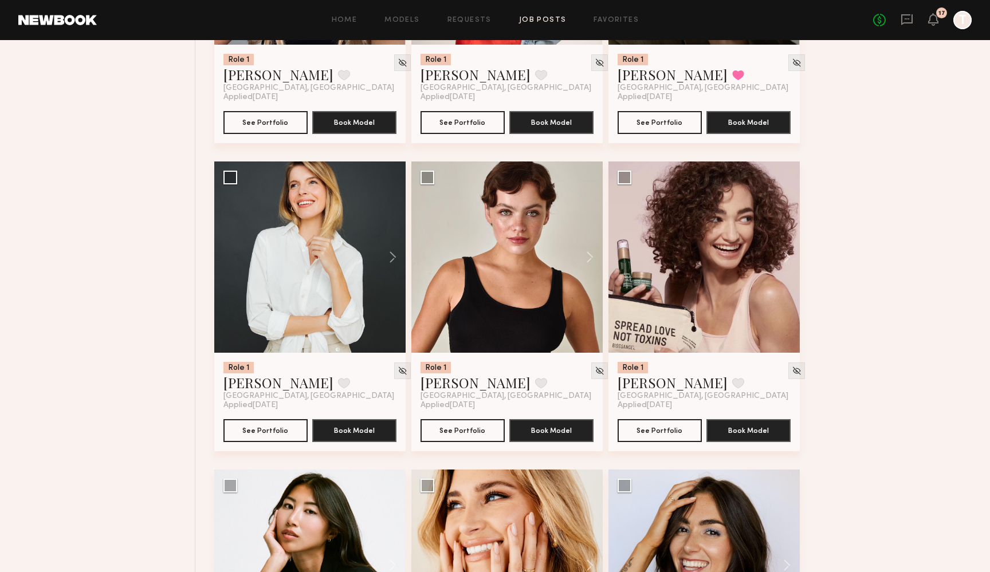
scroll to position [0, 0]
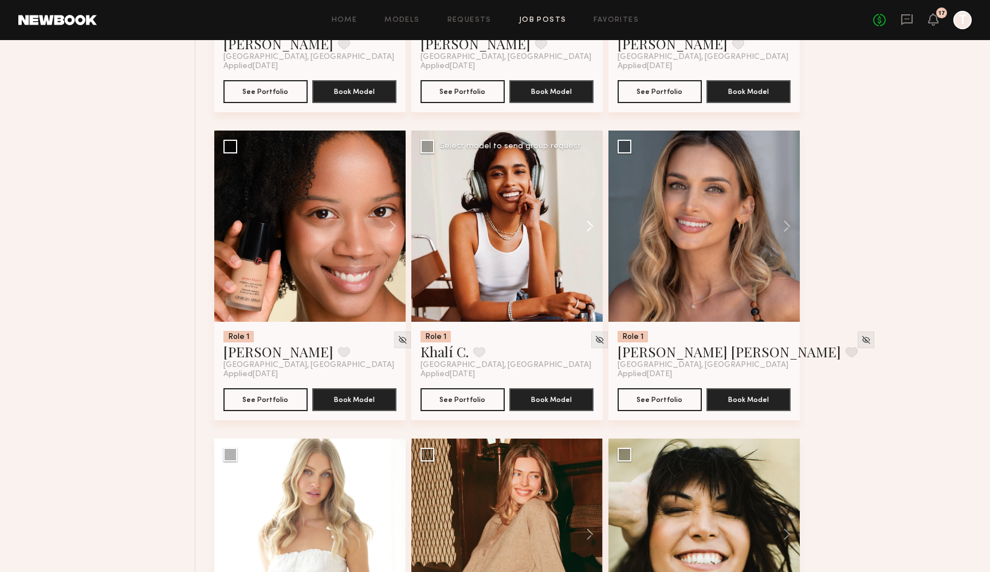
click at [585, 196] on button at bounding box center [584, 226] width 37 height 191
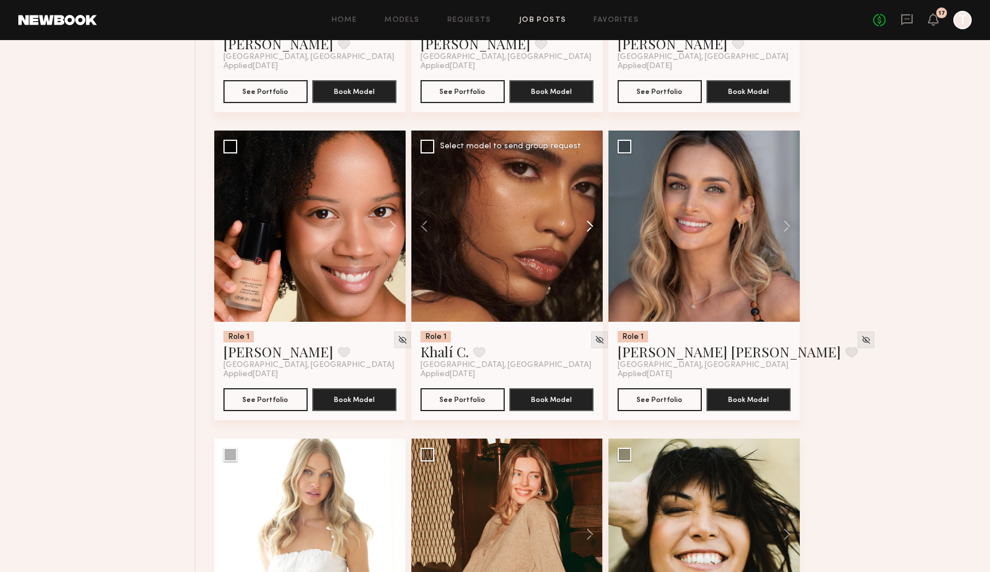
click at [585, 196] on button at bounding box center [584, 226] width 37 height 191
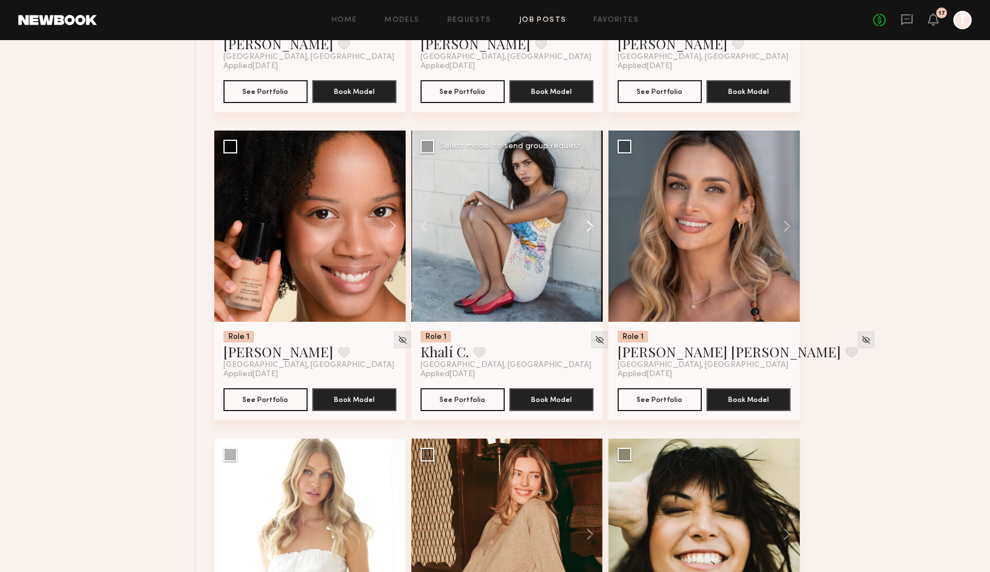
click at [585, 196] on button at bounding box center [584, 226] width 37 height 191
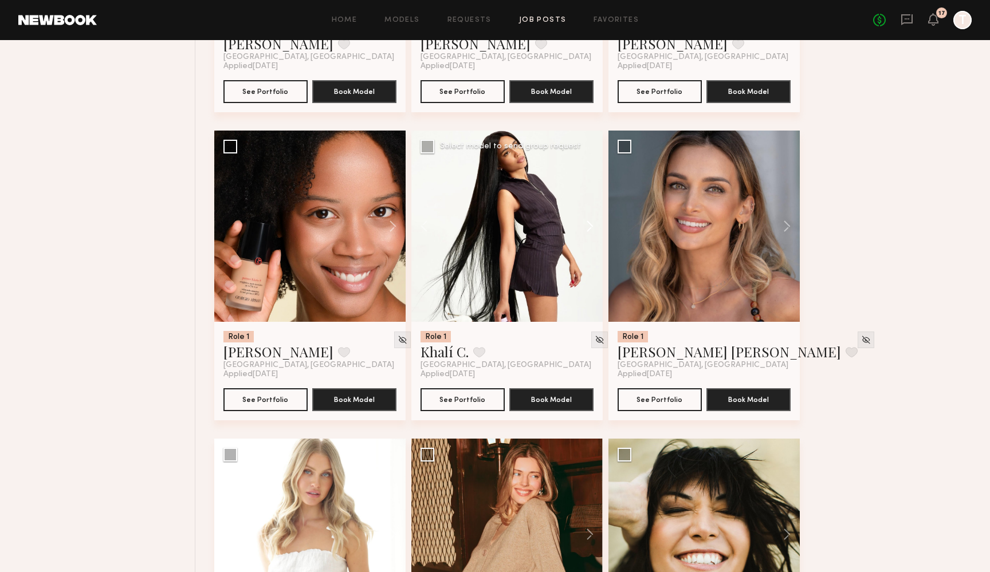
click at [585, 196] on button at bounding box center [584, 226] width 37 height 191
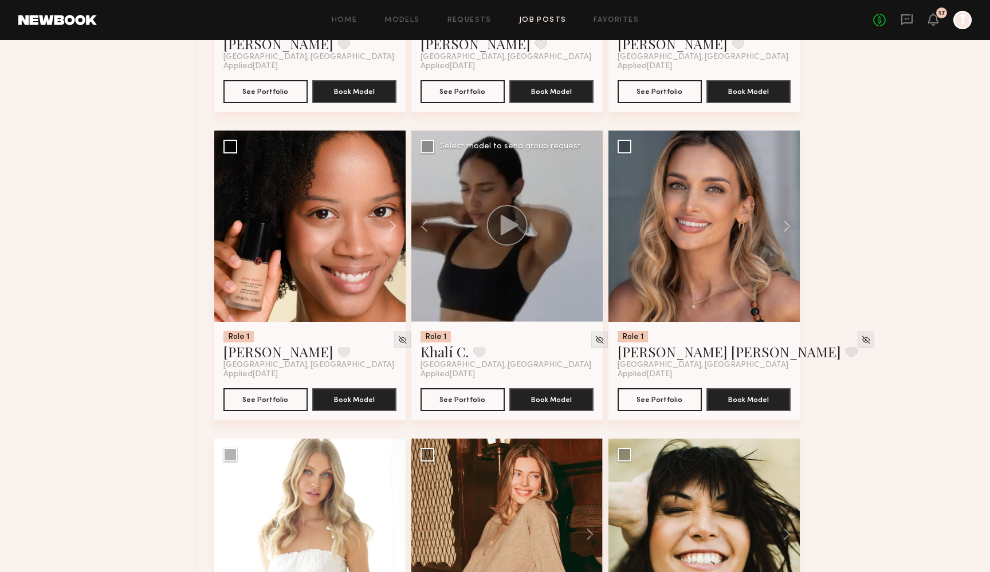
click at [585, 196] on div at bounding box center [506, 226] width 191 height 191
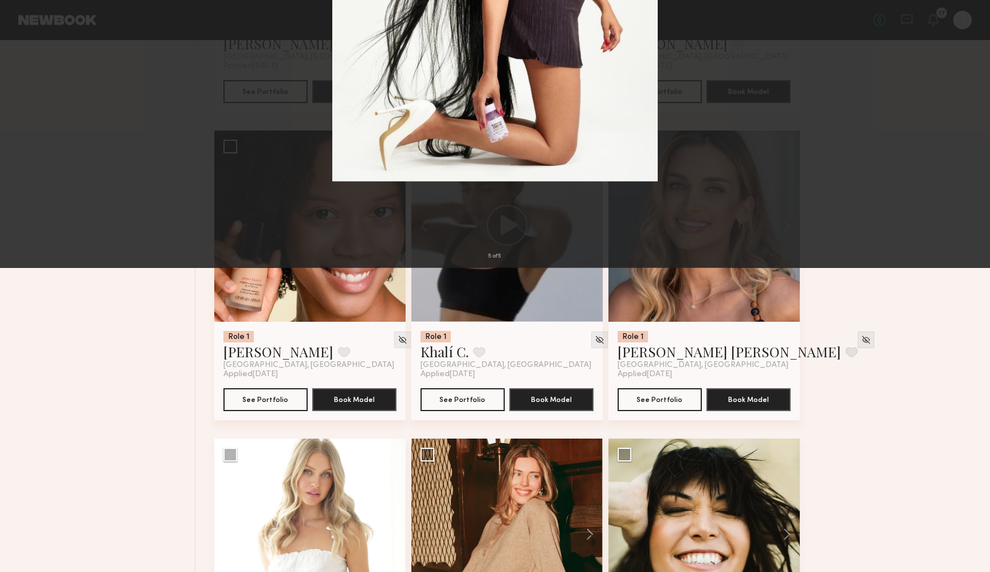
click at [27, 23] on button at bounding box center [26, 27] width 18 height 21
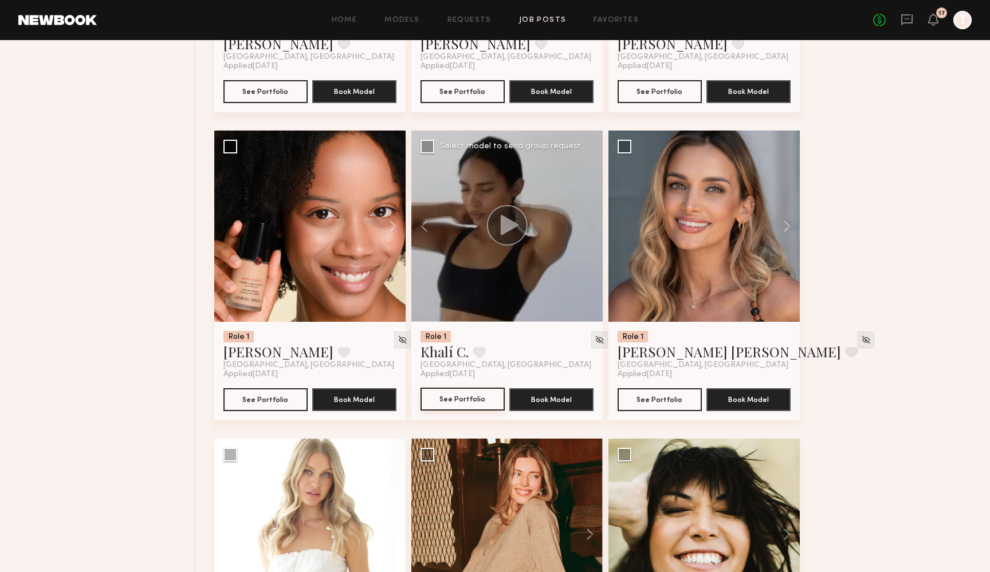
click at [477, 388] on button "See Portfolio" at bounding box center [462, 399] width 84 height 23
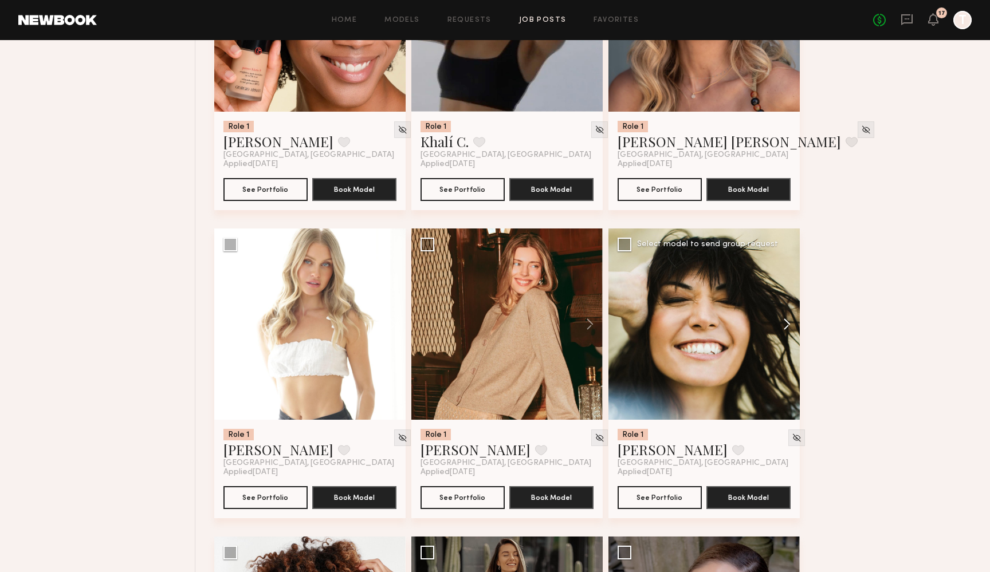
click at [783, 298] on button at bounding box center [781, 324] width 37 height 191
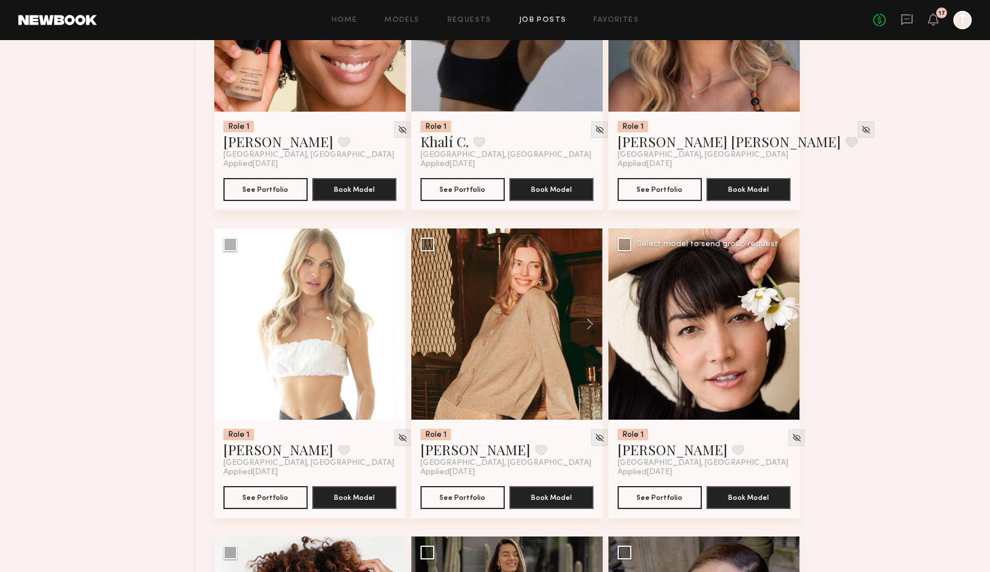
click at [783, 298] on button at bounding box center [781, 324] width 37 height 191
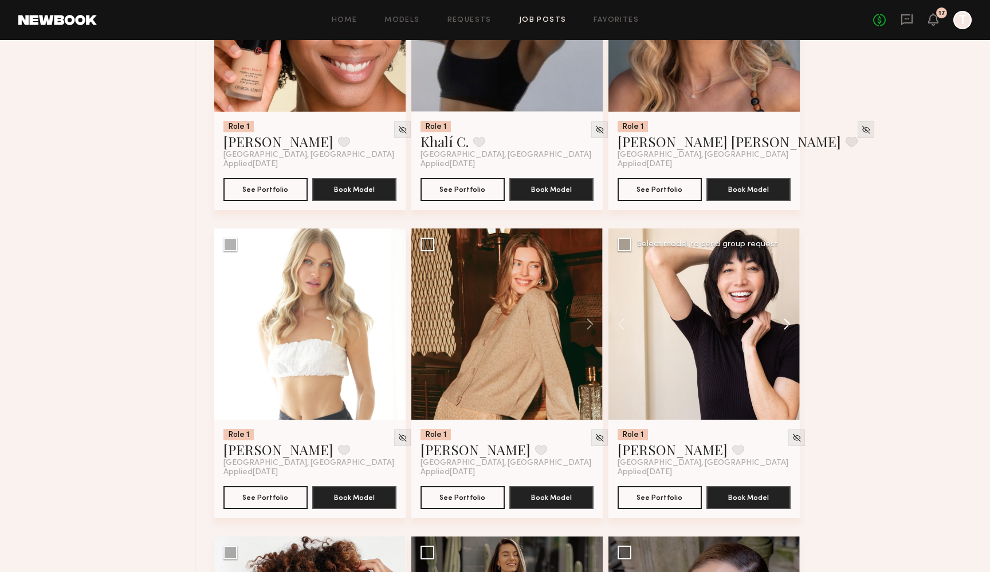
click at [783, 298] on button at bounding box center [781, 324] width 37 height 191
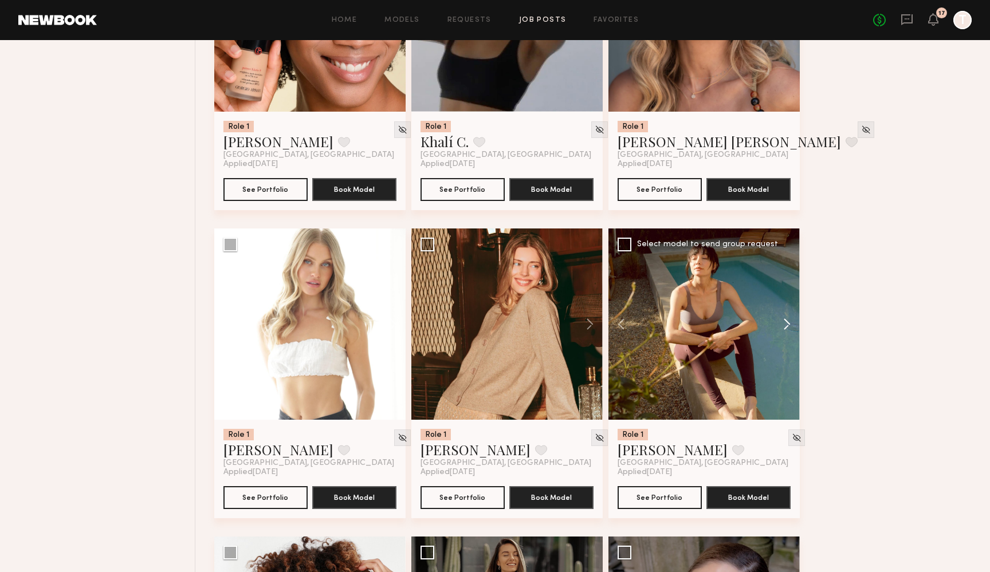
click at [783, 298] on button at bounding box center [781, 324] width 37 height 191
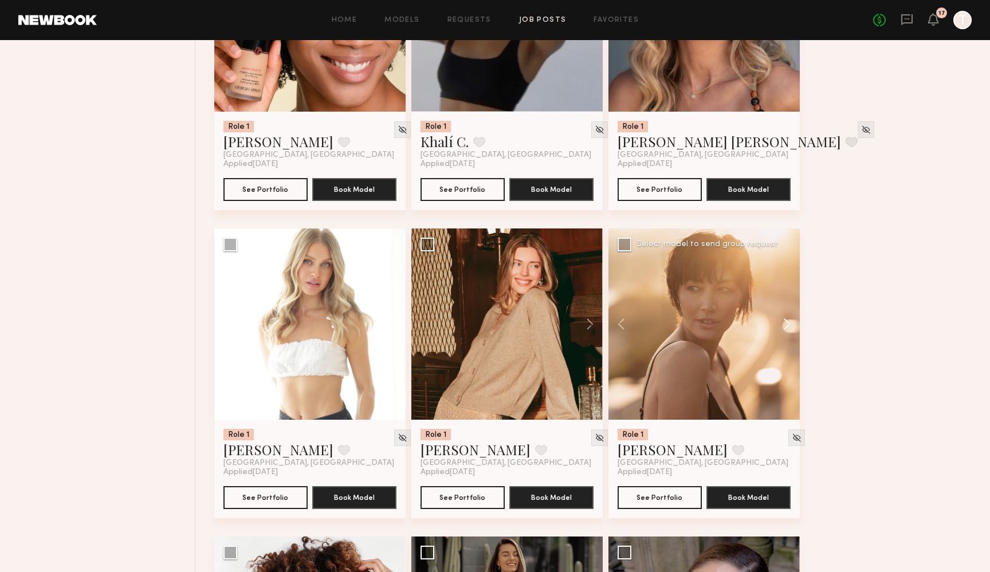
click at [783, 298] on button at bounding box center [781, 324] width 37 height 191
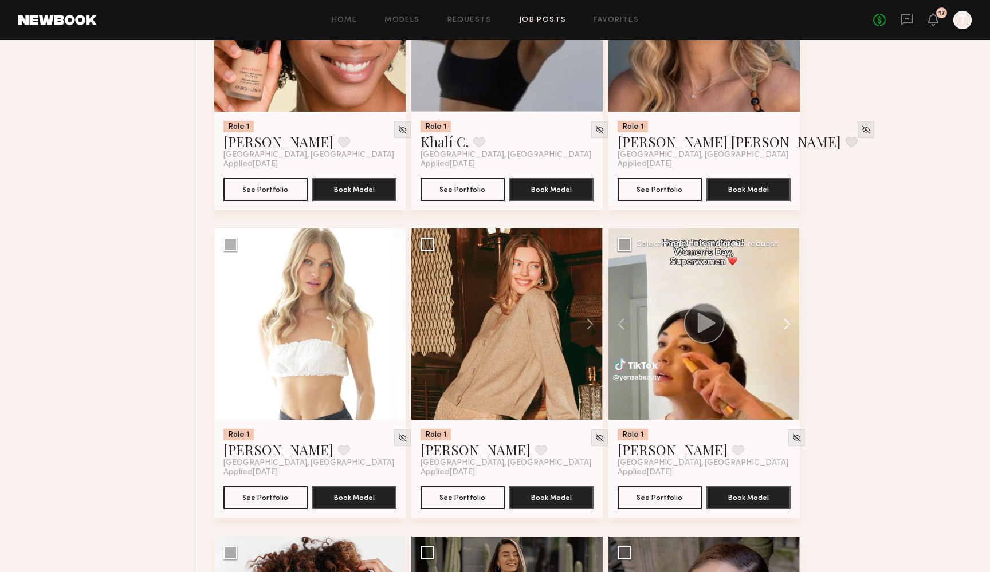
click at [783, 298] on button at bounding box center [781, 324] width 37 height 191
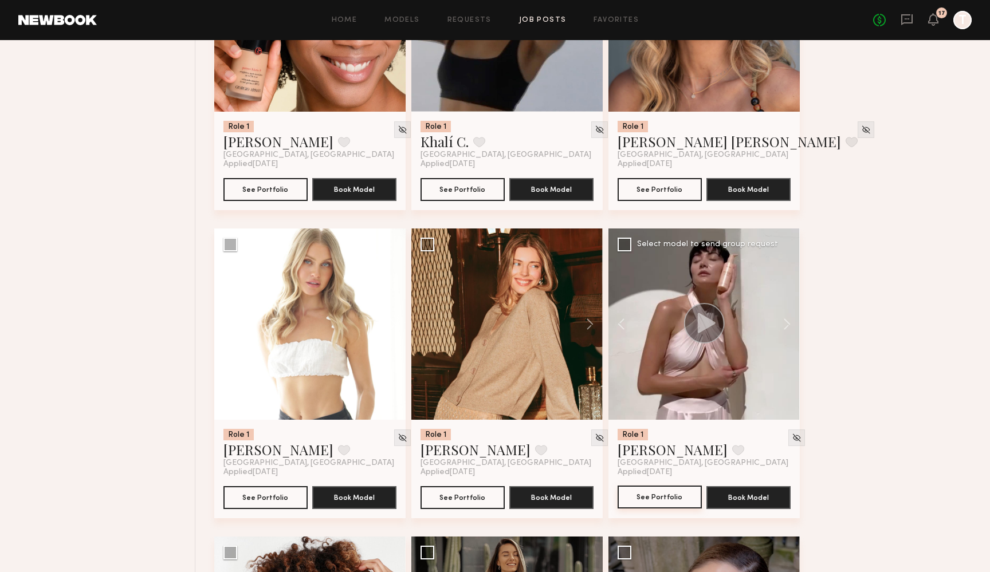
click at [644, 486] on button "See Portfolio" at bounding box center [659, 497] width 84 height 23
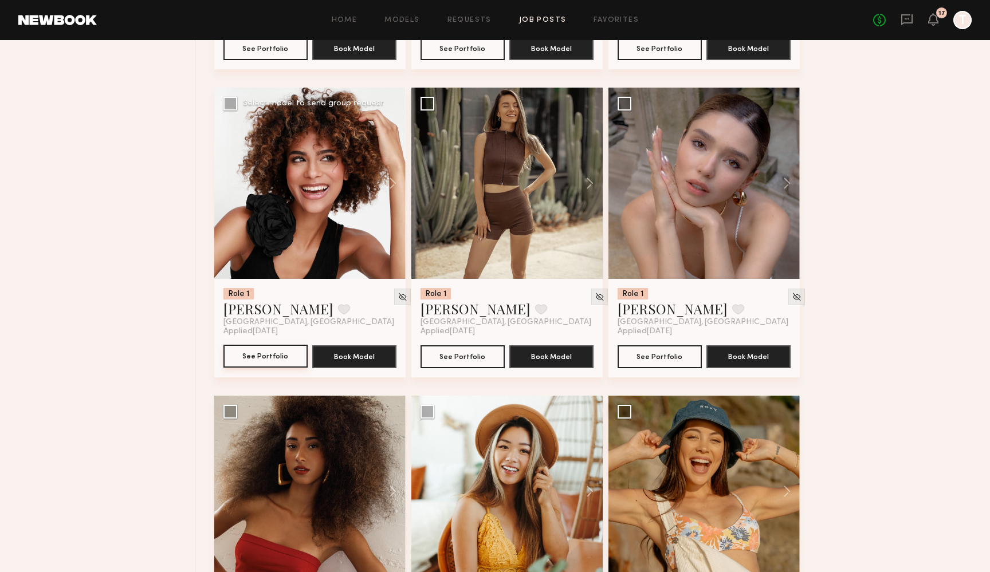
click at [252, 345] on button "See Portfolio" at bounding box center [265, 356] width 84 height 23
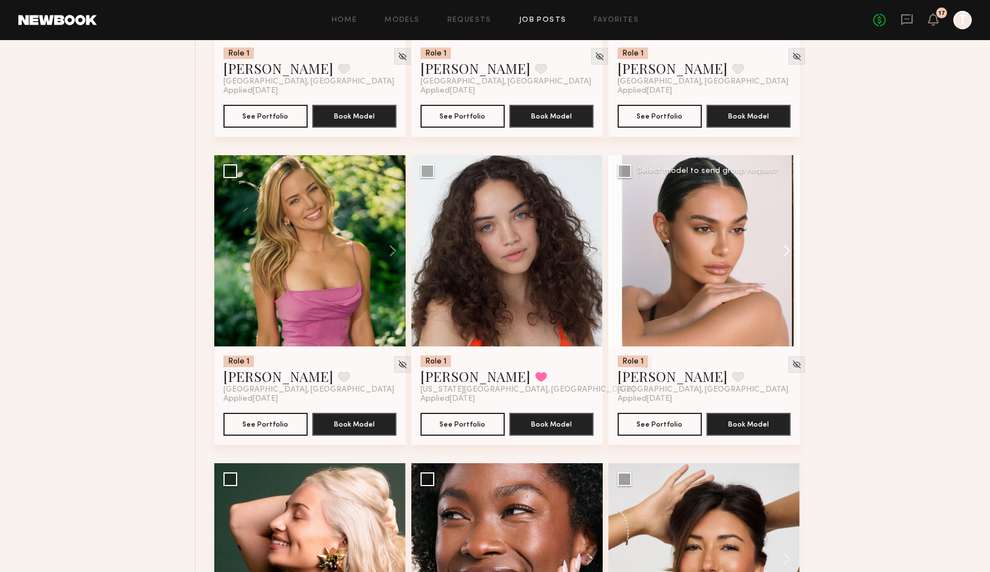
click at [782, 220] on button at bounding box center [781, 250] width 37 height 191
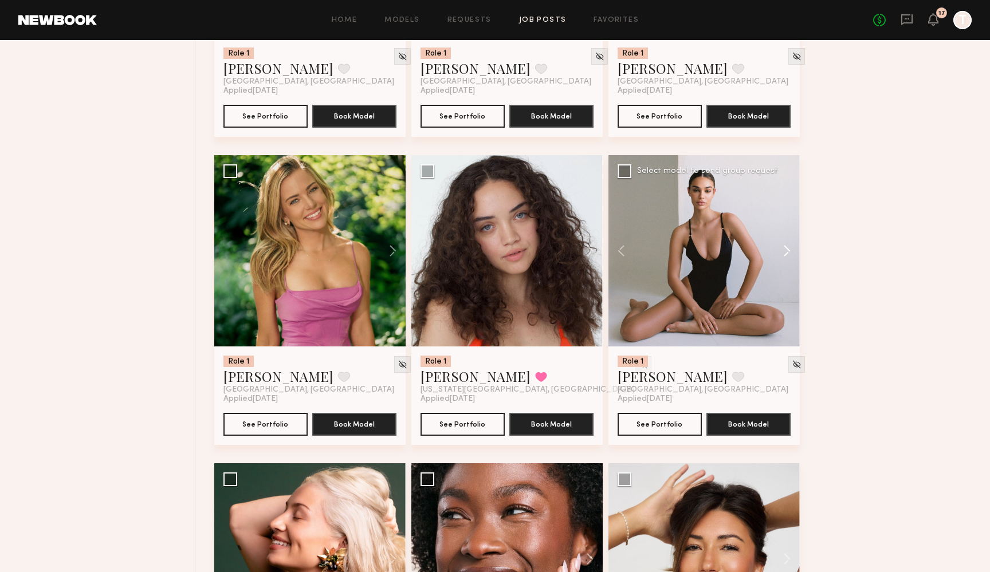
click at [782, 220] on button at bounding box center [781, 250] width 37 height 191
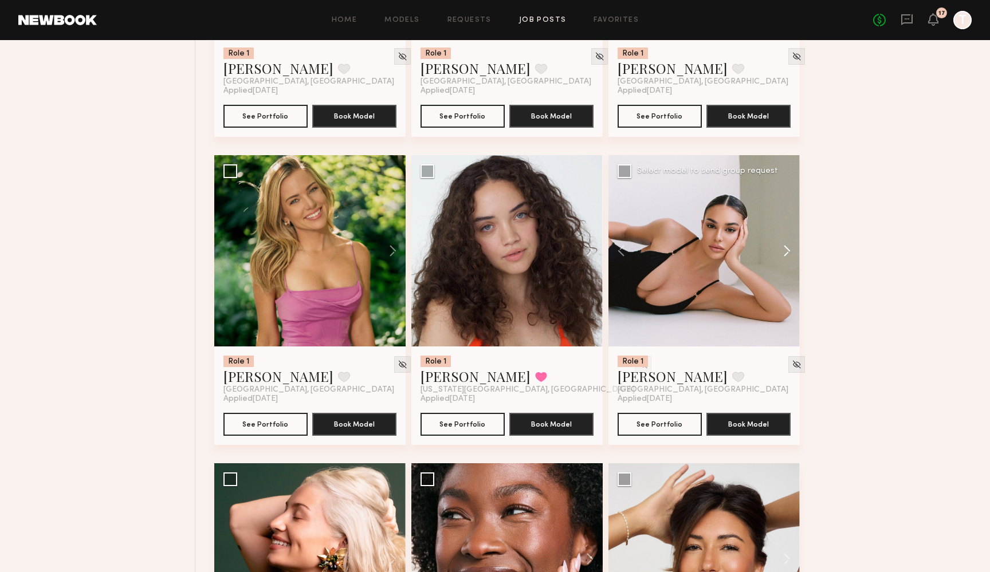
click at [782, 220] on button at bounding box center [781, 250] width 37 height 191
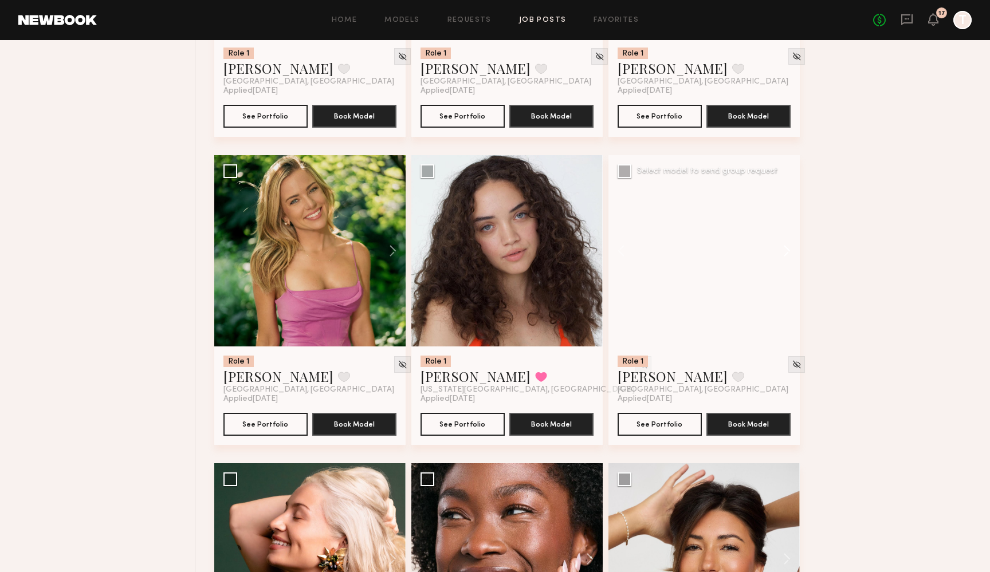
click at [782, 220] on button at bounding box center [781, 250] width 37 height 191
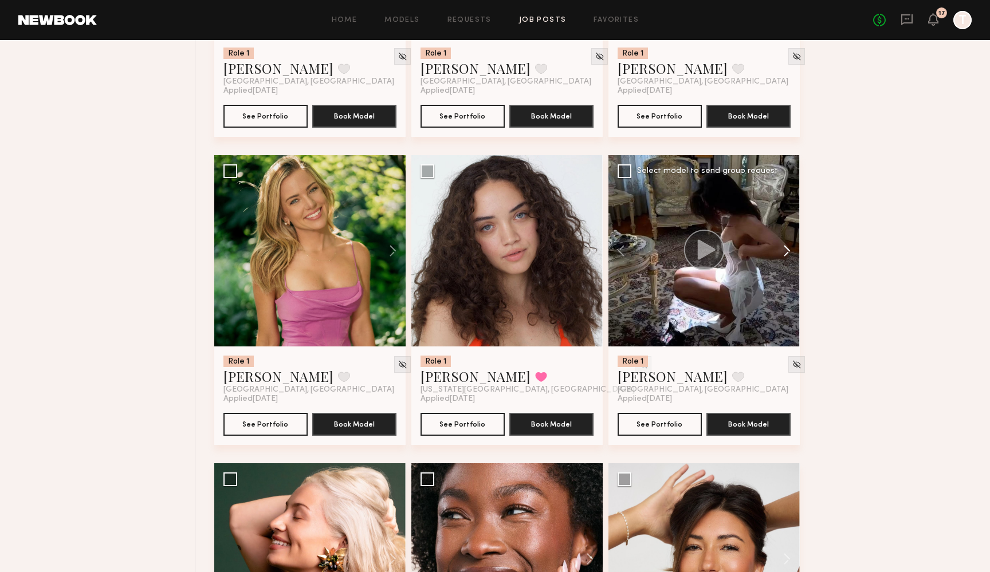
click at [782, 220] on button at bounding box center [781, 250] width 37 height 191
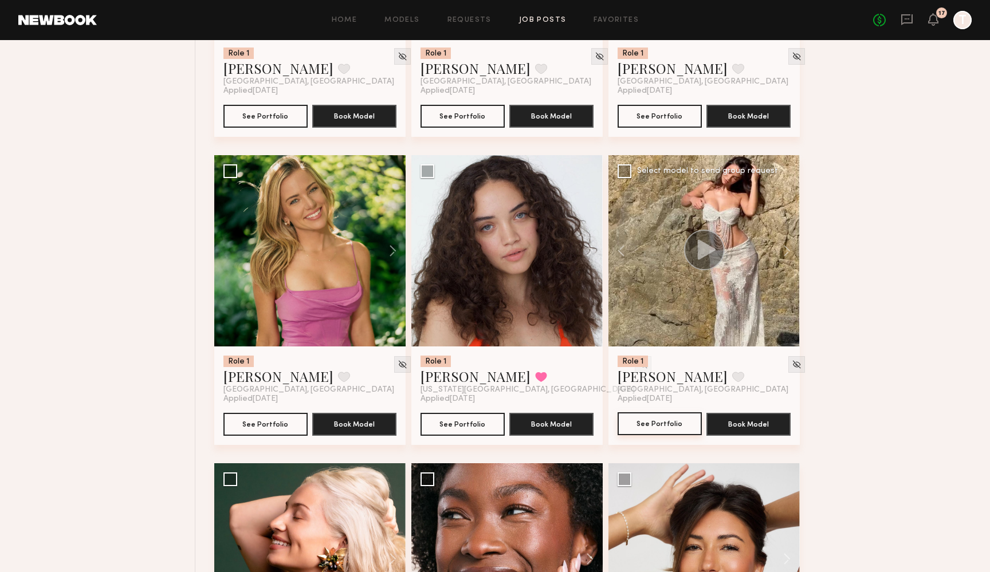
click at [650, 412] on button "See Portfolio" at bounding box center [659, 423] width 84 height 23
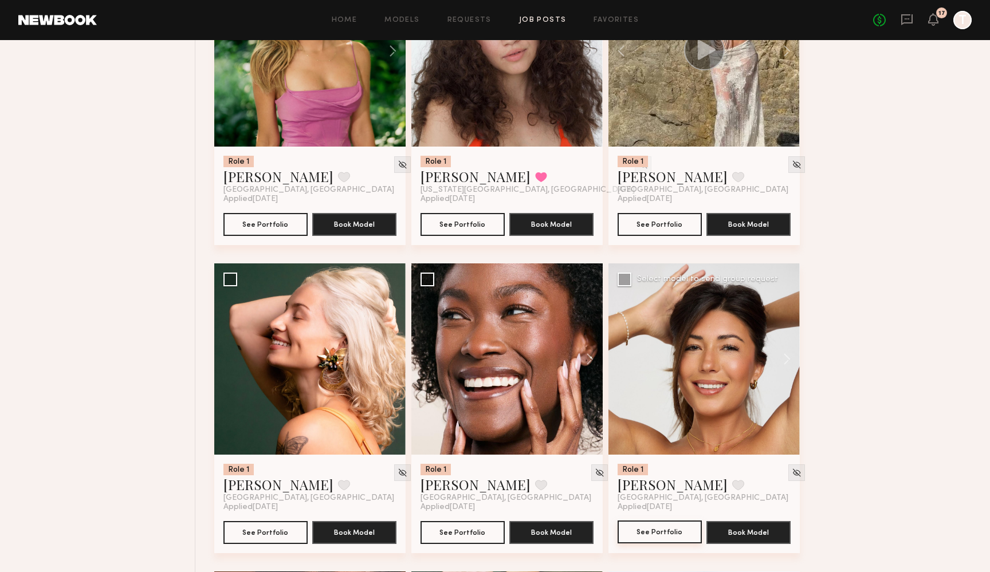
click at [666, 521] on button "See Portfolio" at bounding box center [659, 532] width 84 height 23
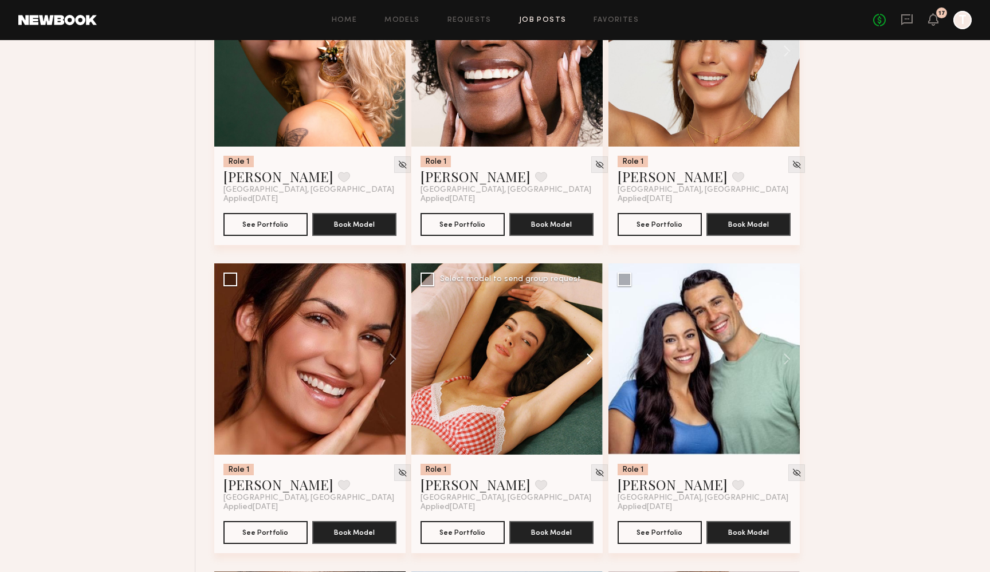
click at [588, 331] on button at bounding box center [584, 358] width 37 height 191
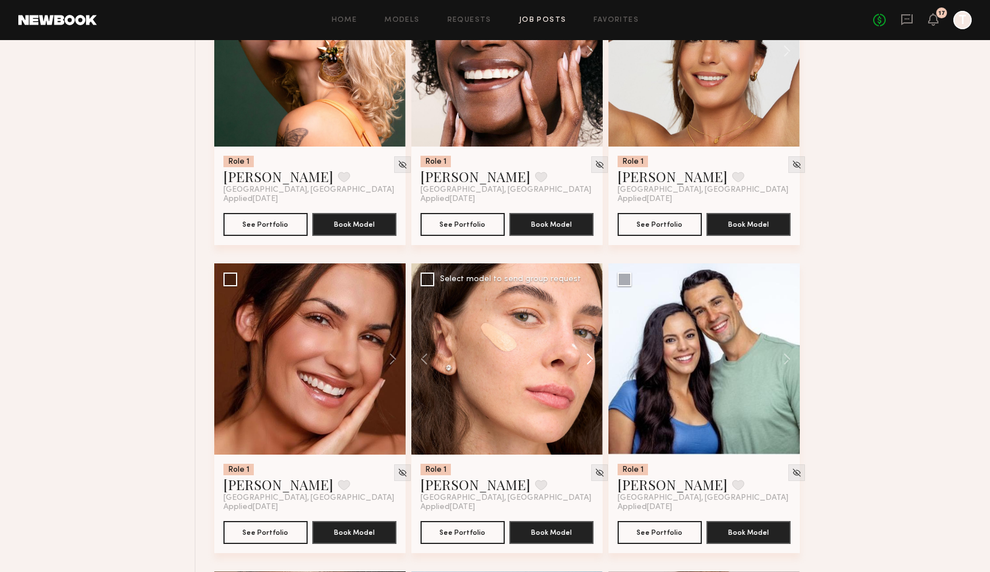
click at [588, 331] on button at bounding box center [584, 358] width 37 height 191
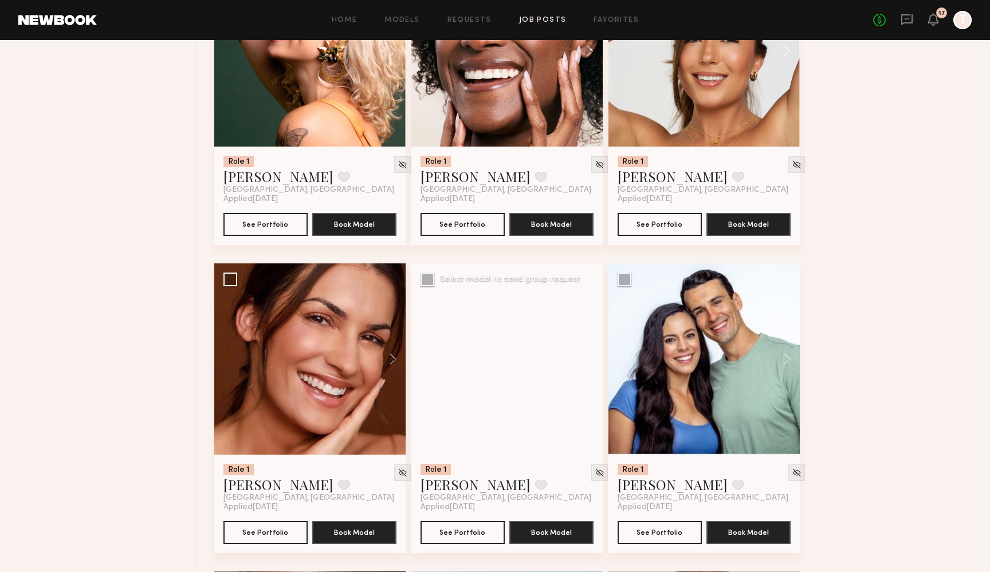
click at [588, 331] on button at bounding box center [584, 358] width 37 height 191
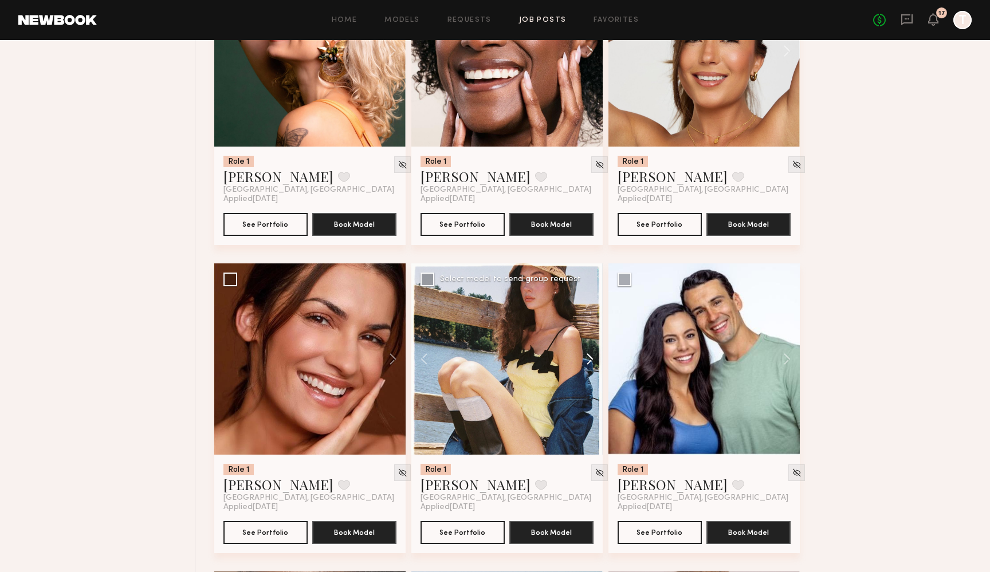
click at [588, 331] on button at bounding box center [584, 358] width 37 height 191
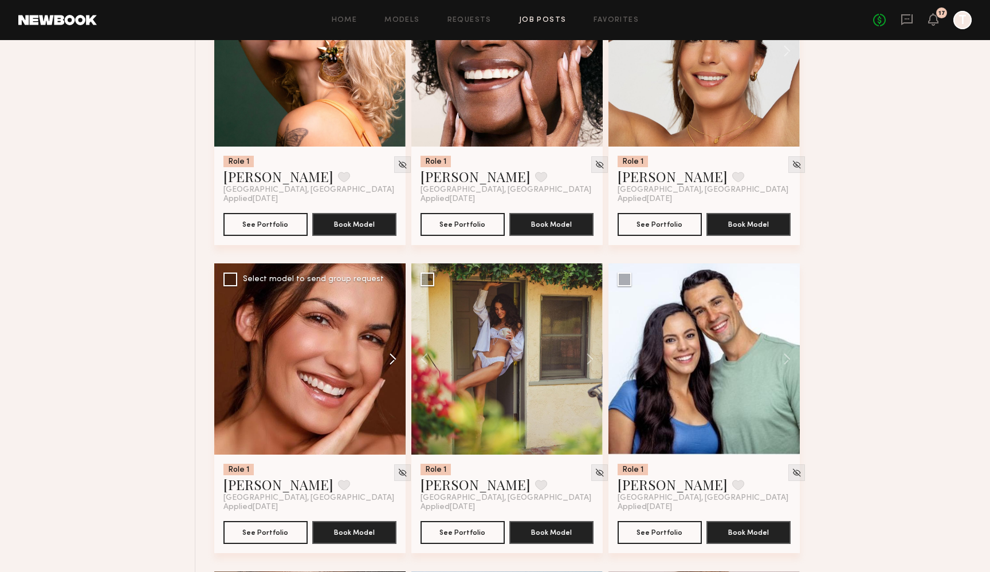
click at [390, 331] on button at bounding box center [387, 358] width 37 height 191
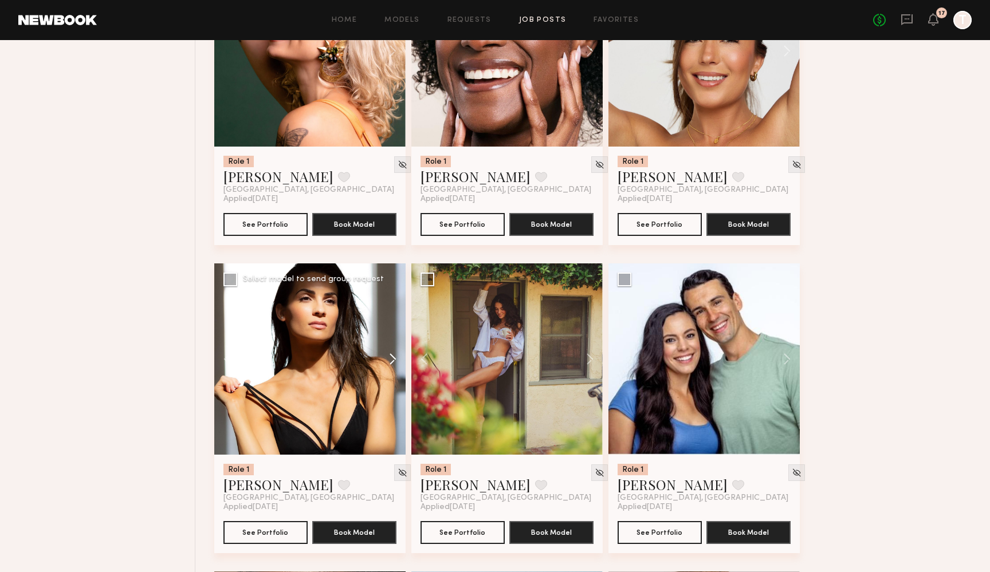
click at [390, 331] on button at bounding box center [387, 358] width 37 height 191
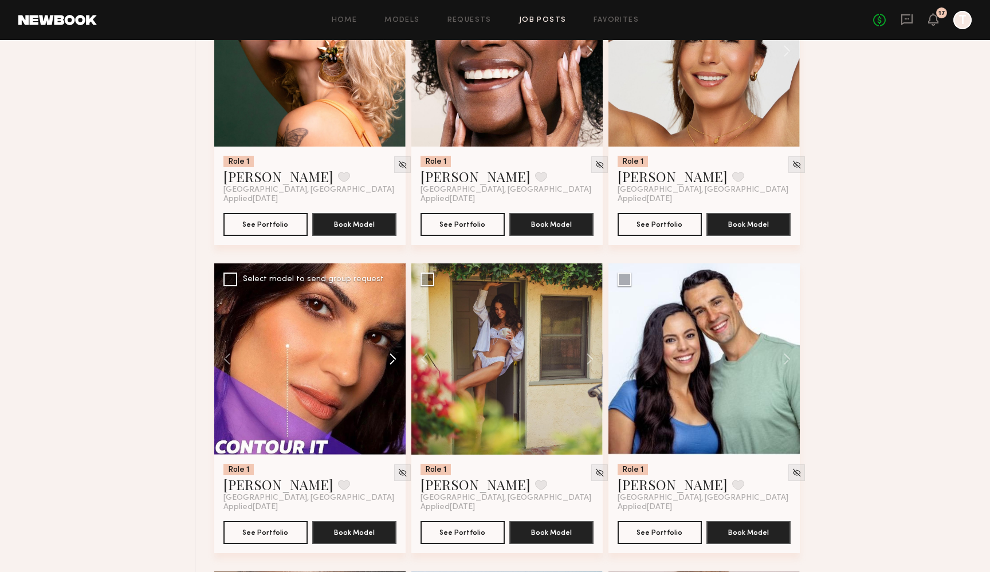
click at [390, 331] on button at bounding box center [387, 358] width 37 height 191
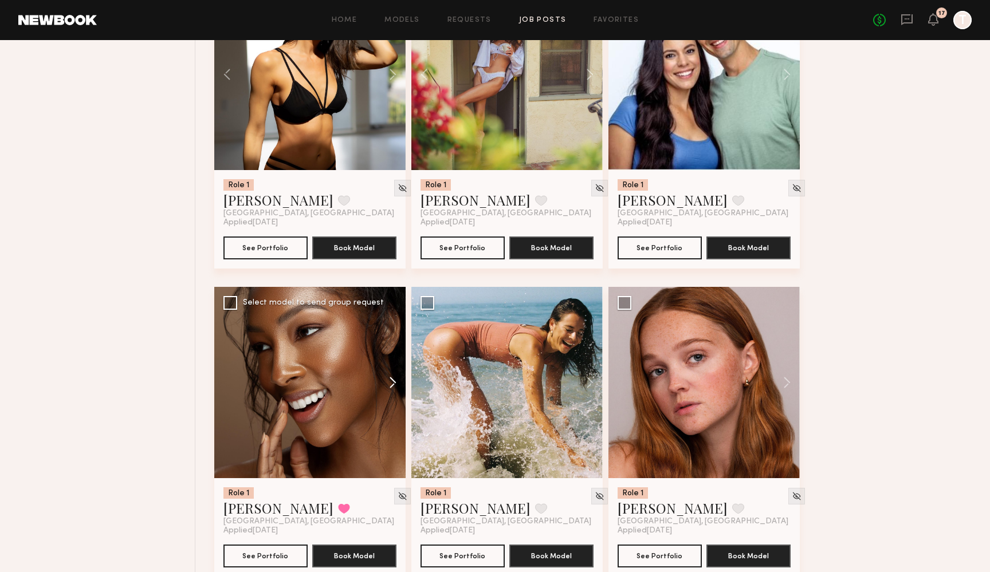
scroll to position [11939, 0]
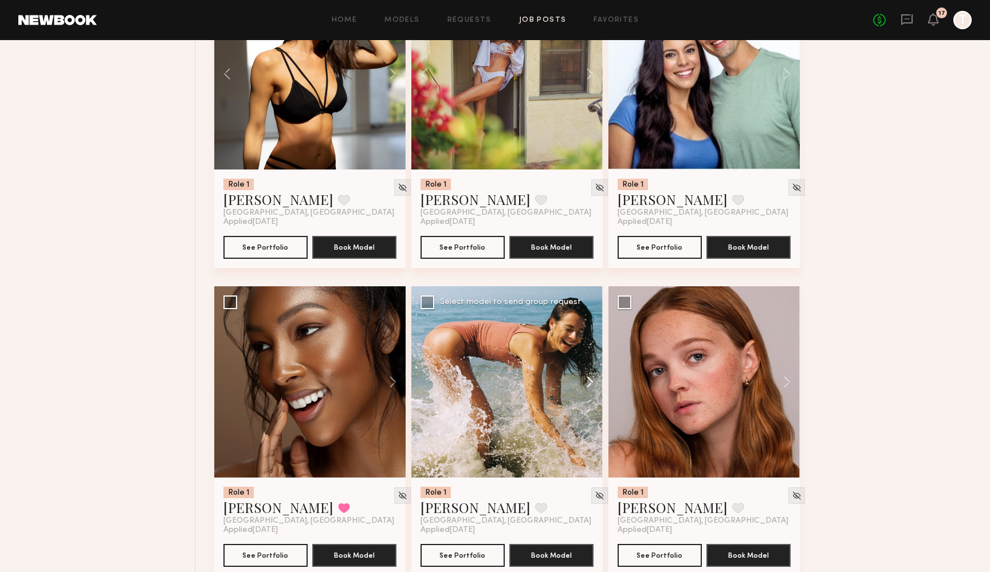
click at [591, 352] on button at bounding box center [584, 381] width 37 height 191
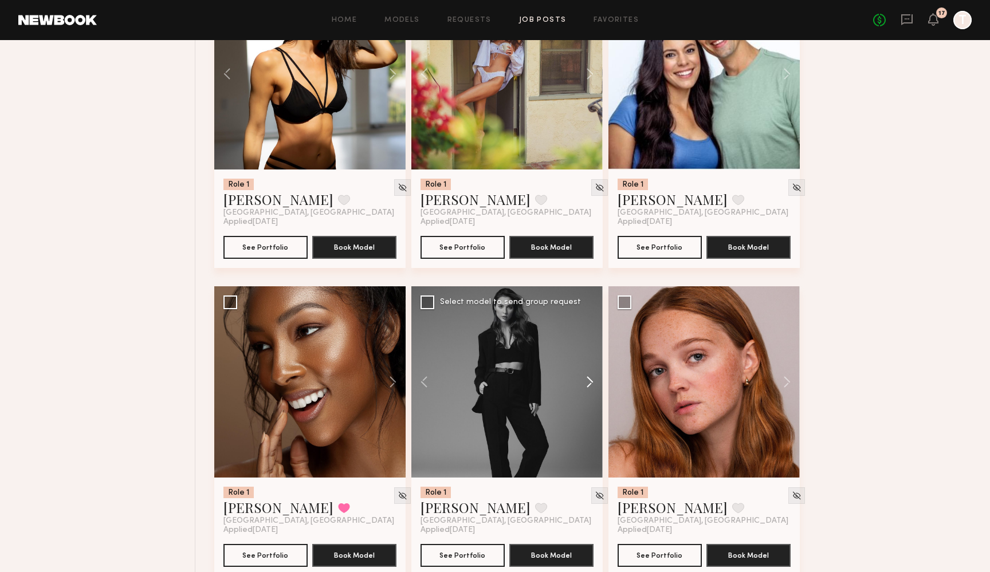
click at [591, 352] on button at bounding box center [584, 381] width 37 height 191
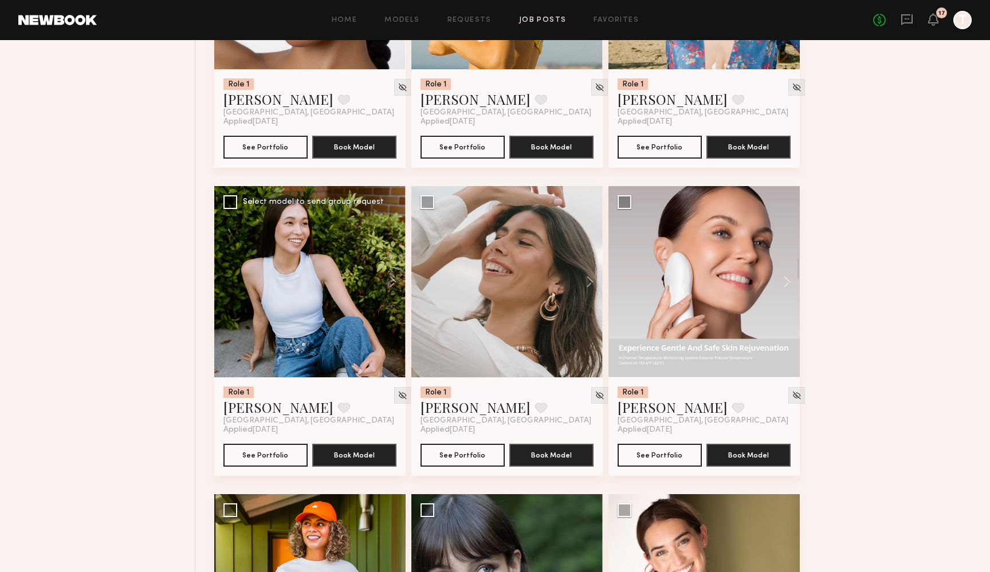
scroll to position [12648, 0]
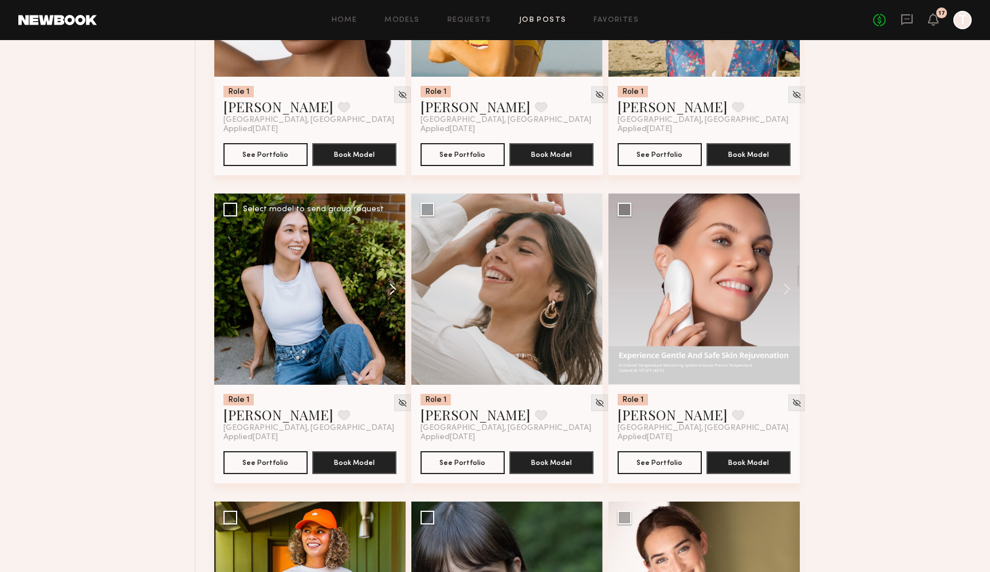
click at [387, 263] on button at bounding box center [387, 289] width 37 height 191
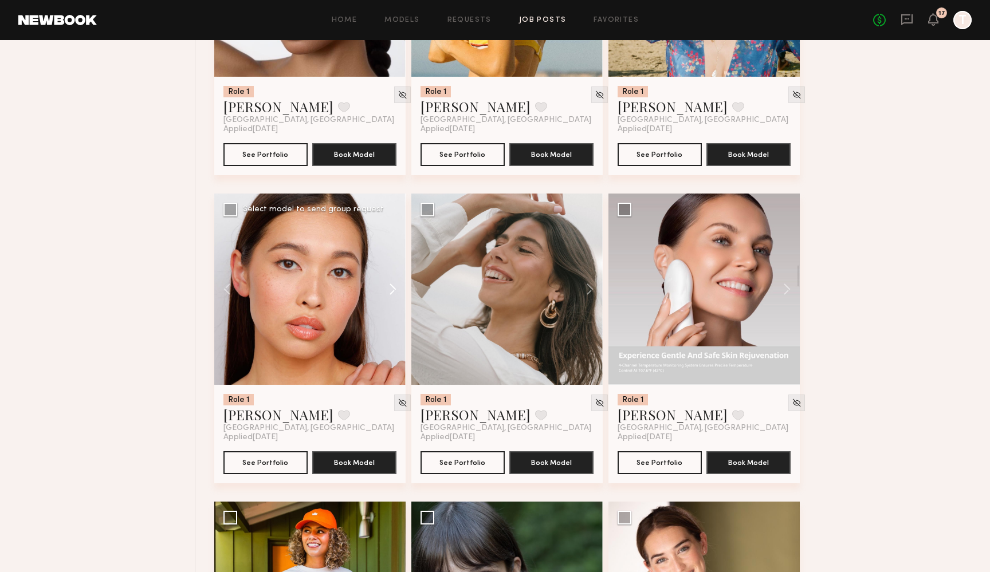
click at [387, 263] on button at bounding box center [387, 289] width 37 height 191
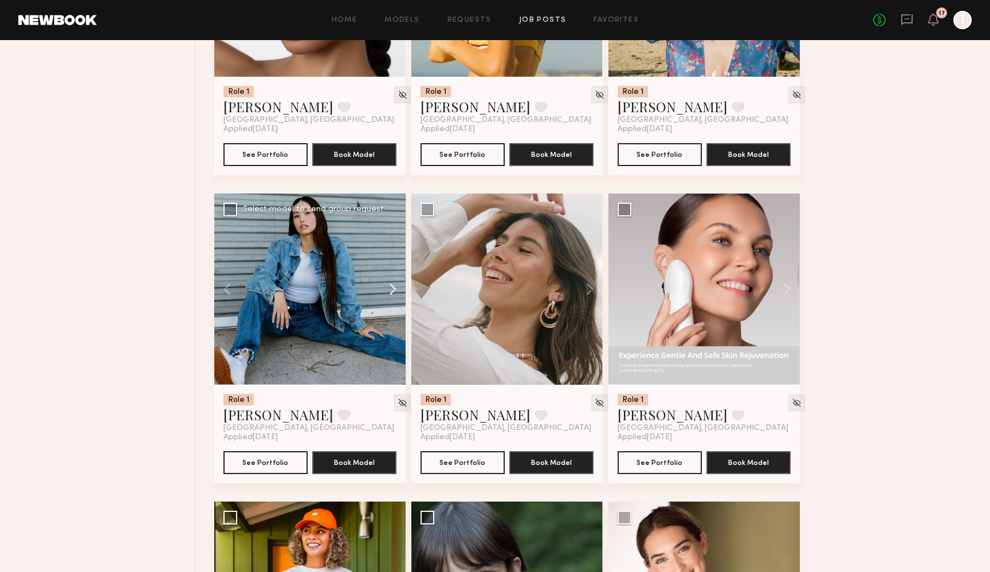
click at [387, 263] on button at bounding box center [387, 289] width 37 height 191
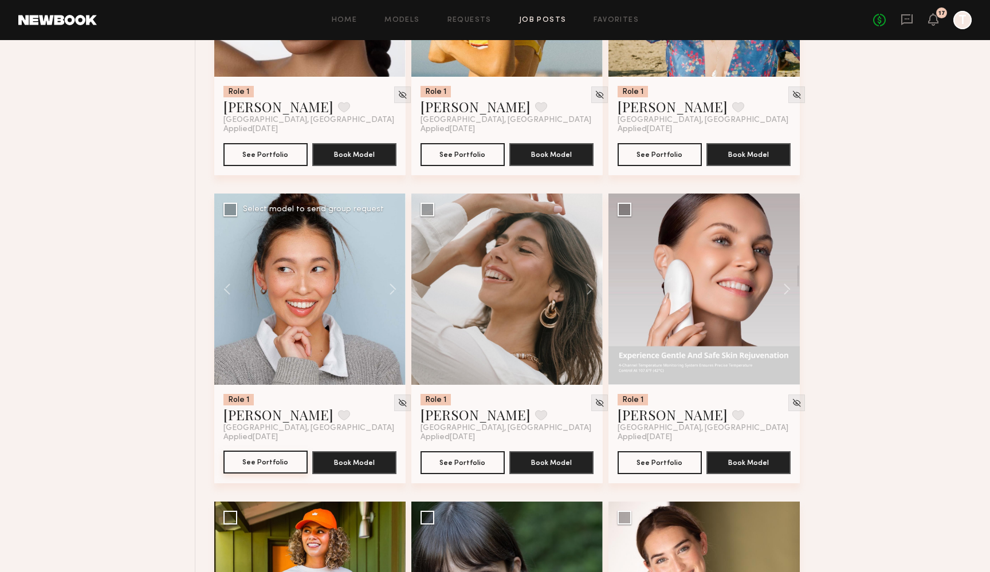
click at [255, 451] on button "See Portfolio" at bounding box center [265, 462] width 84 height 23
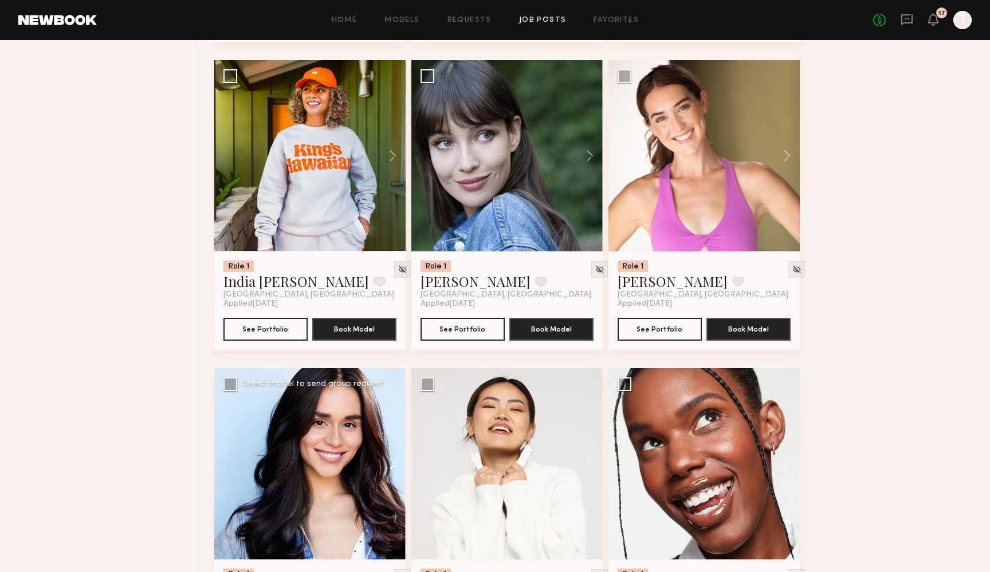
scroll to position [13091, 0]
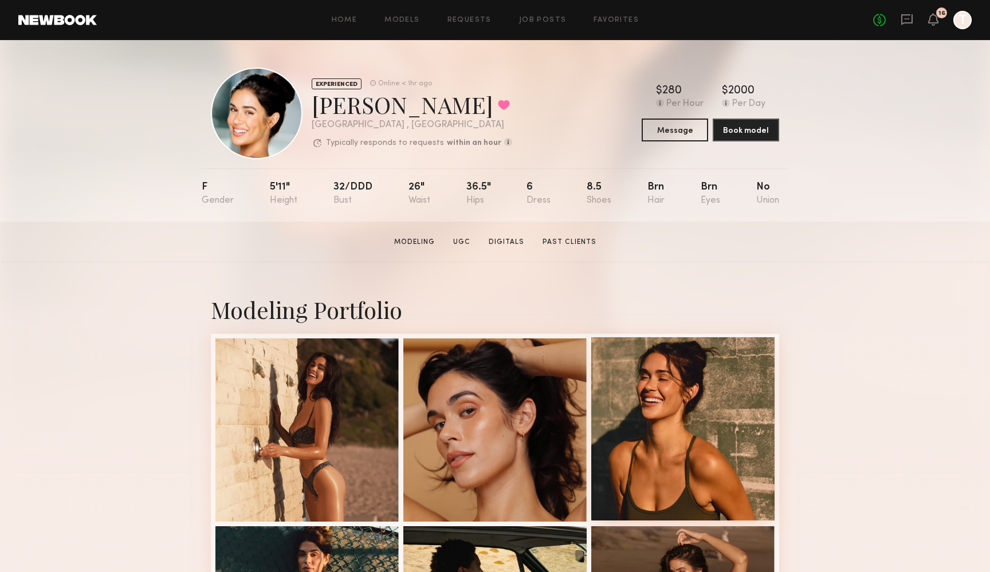
click at [622, 398] on div at bounding box center [682, 428] width 183 height 183
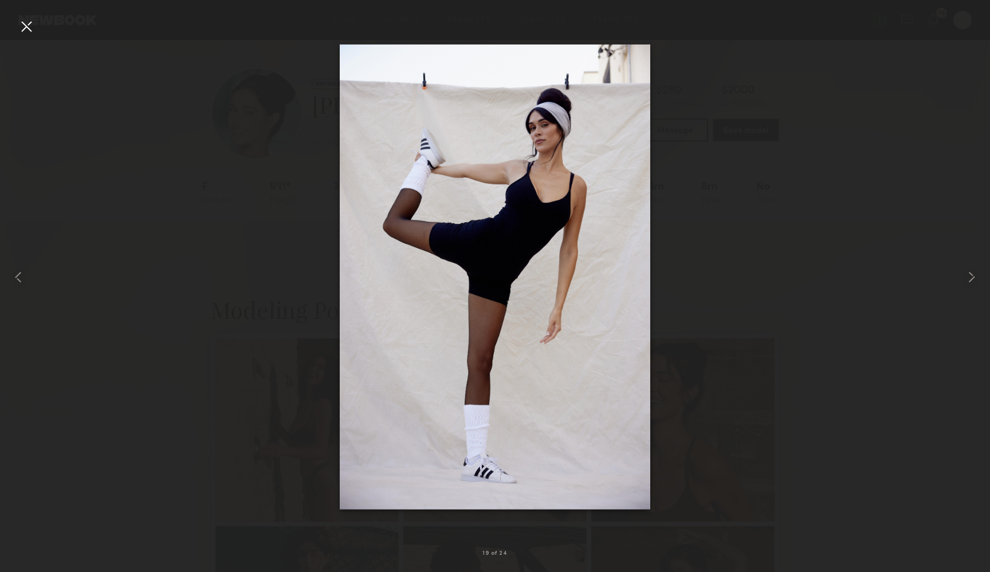
click at [28, 26] on div at bounding box center [26, 26] width 18 height 18
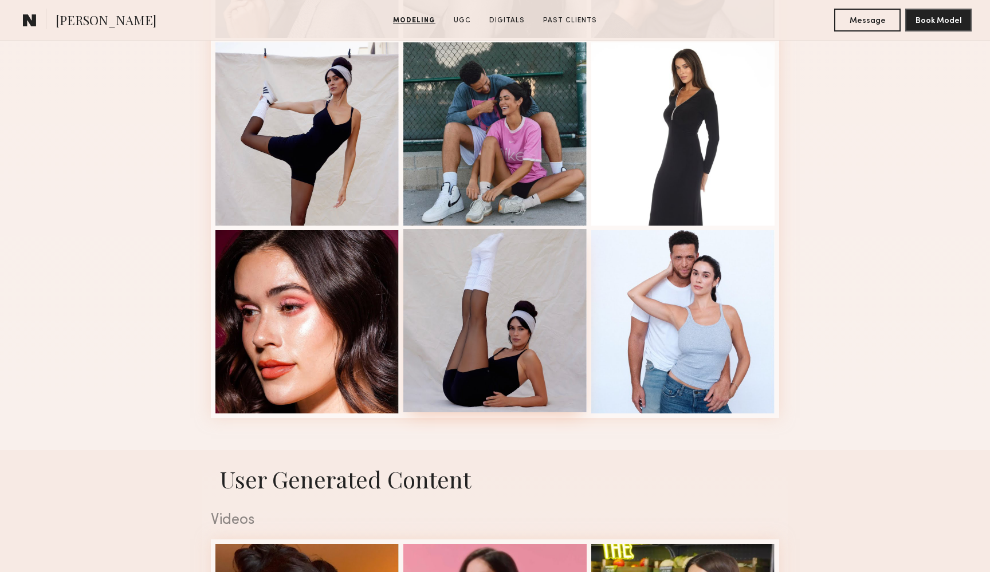
scroll to position [1429, 0]
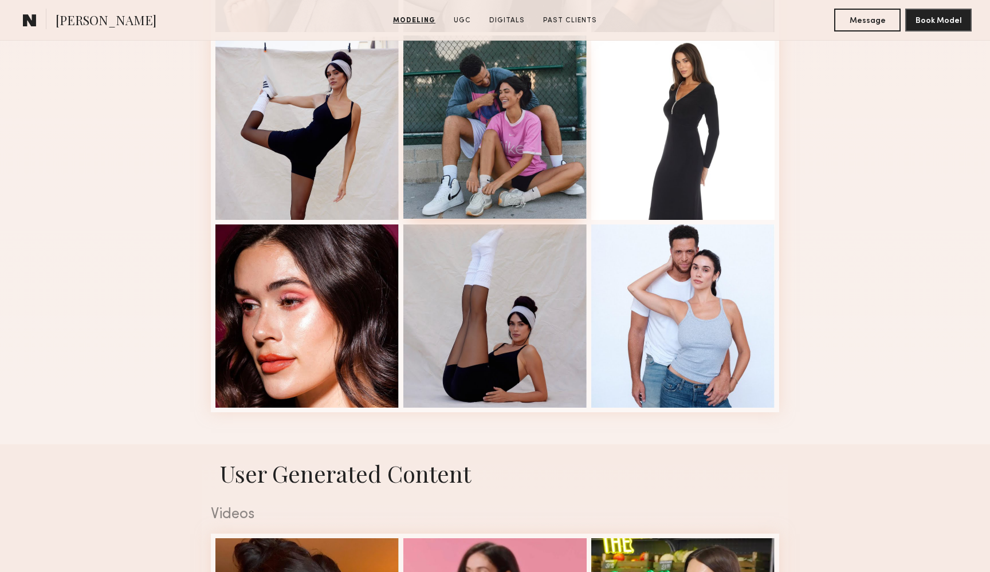
click at [459, 139] on div at bounding box center [494, 127] width 183 height 183
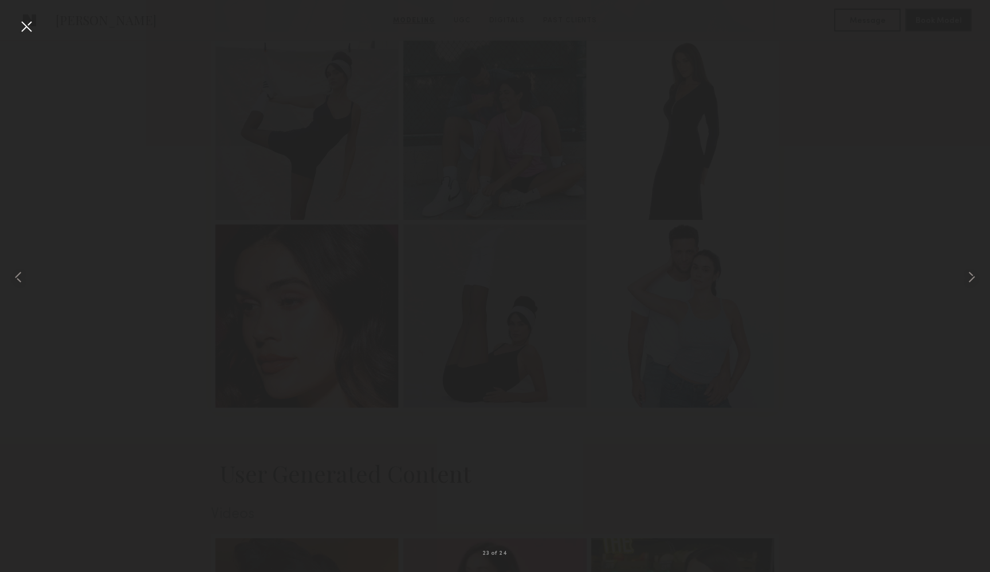
click at [21, 23] on div at bounding box center [26, 26] width 18 height 18
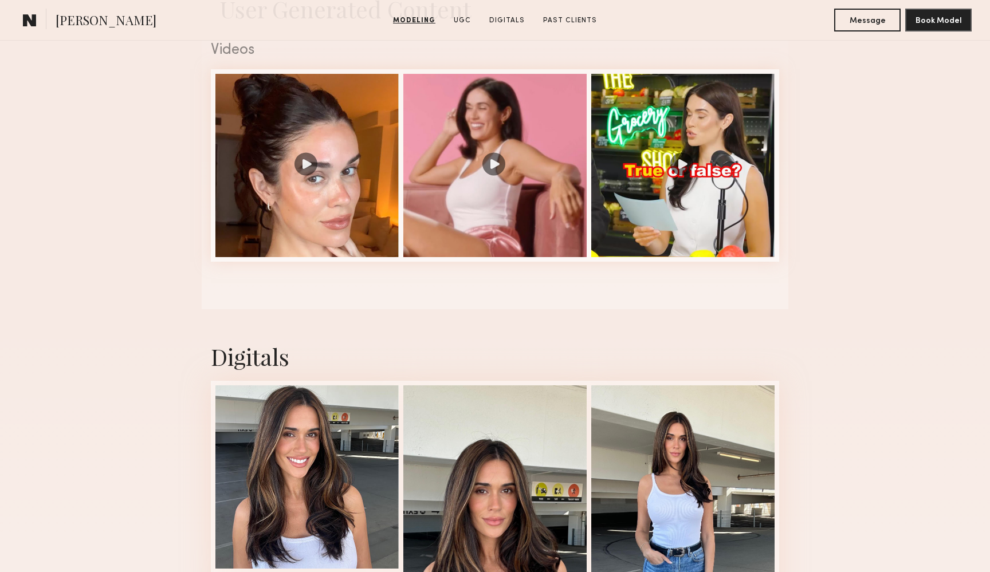
scroll to position [2150, 0]
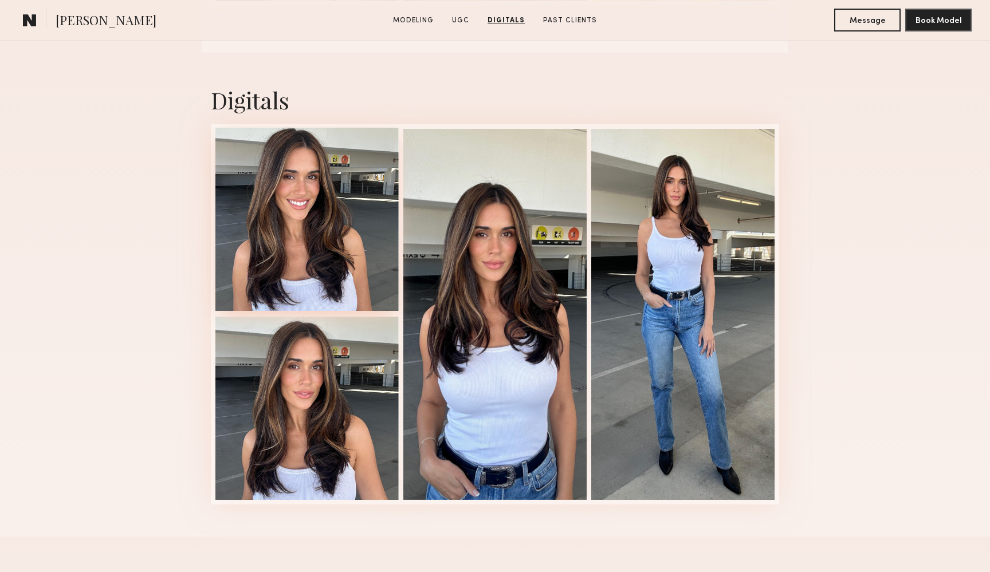
click at [268, 186] on div at bounding box center [306, 219] width 183 height 183
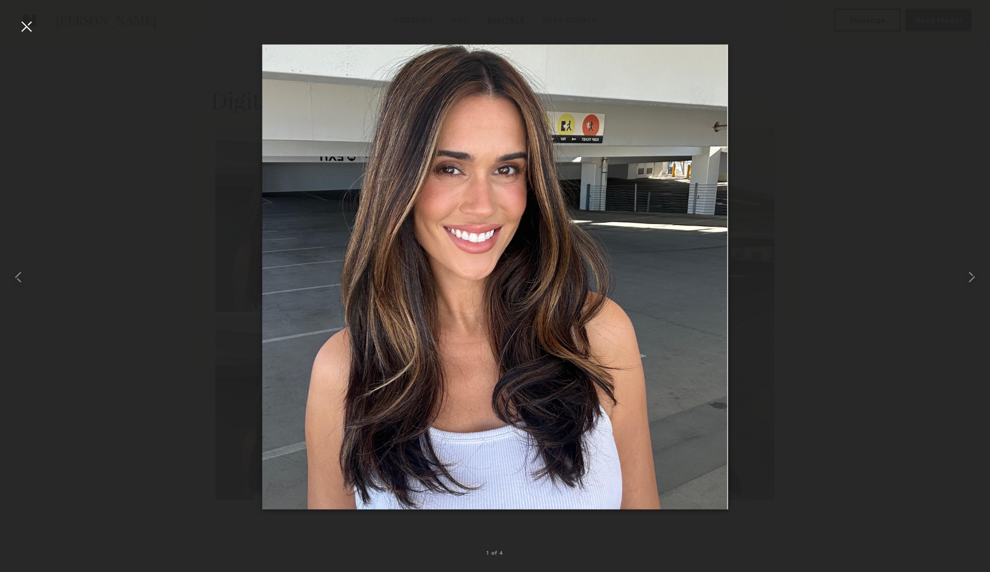
click at [25, 29] on div at bounding box center [26, 26] width 18 height 18
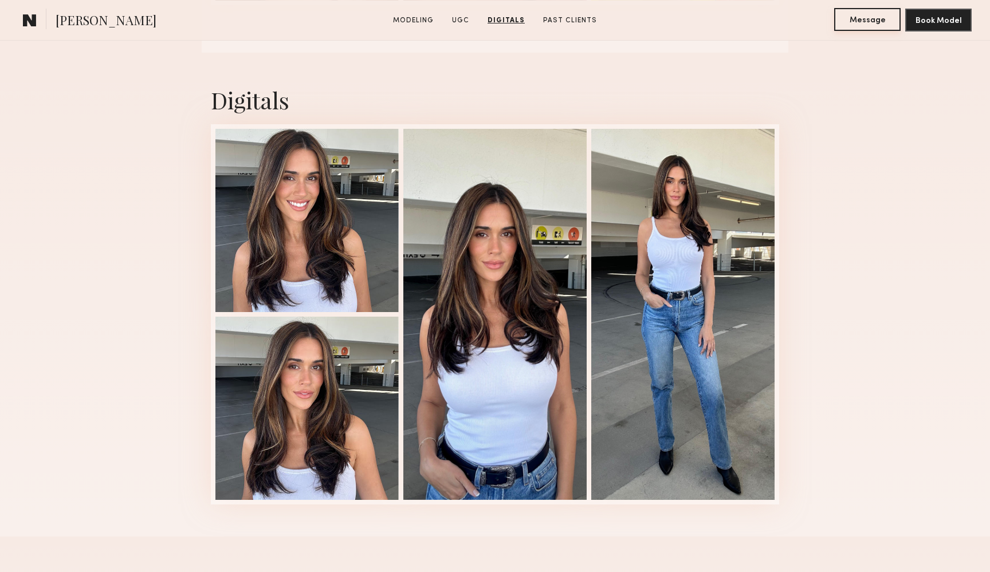
click at [870, 24] on button "Message" at bounding box center [867, 19] width 66 height 23
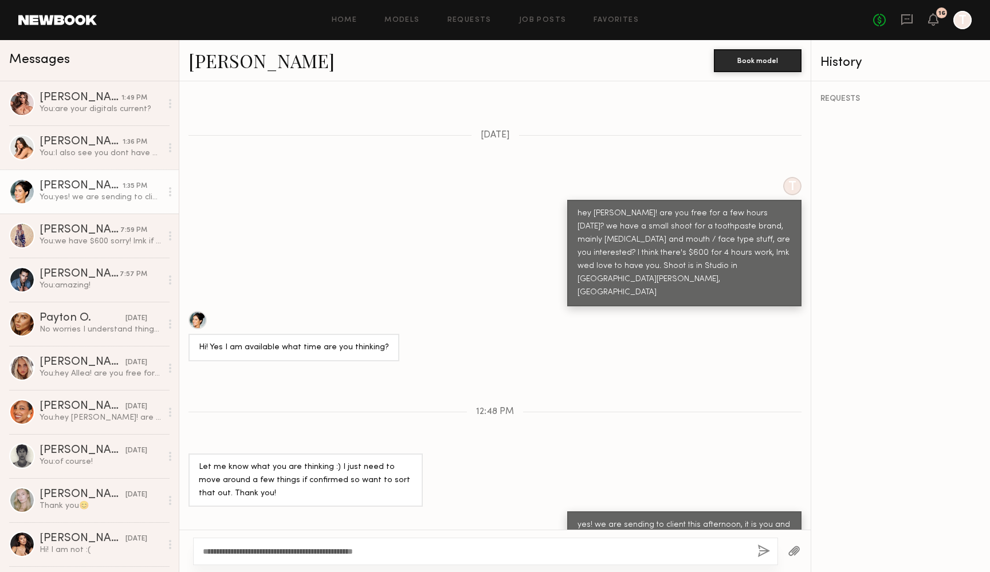
type textarea "**********"
click at [760, 552] on button "button" at bounding box center [763, 552] width 13 height 14
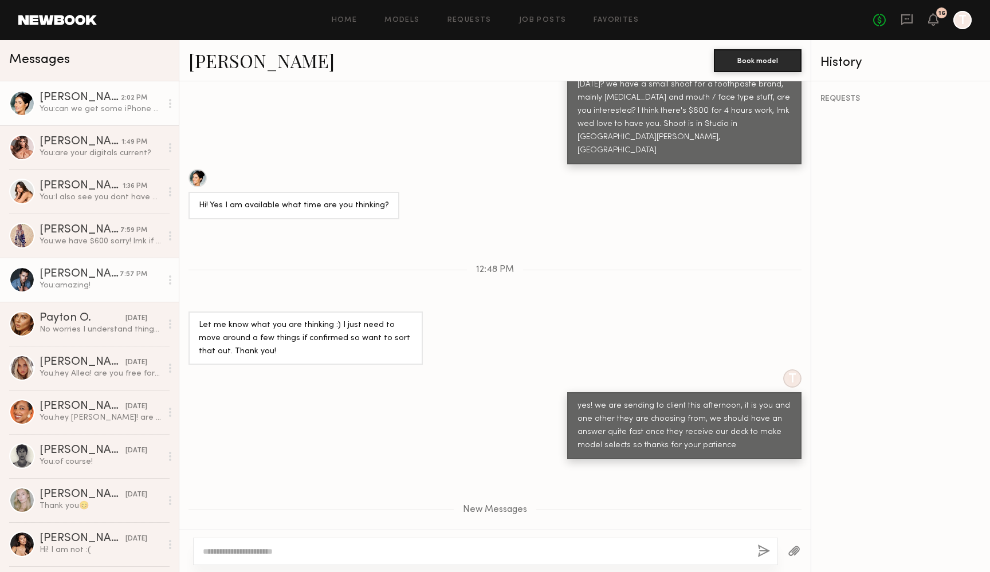
click at [54, 282] on div "You: amazing!" at bounding box center [101, 285] width 122 height 11
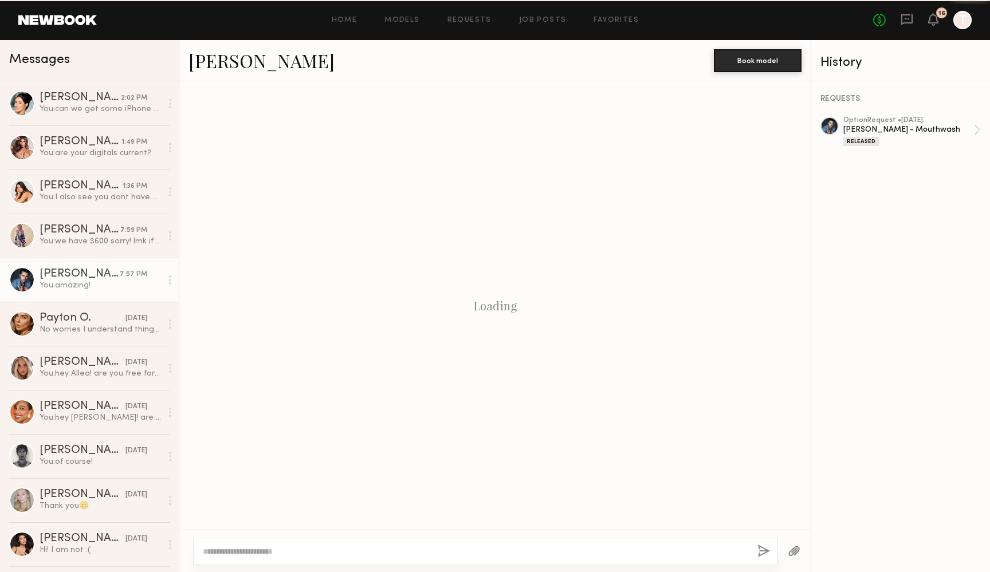
scroll to position [537, 0]
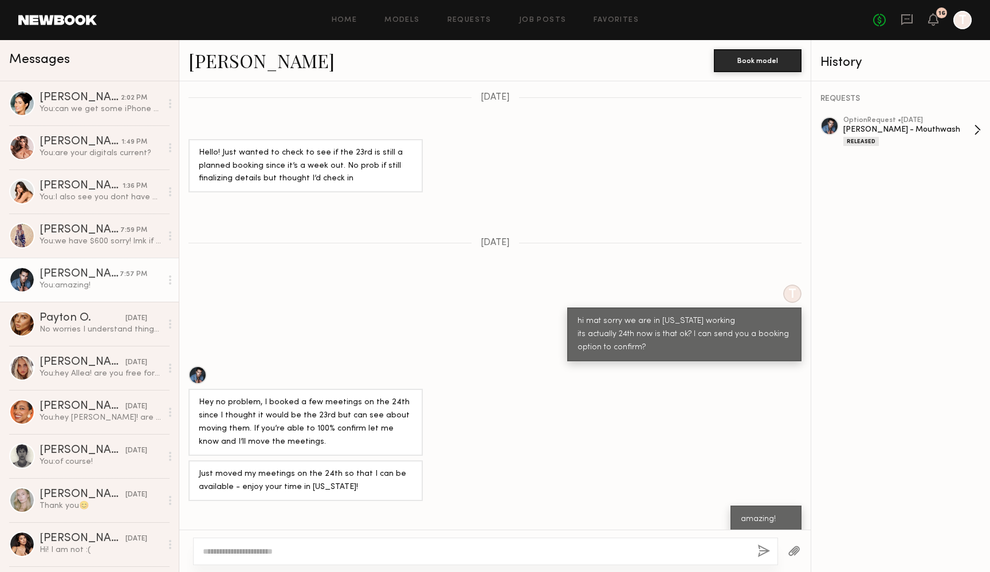
click at [883, 128] on div "[PERSON_NAME] - Mouthwash" at bounding box center [908, 129] width 131 height 11
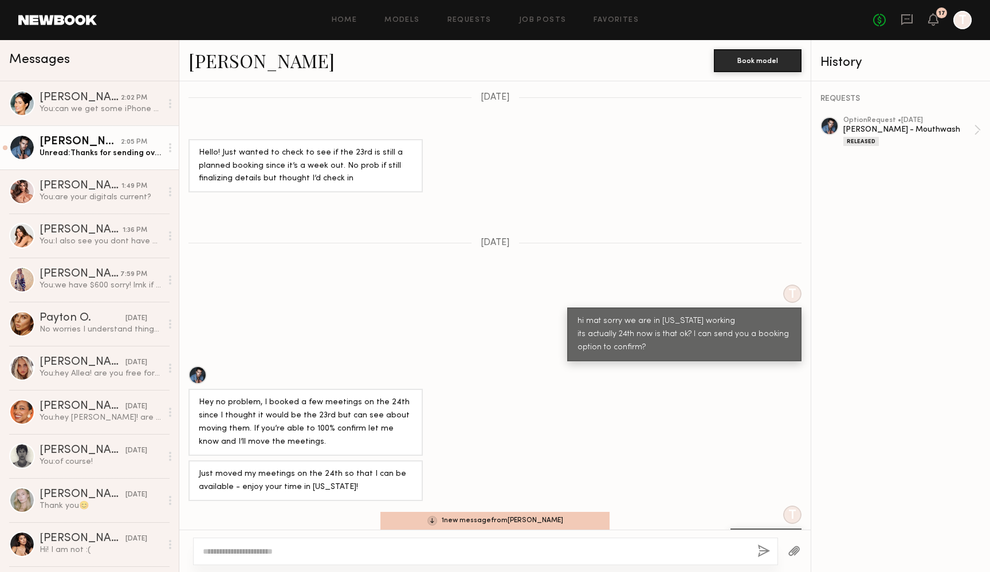
click at [115, 143] on div "Jake H." at bounding box center [80, 141] width 81 height 11
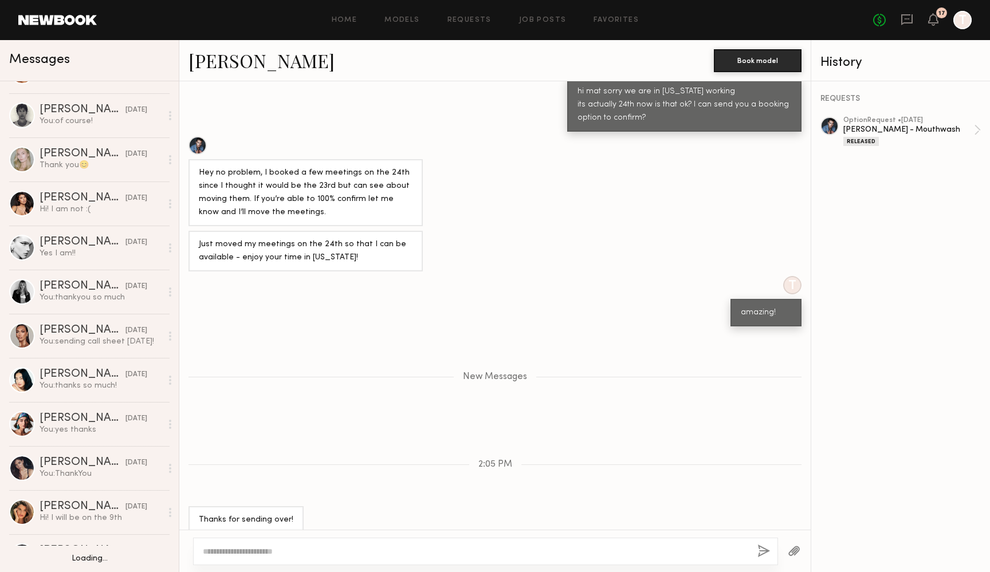
scroll to position [391, 0]
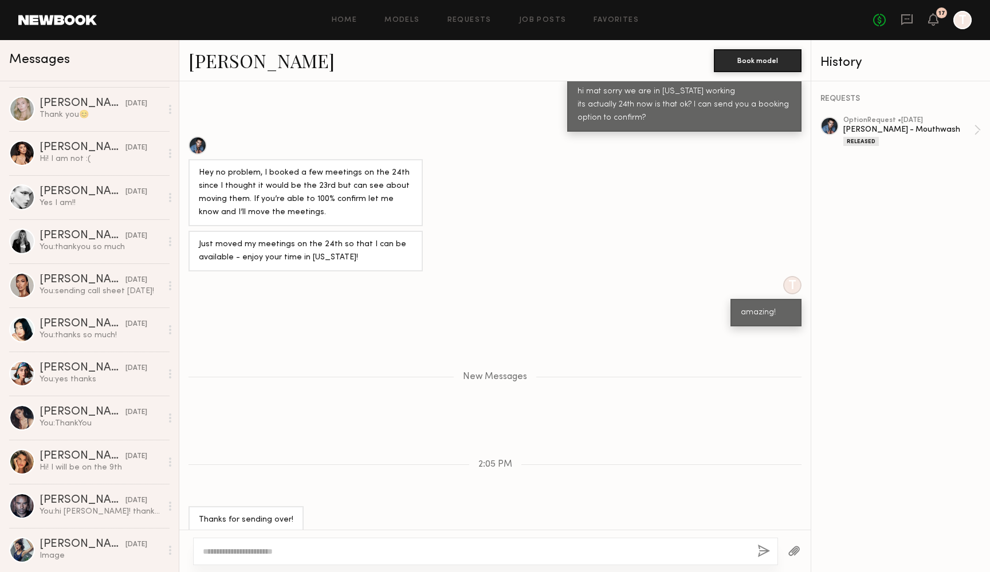
click at [381, 551] on textarea at bounding box center [475, 551] width 545 height 11
type textarea "**********"
drag, startPoint x: 737, startPoint y: 553, endPoint x: 764, endPoint y: 551, distance: 27.6
click at [764, 551] on button "button" at bounding box center [763, 552] width 13 height 14
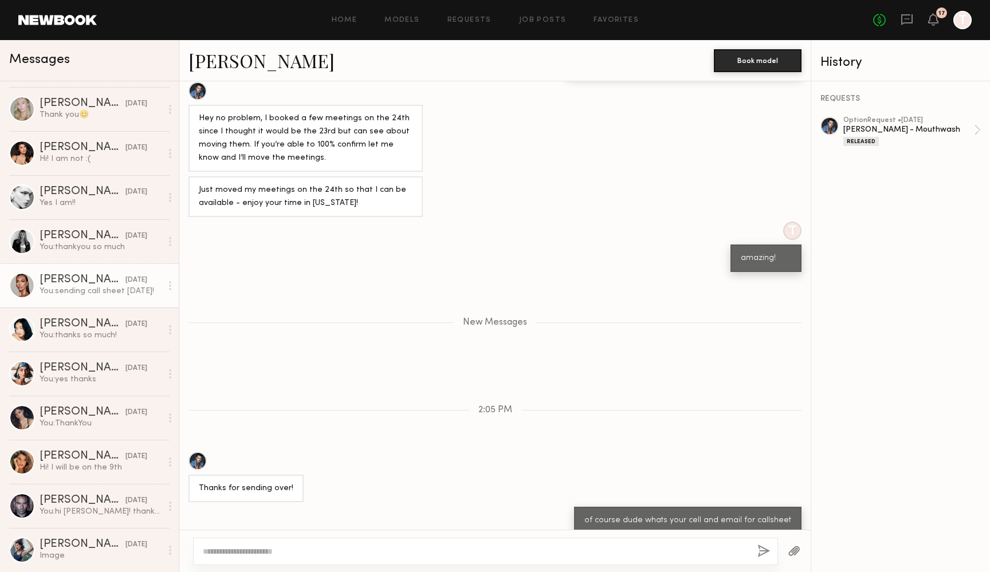
scroll to position [891, 0]
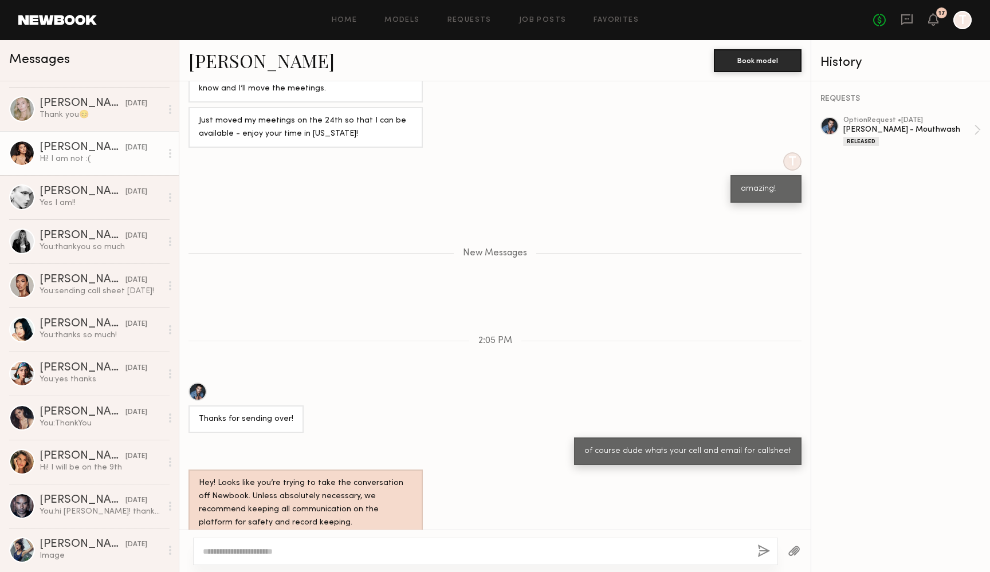
click at [66, 157] on div "Hi! I am not :(" at bounding box center [101, 159] width 122 height 11
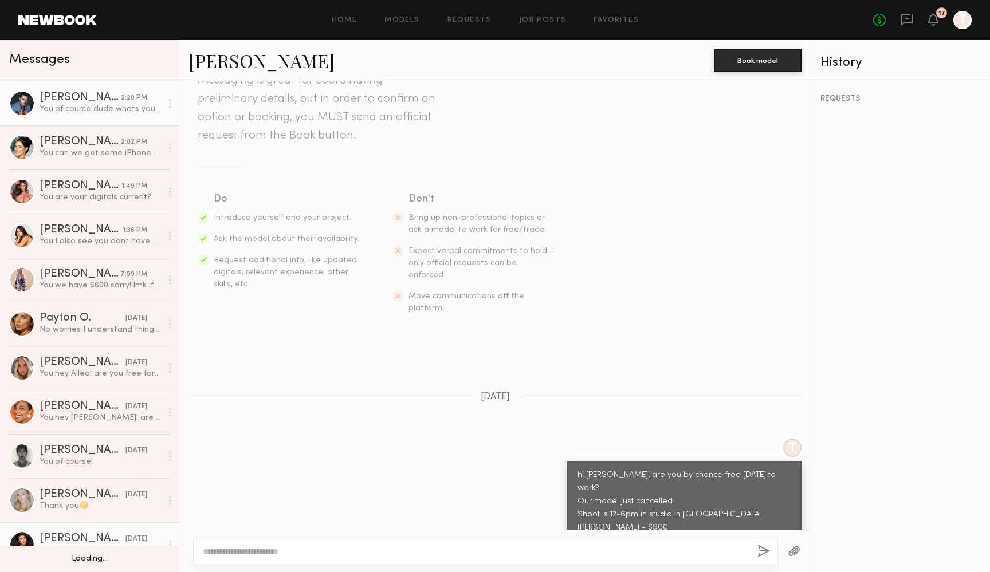
click at [63, 84] on link "Jake H. 2:20 PM You: of course dude whats your cell and email for callsheet" at bounding box center [89, 103] width 179 height 44
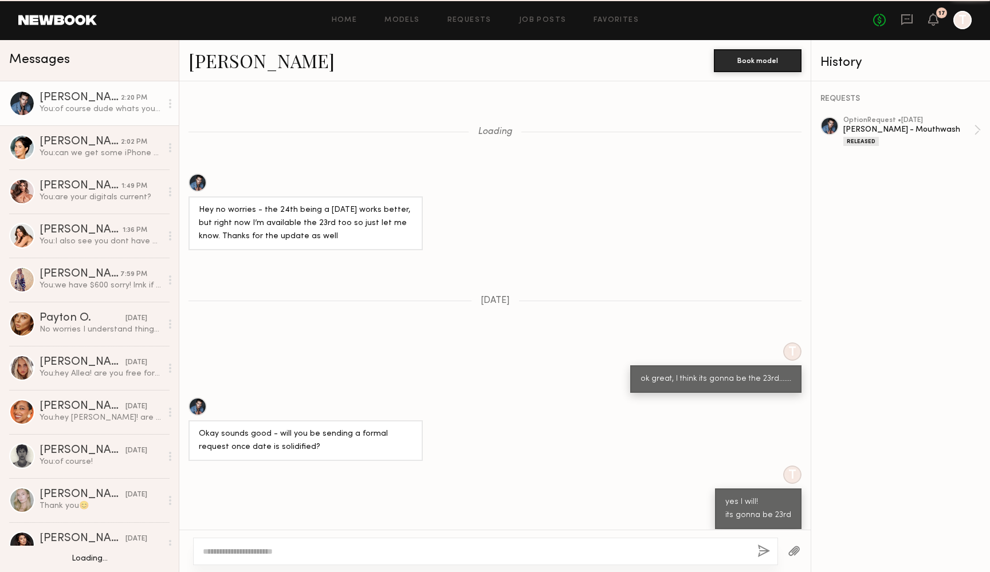
scroll to position [803, 0]
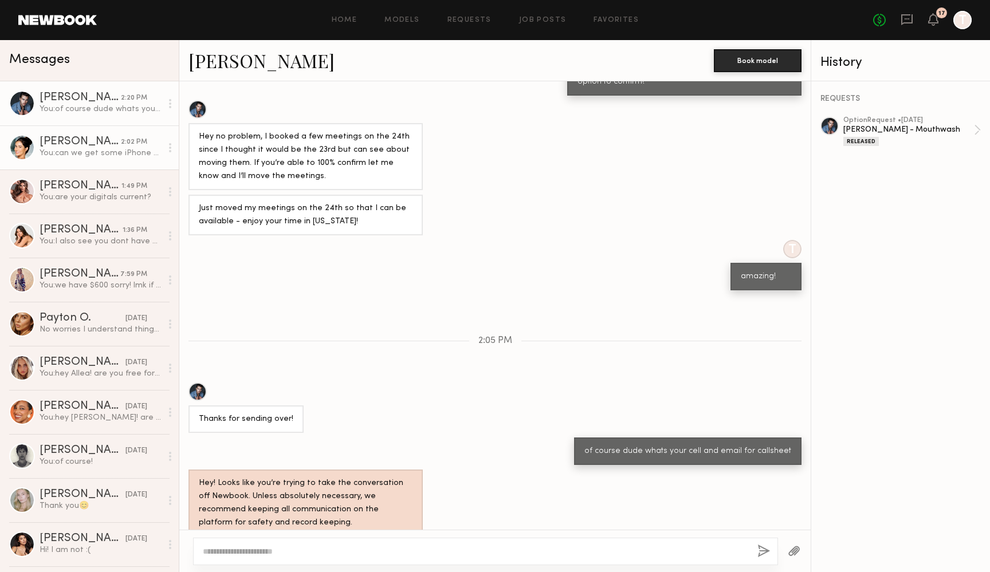
click at [63, 139] on div "[PERSON_NAME]" at bounding box center [80, 141] width 81 height 11
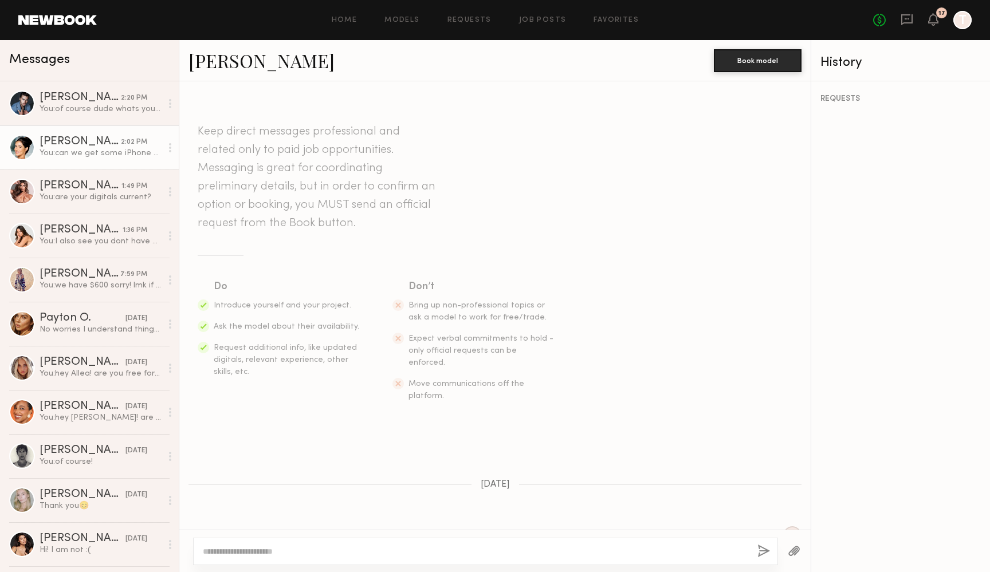
scroll to position [404, 0]
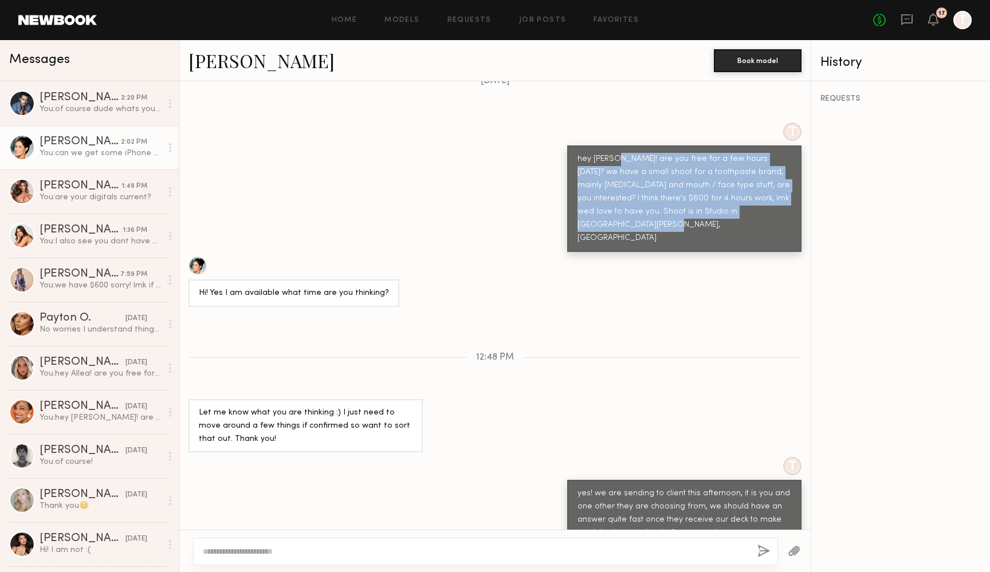
drag, startPoint x: 766, startPoint y: 186, endPoint x: 615, endPoint y: 131, distance: 160.7
click at [615, 153] on div "hey Leah! are you free for a few hours next Wed the 24th? we have a small shoot…" at bounding box center [684, 199] width 214 height 92
copy div "are you free for a few hours next Wed the 24th? we have a small shoot for a too…"
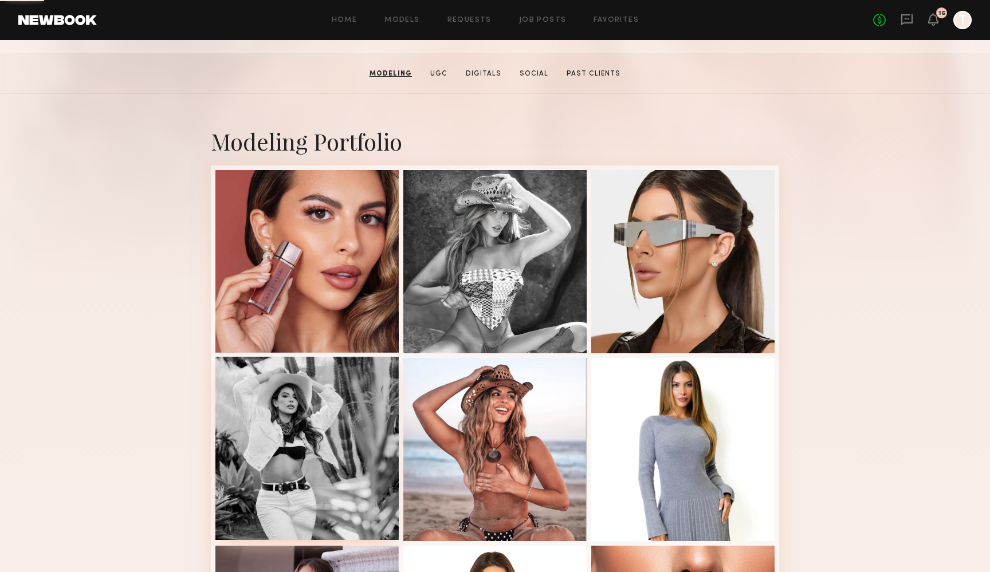
scroll to position [168, 0]
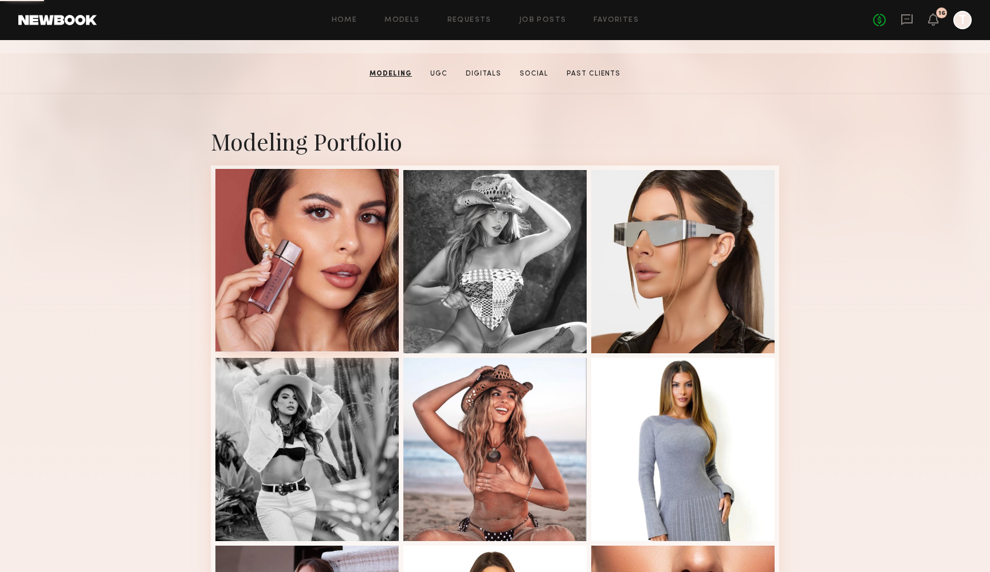
click at [293, 332] on div at bounding box center [306, 260] width 183 height 183
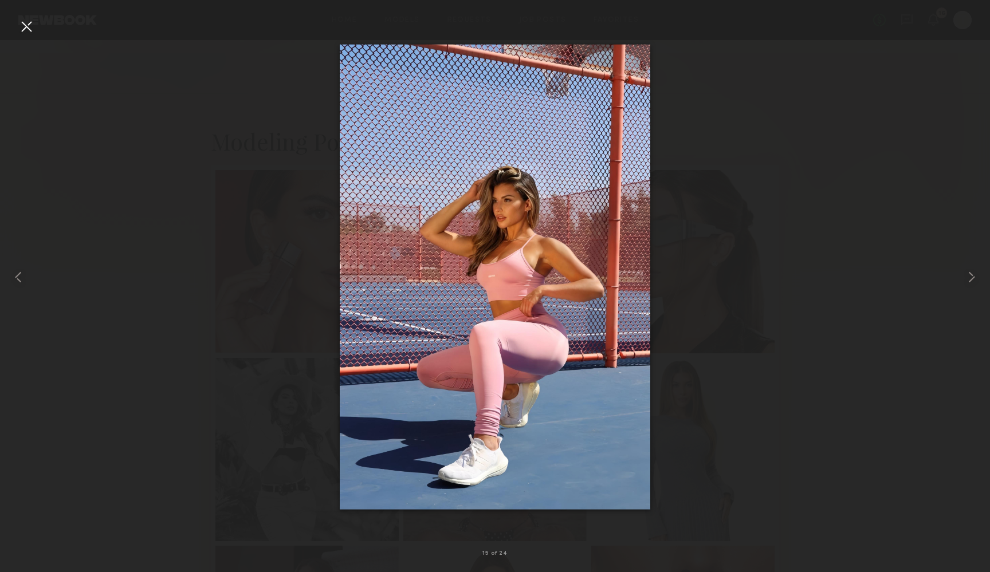
click at [23, 28] on div at bounding box center [26, 26] width 18 height 18
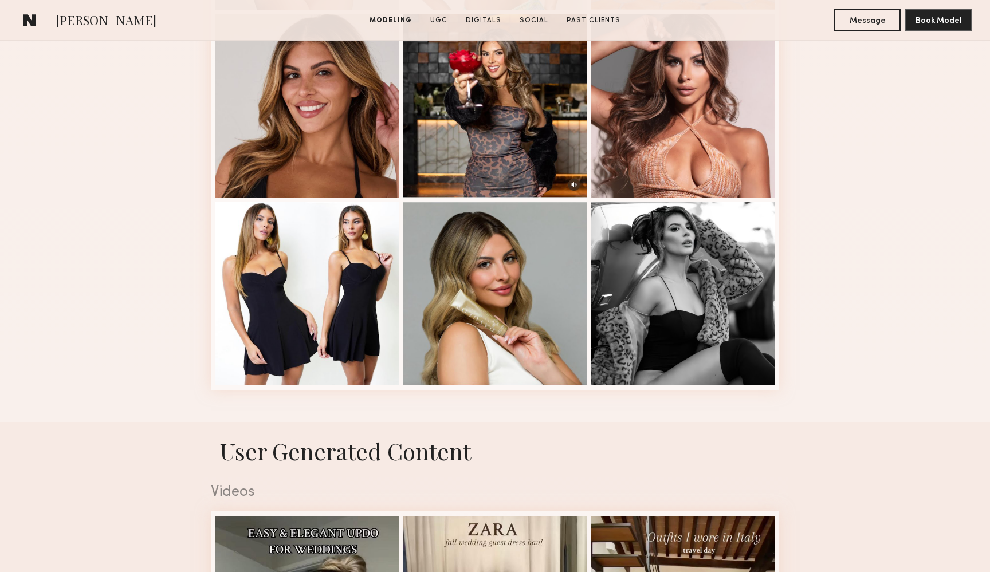
scroll to position [1451, 0]
click at [297, 155] on div at bounding box center [306, 104] width 183 height 183
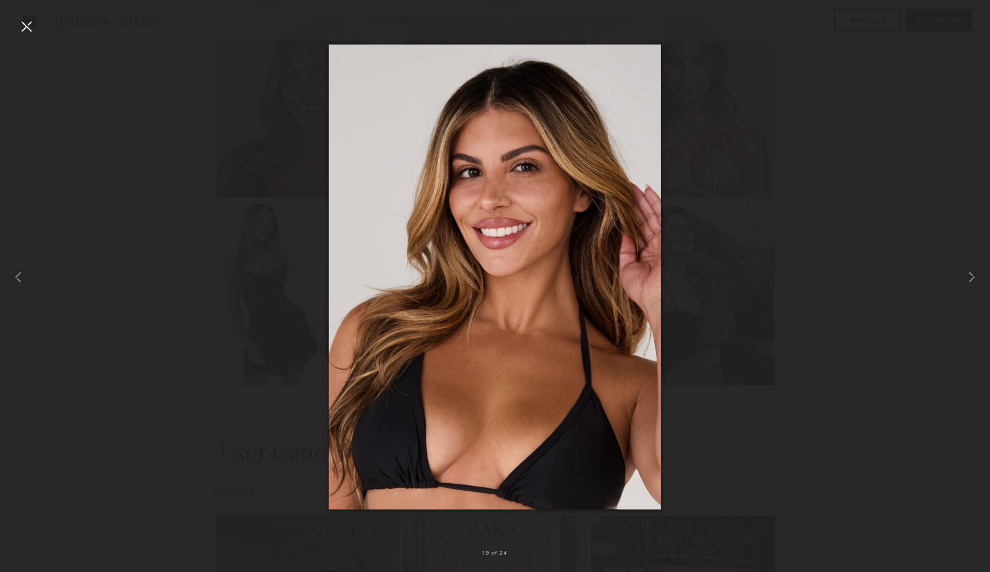
click at [868, 332] on div at bounding box center [495, 276] width 990 height 517
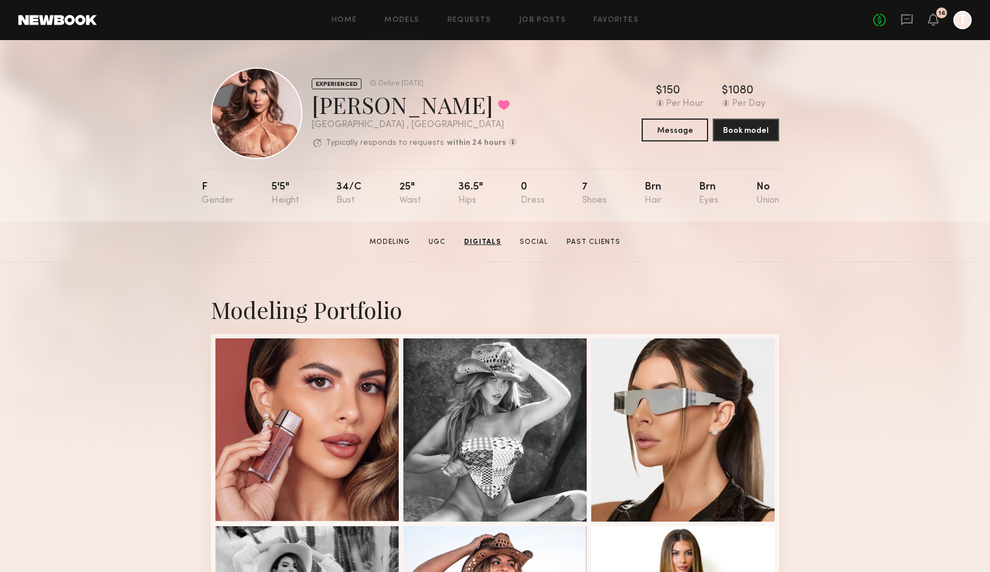
scroll to position [0, 0]
click at [498, 104] on button at bounding box center [504, 105] width 12 height 10
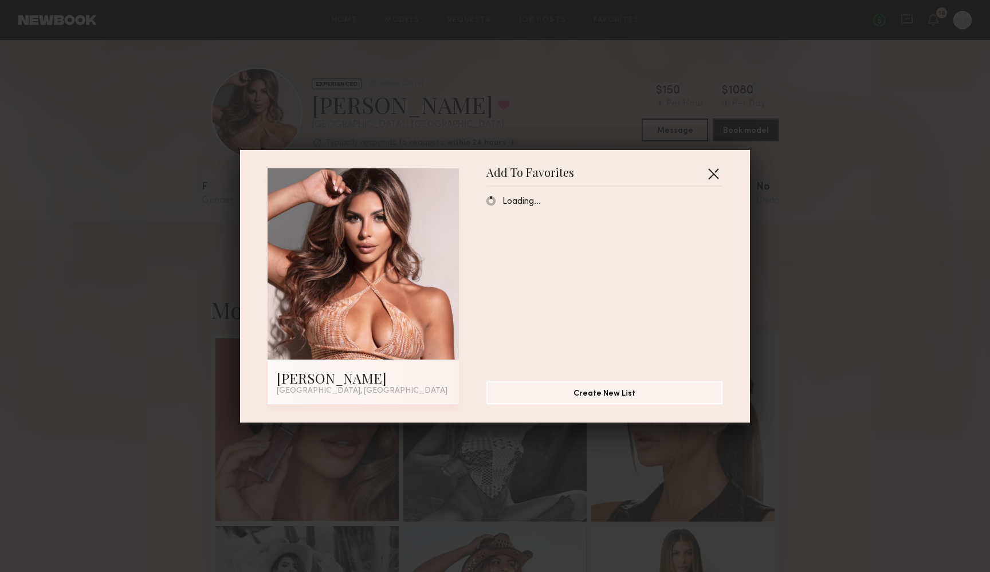
click at [711, 172] on button "button" at bounding box center [713, 173] width 18 height 18
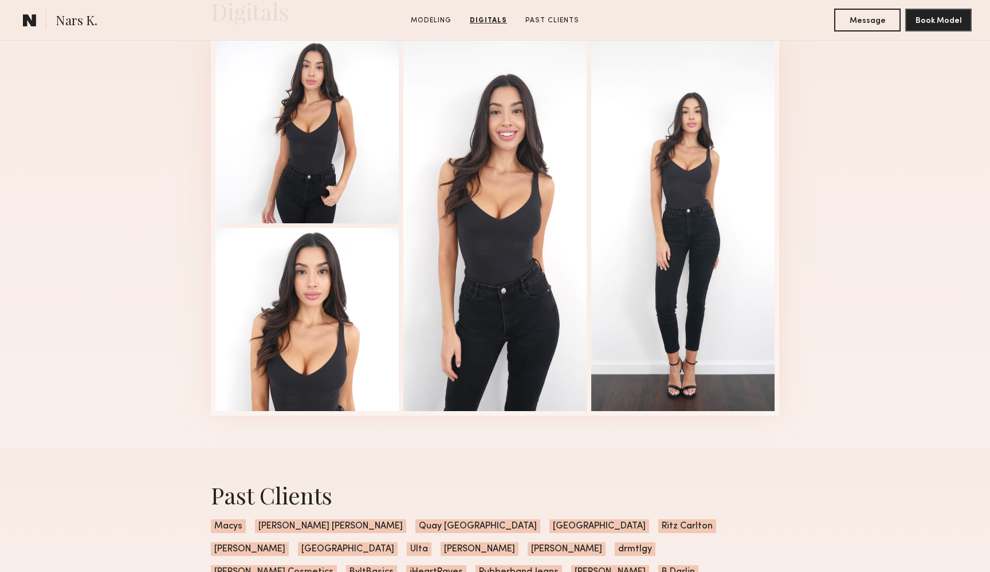
scroll to position [1152, 0]
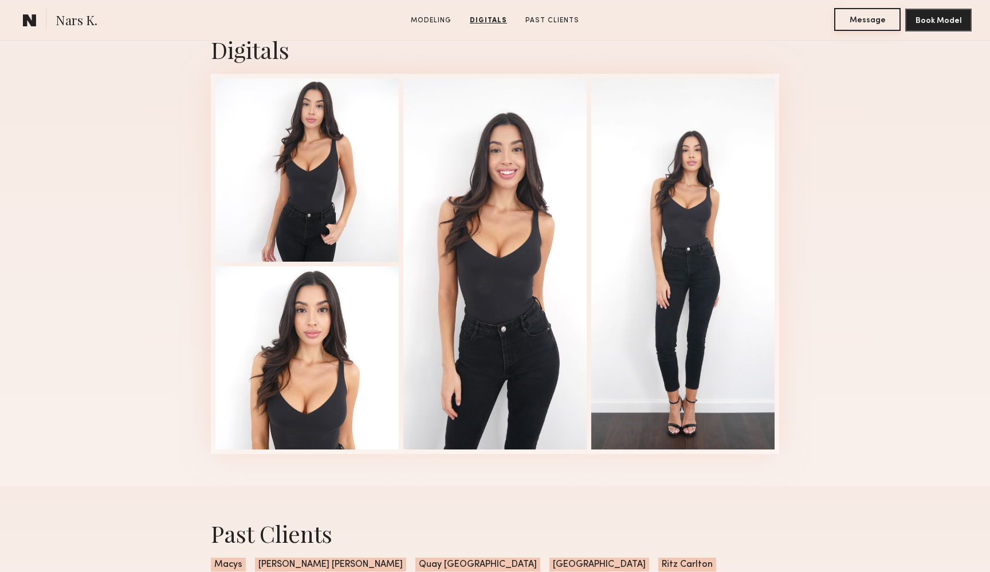
click at [873, 20] on button "Message" at bounding box center [867, 19] width 66 height 23
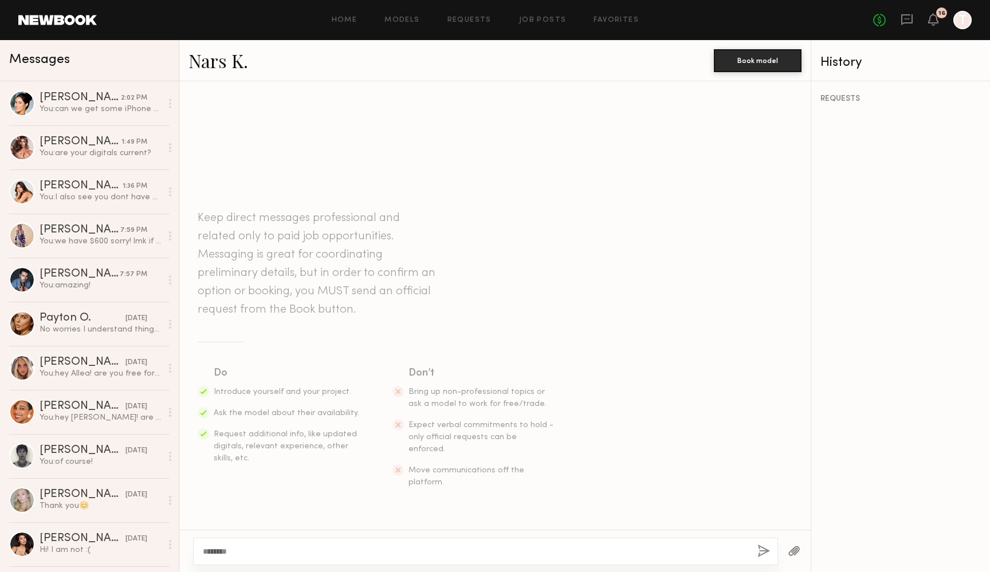
type textarea "********"
click at [768, 551] on button "button" at bounding box center [763, 552] width 13 height 14
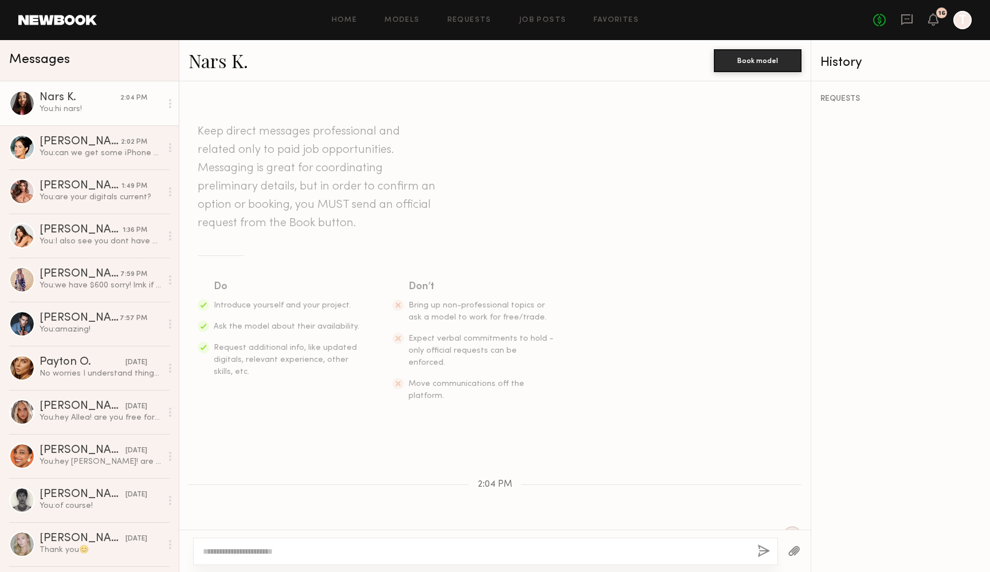
scroll to position [31, 0]
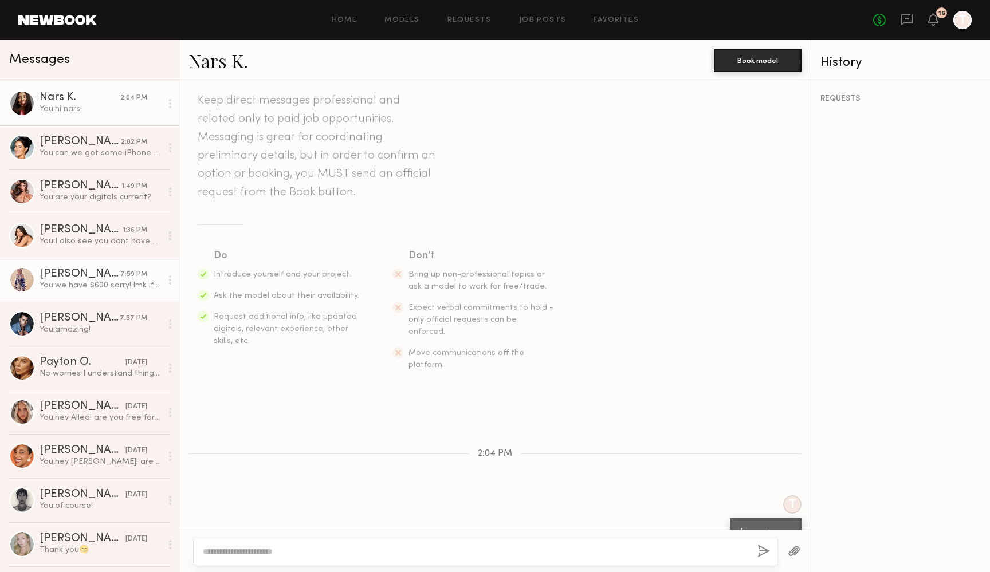
click at [37, 278] on link "[PERSON_NAME] 7:59 PM You: we have $600 sorry! lmk if that can work on this occ…" at bounding box center [89, 280] width 179 height 44
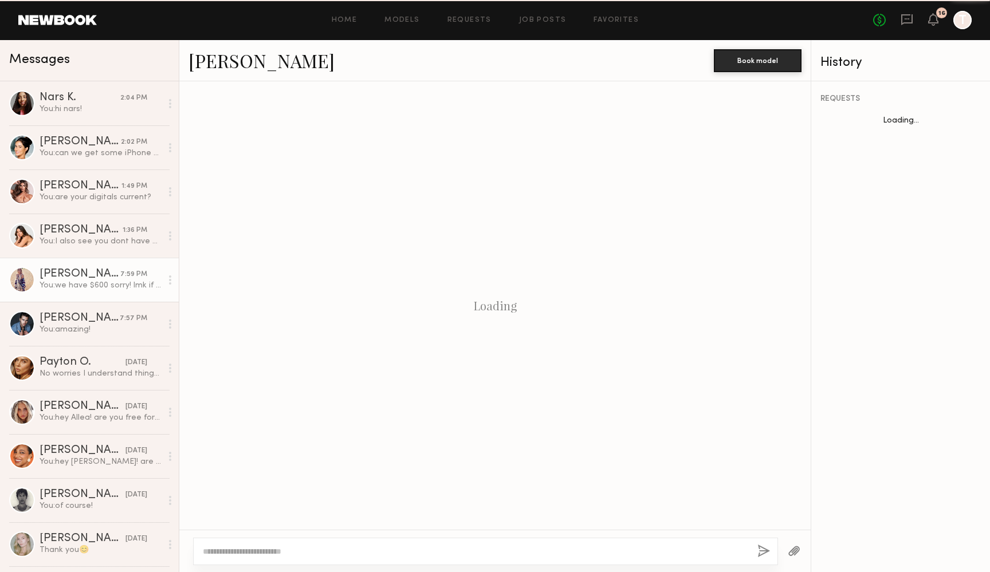
scroll to position [1313, 0]
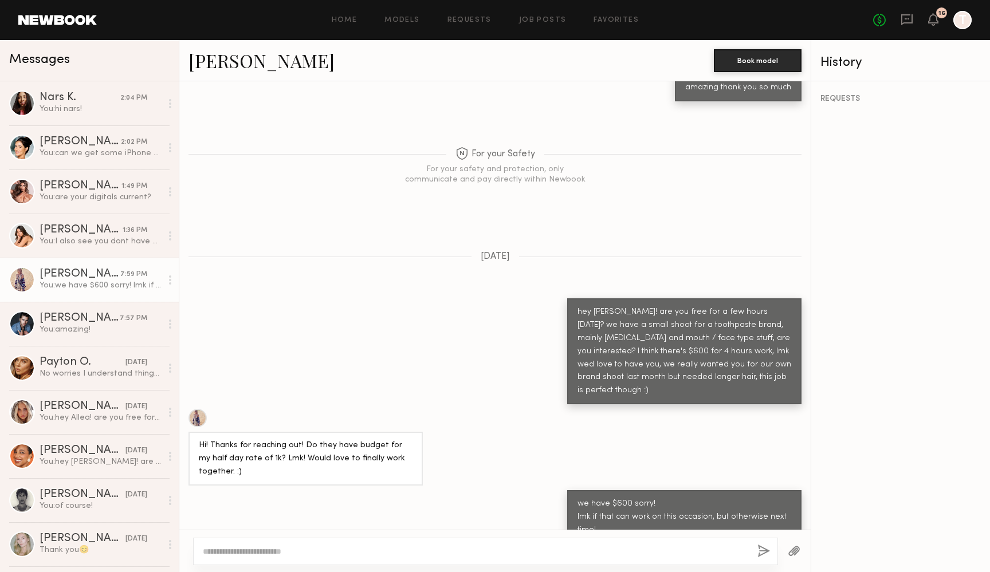
drag, startPoint x: 790, startPoint y: 371, endPoint x: 619, endPoint y: 309, distance: 181.8
click at [619, 309] on div "hey [PERSON_NAME]! are you free for a few hours [DATE]? we have a small shoot f…" at bounding box center [684, 351] width 234 height 107
copy div "are you free for a few hours [DATE]? we have a small shoot for a toothpaste bra…"
click at [91, 96] on div "Nars K." at bounding box center [80, 97] width 81 height 11
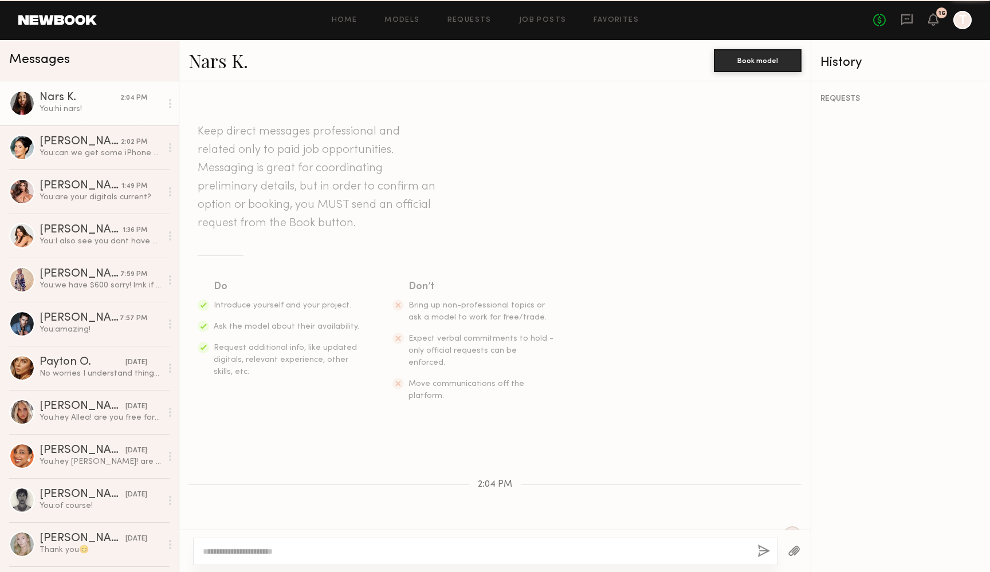
scroll to position [31, 0]
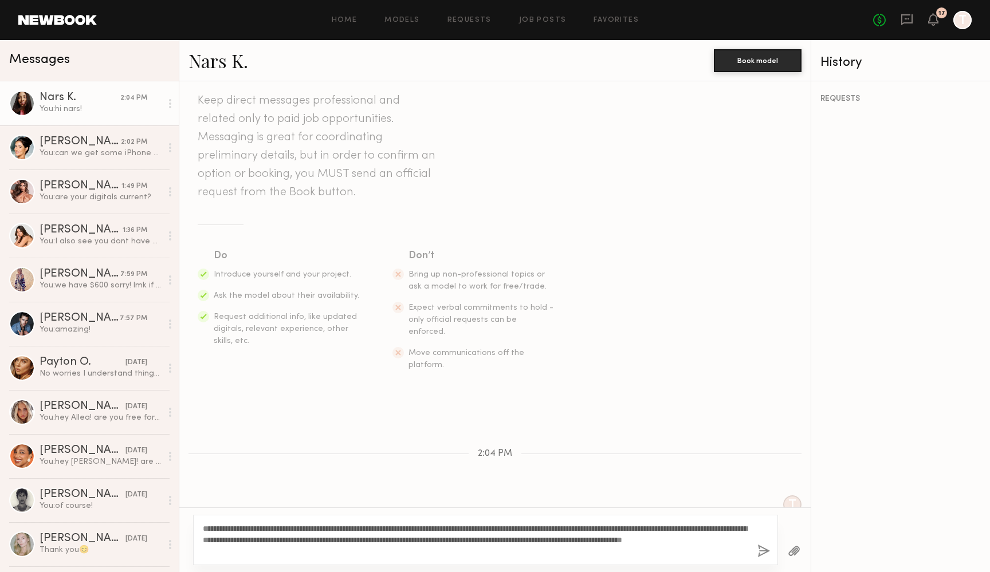
click at [395, 539] on textarea "**********" at bounding box center [475, 540] width 545 height 34
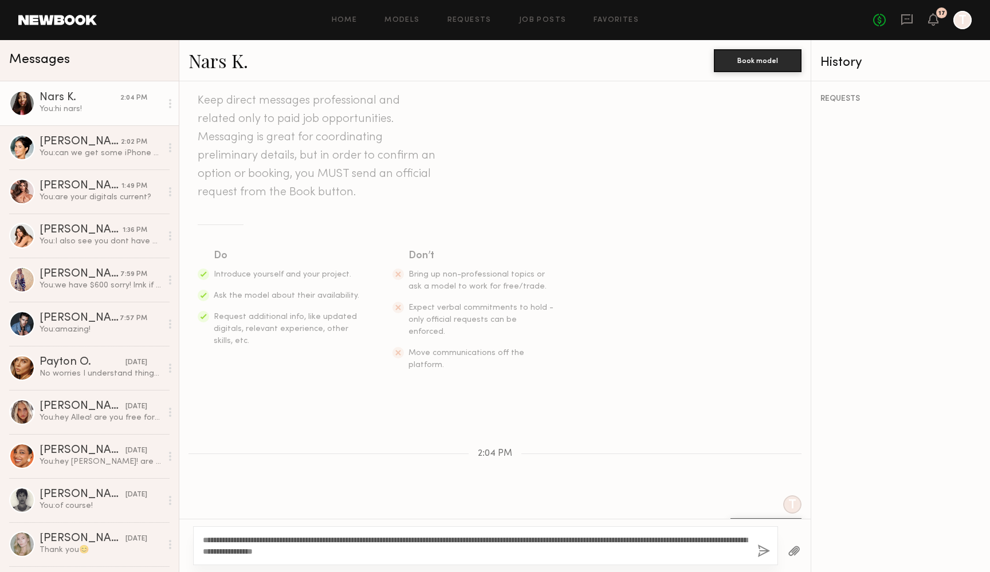
type textarea "**********"
click at [642, 351] on div "Keep direct messages professional and related only to paid job opportunities. M…" at bounding box center [494, 231] width 631 height 353
click at [765, 557] on button "button" at bounding box center [763, 552] width 13 height 14
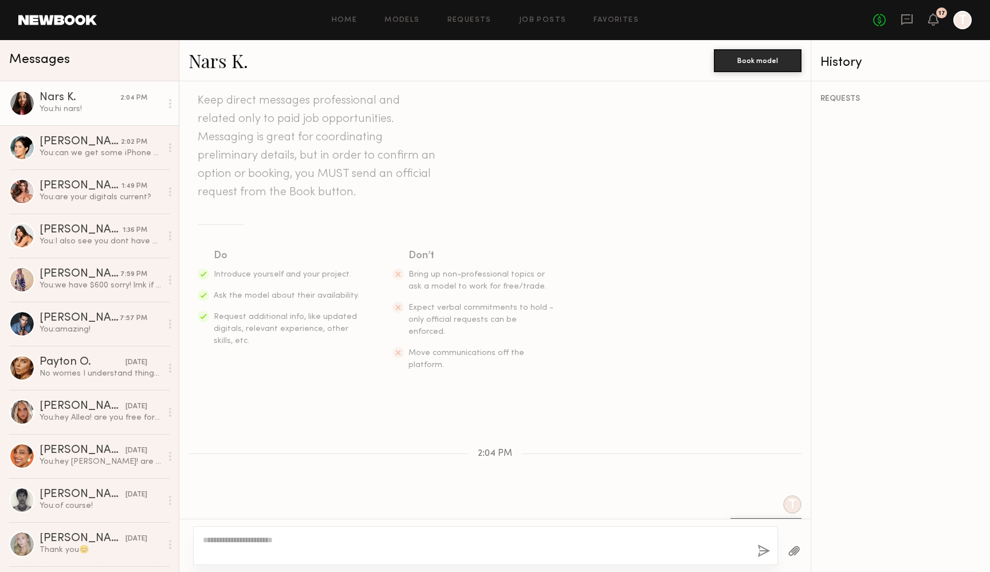
scroll to position [100, 0]
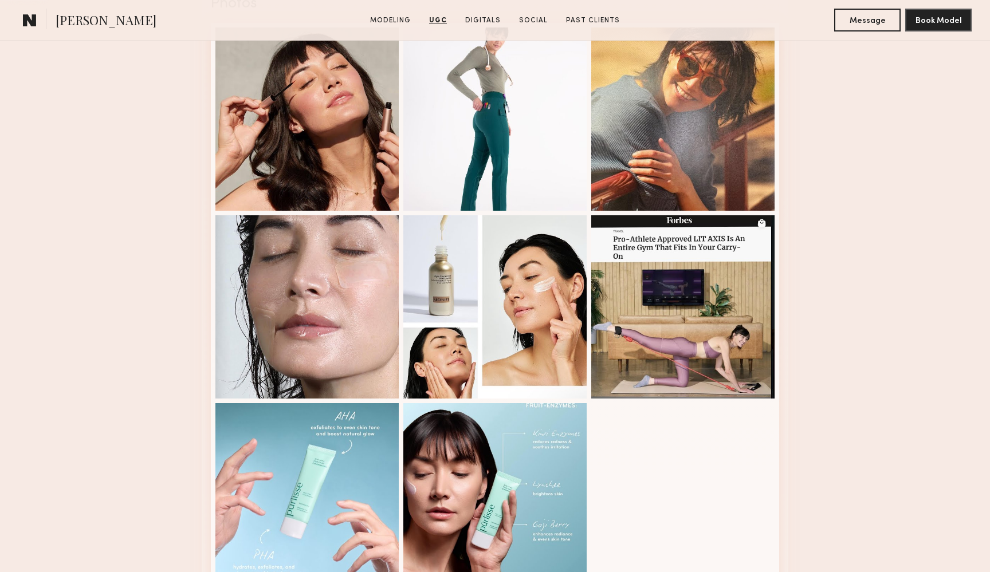
scroll to position [1469, 0]
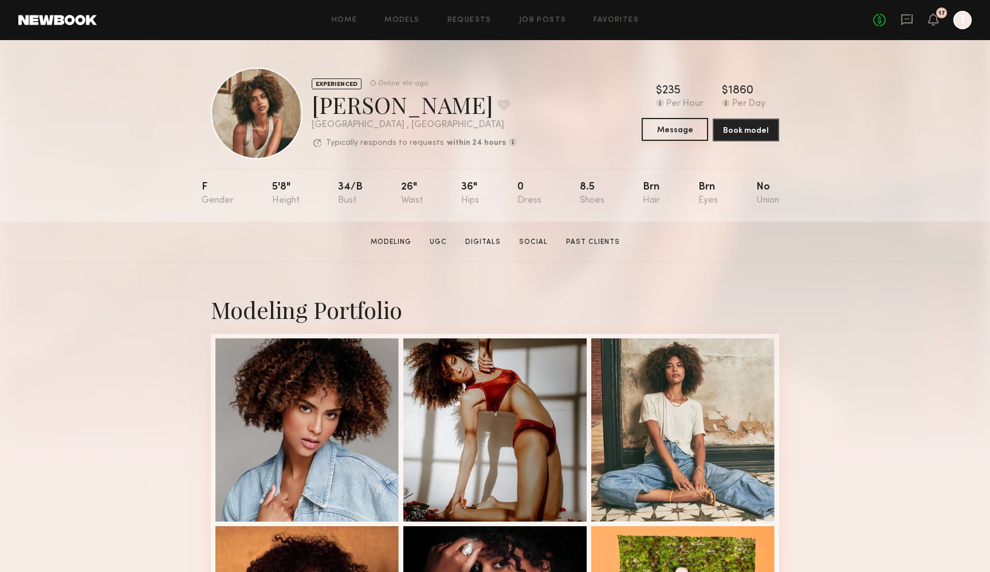
click at [670, 125] on button "Message" at bounding box center [675, 129] width 66 height 23
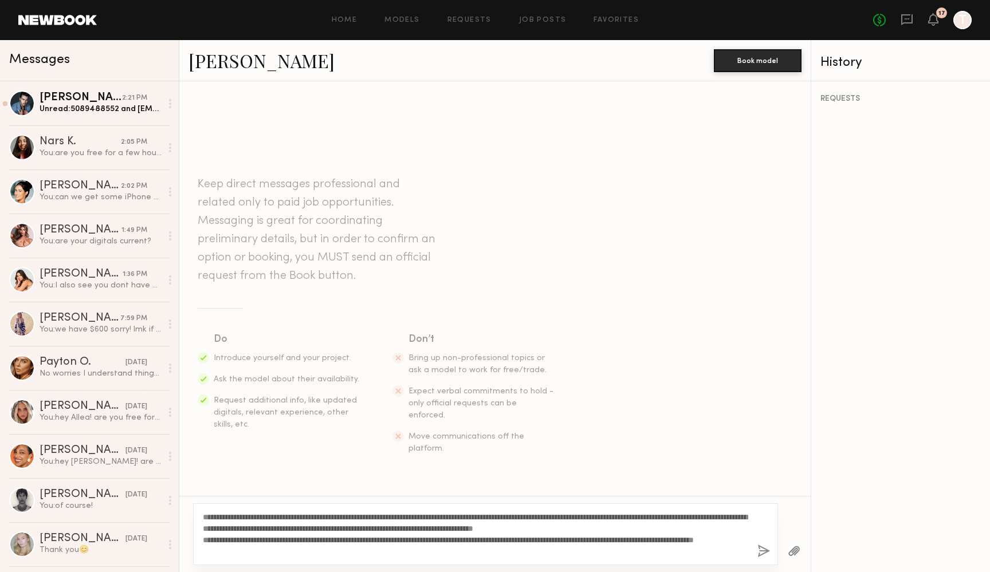
type textarea "**********"
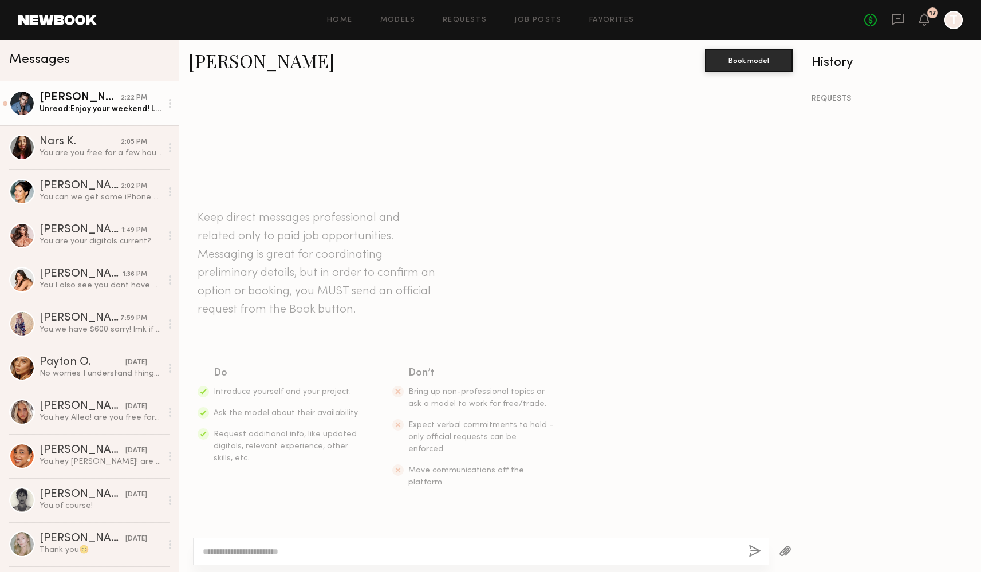
click at [113, 99] on div "[PERSON_NAME]" at bounding box center [80, 97] width 81 height 11
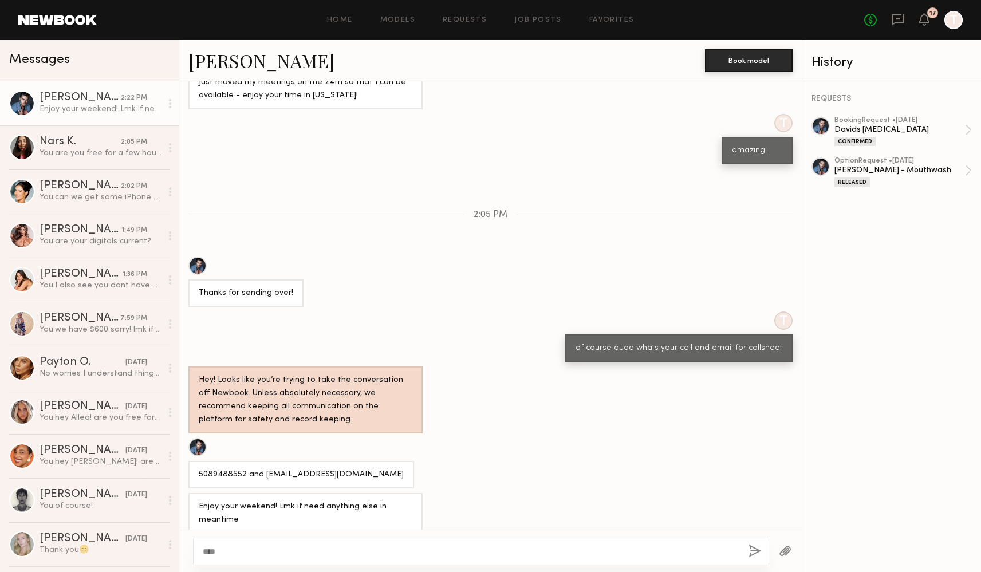
type textarea "****"
click at [750, 551] on button "button" at bounding box center [755, 552] width 13 height 14
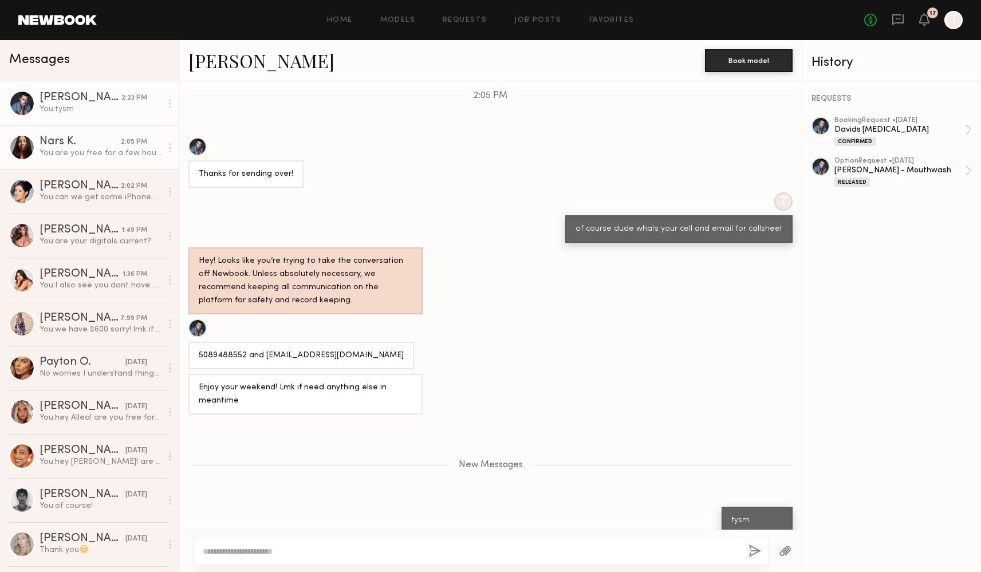
click at [91, 147] on div "Nars K." at bounding box center [80, 141] width 81 height 11
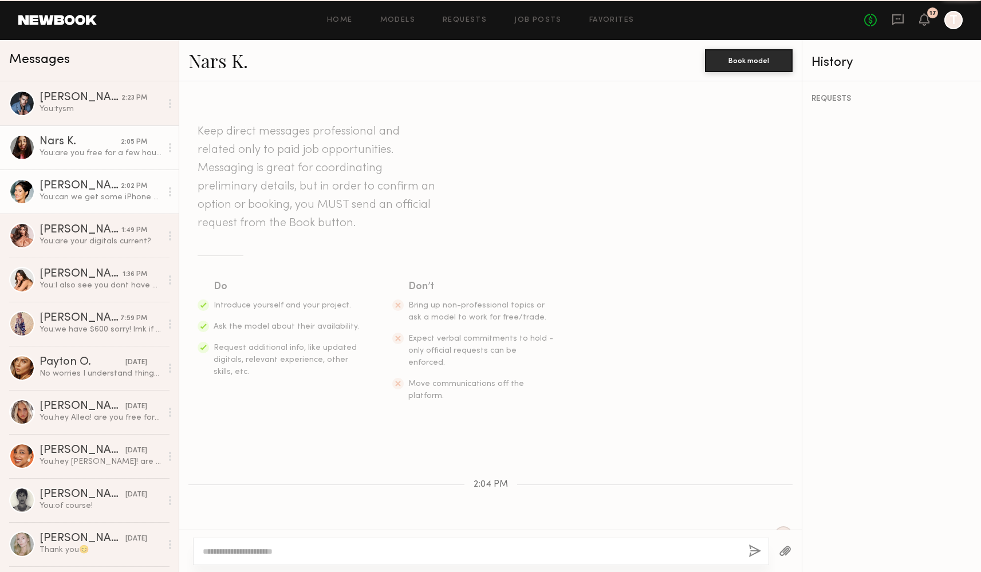
scroll to position [100, 0]
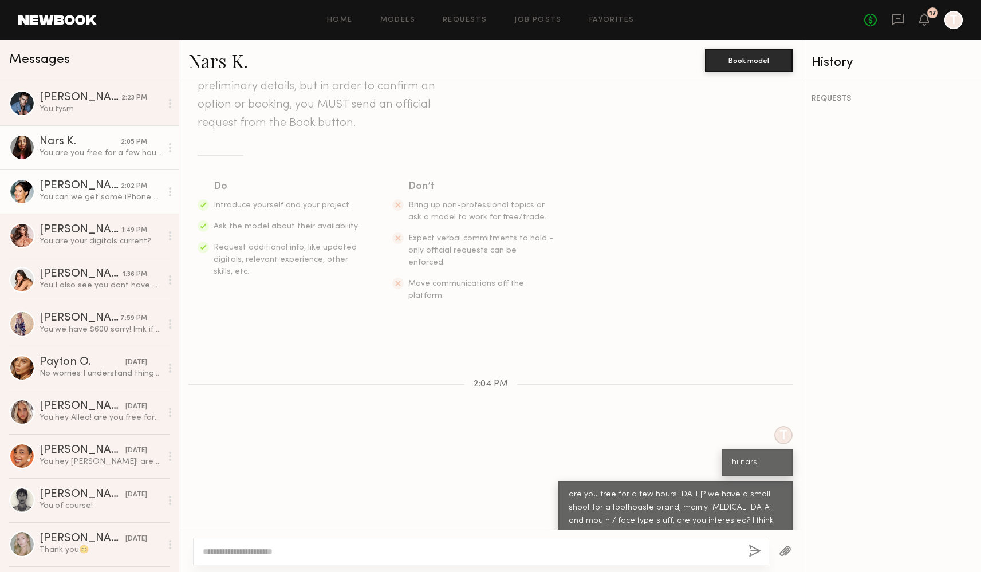
click at [92, 178] on link "Leah B. 2:02 PM You: can we get some iPhone pics of smile / teeth please" at bounding box center [89, 192] width 179 height 44
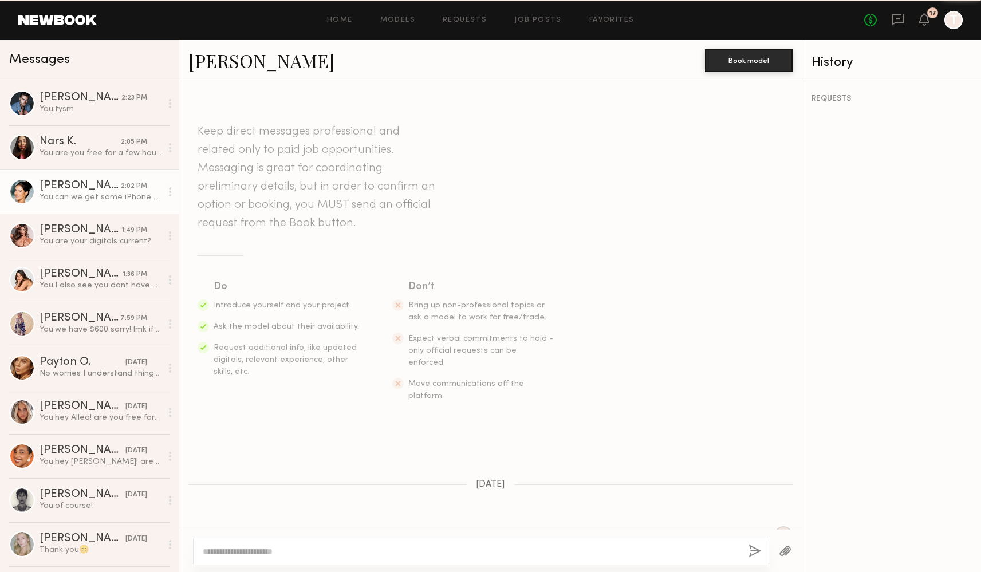
scroll to position [404, 0]
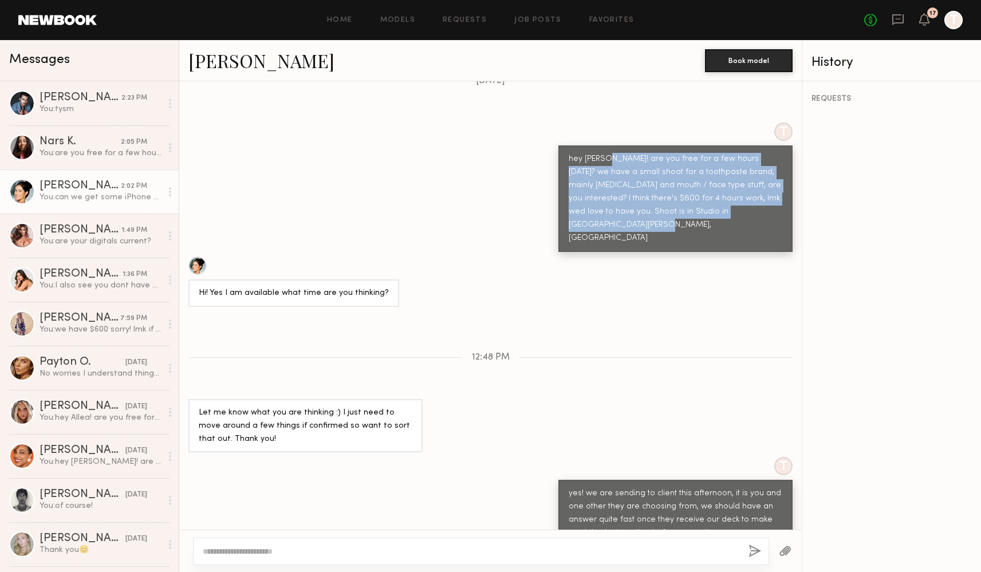
drag, startPoint x: 607, startPoint y: 132, endPoint x: 762, endPoint y: 183, distance: 163.4
click at [762, 183] on div "hey Leah! are you free for a few hours next Wed the 24th? we have a small shoot…" at bounding box center [676, 199] width 214 height 92
copy div "are you free for a few hours next Wed the 24th? we have a small shoot for a too…"
click at [66, 111] on div "You: tysm" at bounding box center [101, 109] width 122 height 11
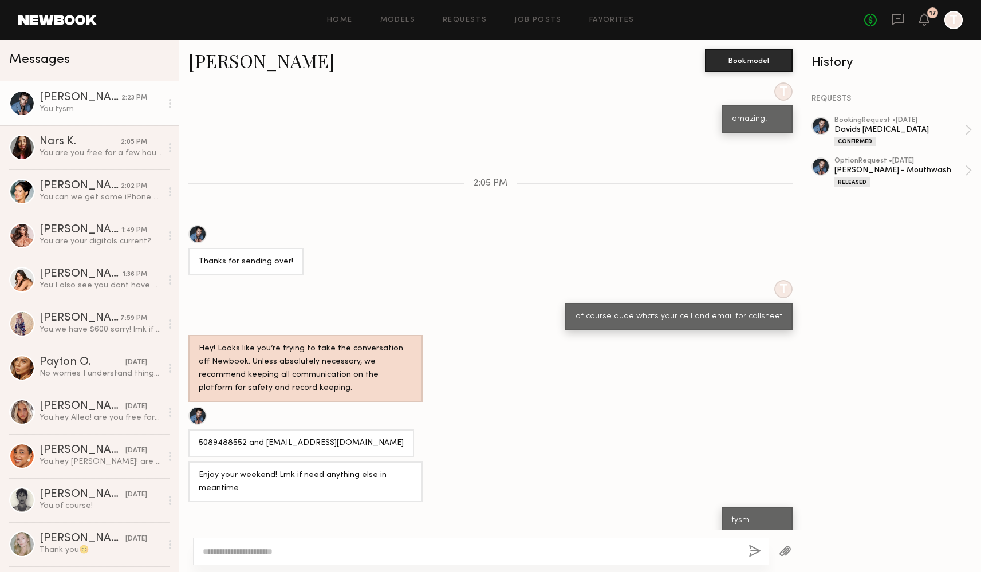
click at [500, 179] on span "2:05 PM" at bounding box center [491, 184] width 34 height 10
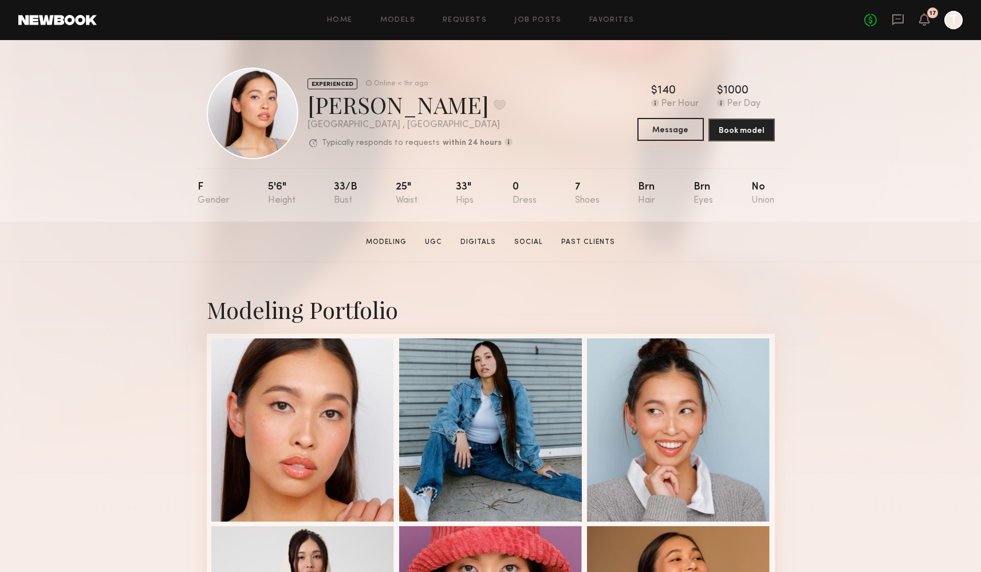
click at [671, 129] on button "Message" at bounding box center [671, 129] width 66 height 23
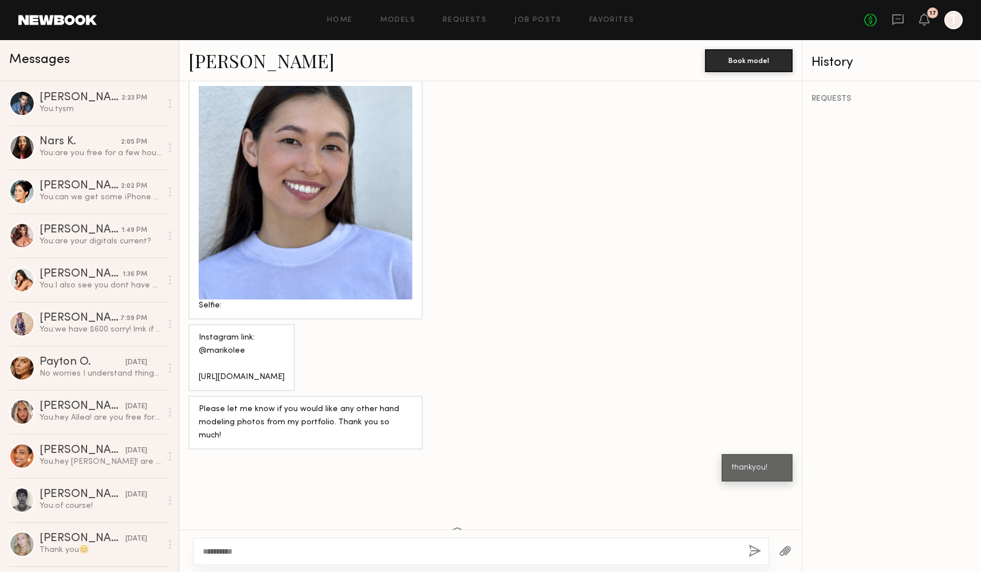
scroll to position [1788, 0]
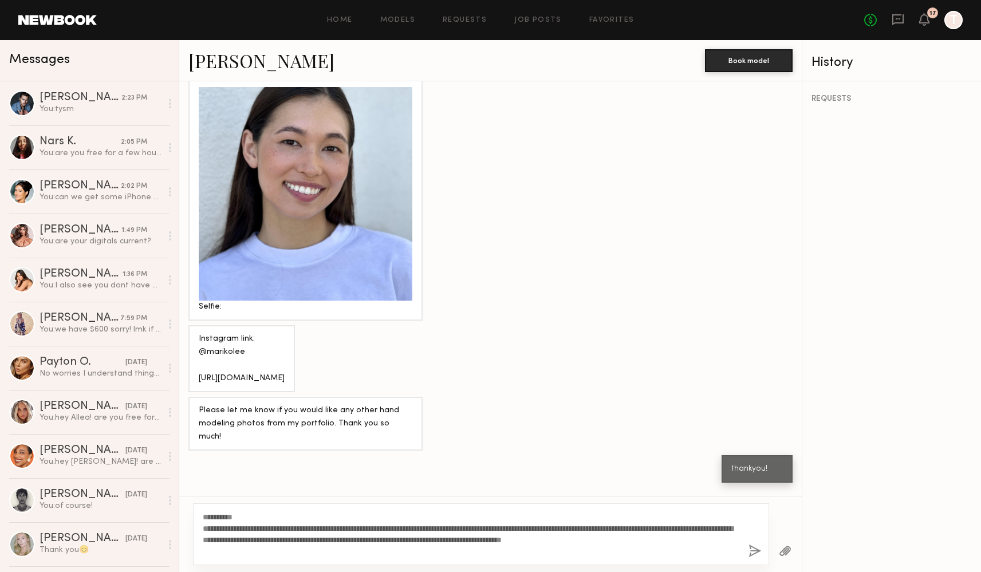
type textarea "**********"
click at [756, 553] on button "button" at bounding box center [755, 552] width 13 height 14
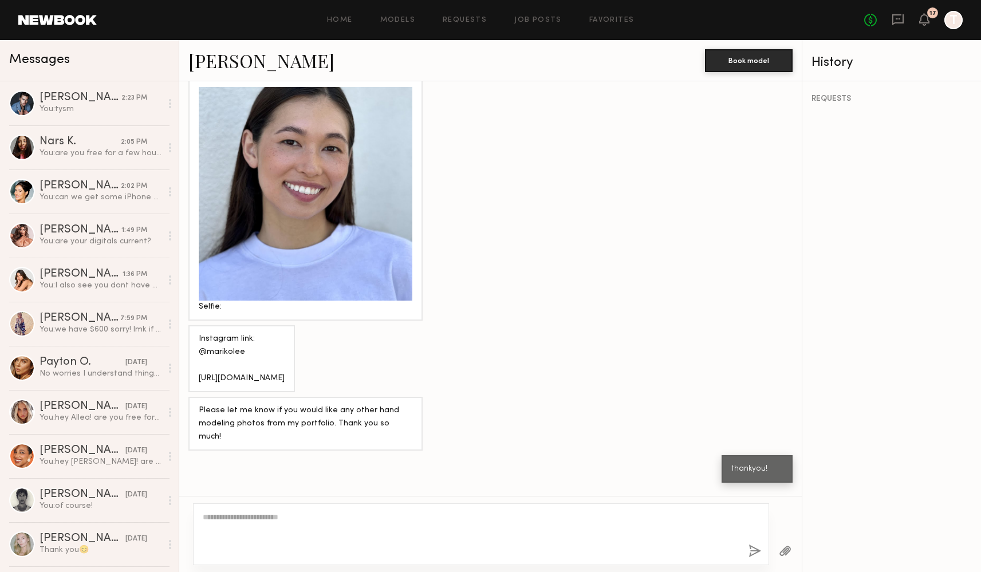
scroll to position [2080, 0]
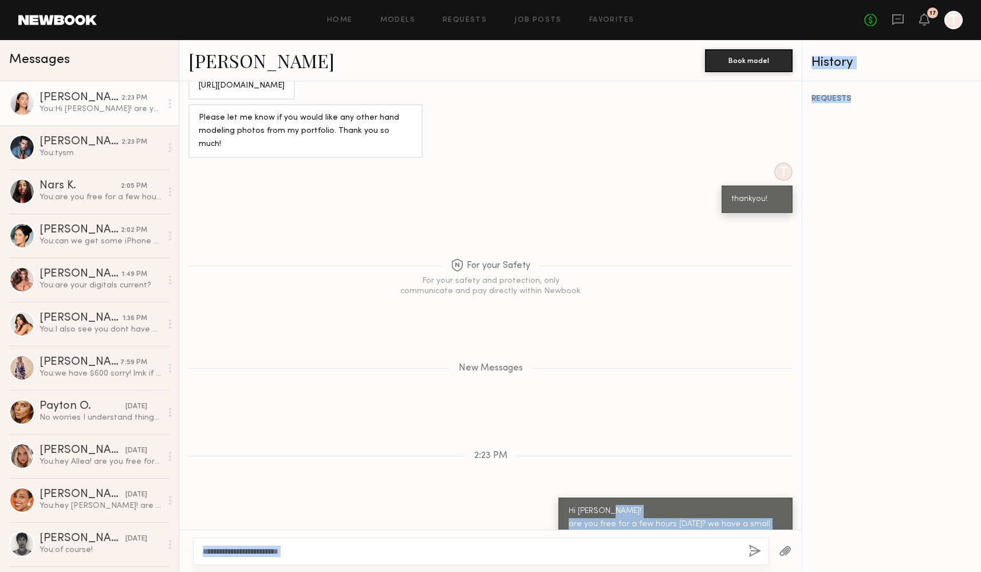
drag, startPoint x: 568, startPoint y: 454, endPoint x: 811, endPoint y: 510, distance: 249.8
click at [811, 510] on div "Messages Mariko M. 2:23 PM You: Hi Mariko! are you free for a few hours next We…" at bounding box center [490, 306] width 981 height 532
click at [769, 510] on div "Hi Mariko! are you free for a few hours next Wed the 24th? we have a small shoo…" at bounding box center [676, 551] width 214 height 92
drag, startPoint x: 761, startPoint y: 505, endPoint x: 568, endPoint y: 459, distance: 198.4
click at [568, 498] on div "Hi Mariko! are you free for a few hours next Wed the 24th? we have a small shoo…" at bounding box center [675, 551] width 234 height 107
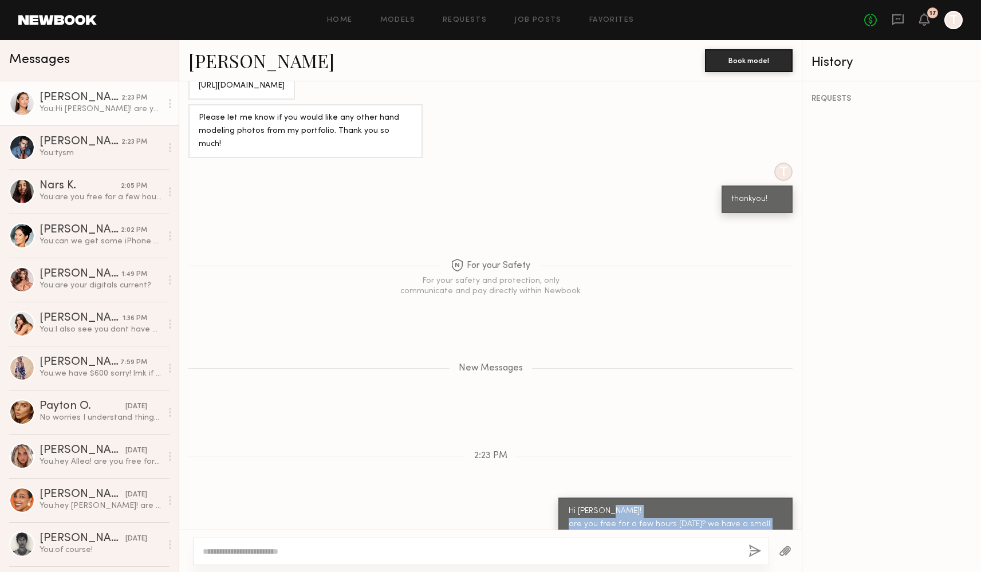
copy div "are you free for a few hours next Wed the 24th? we have a small shoot for a too…"
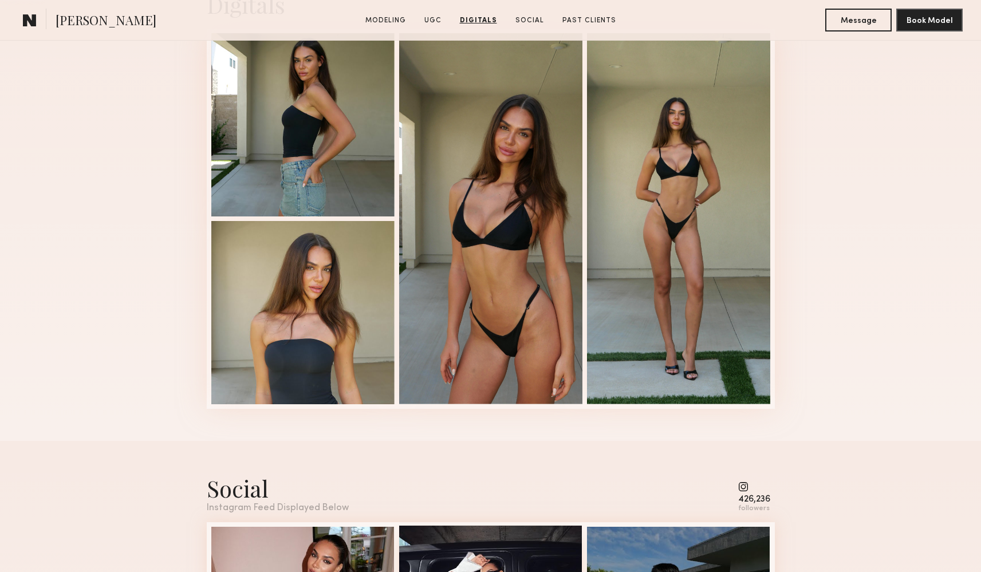
scroll to position [2857, 0]
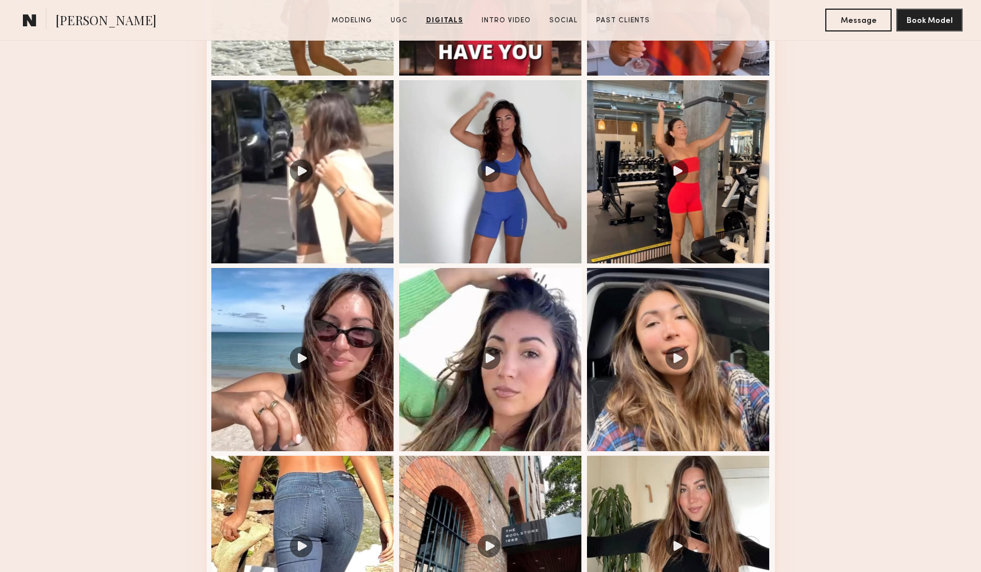
scroll to position [1103, 0]
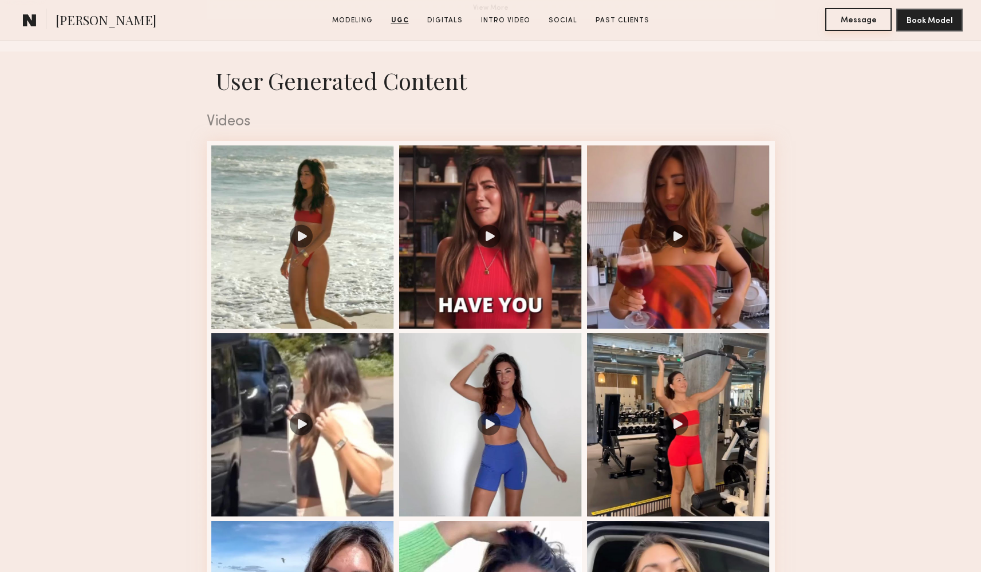
click at [844, 21] on button "Message" at bounding box center [858, 19] width 66 height 23
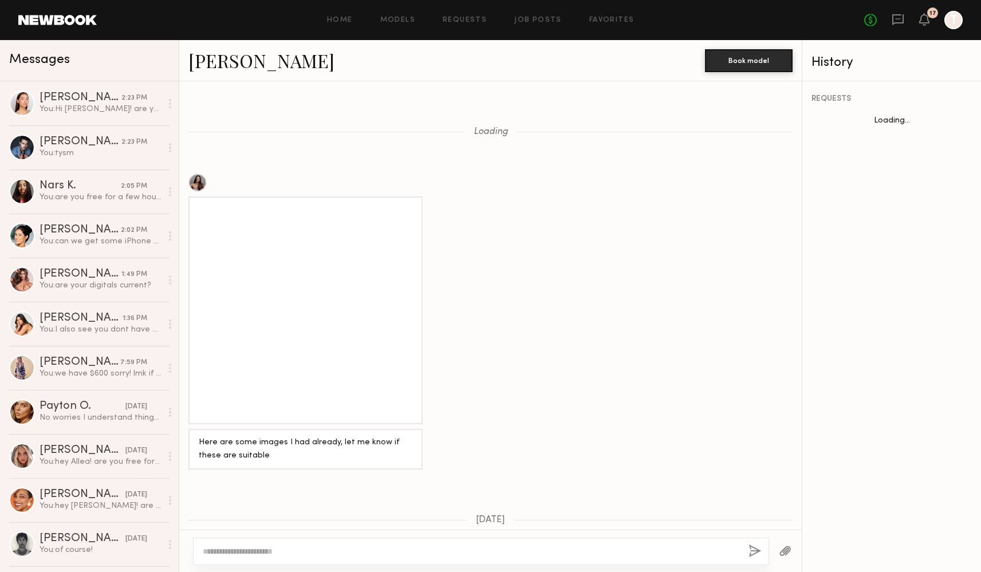
scroll to position [1076, 0]
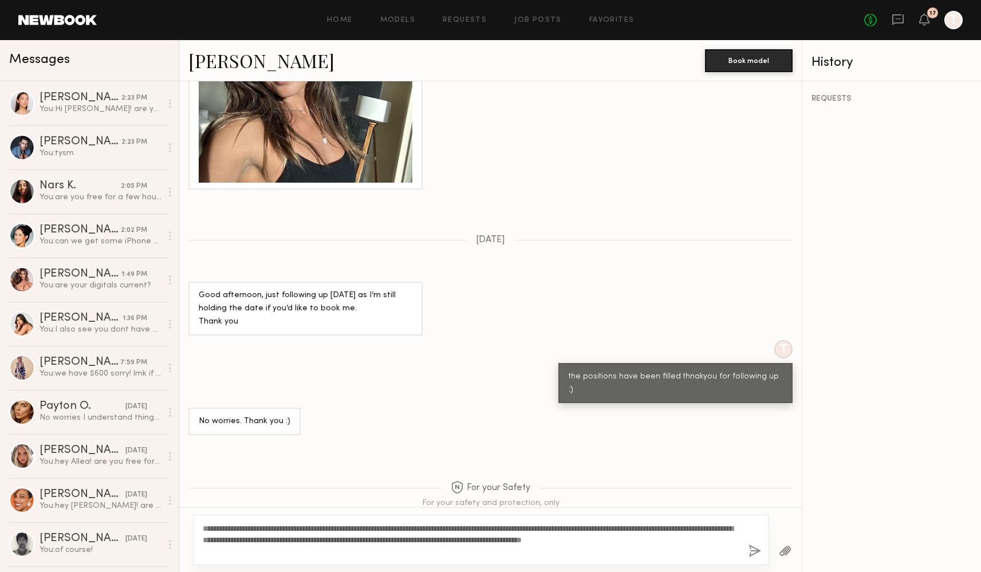
type textarea "**********"
click at [752, 548] on button "button" at bounding box center [755, 552] width 13 height 14
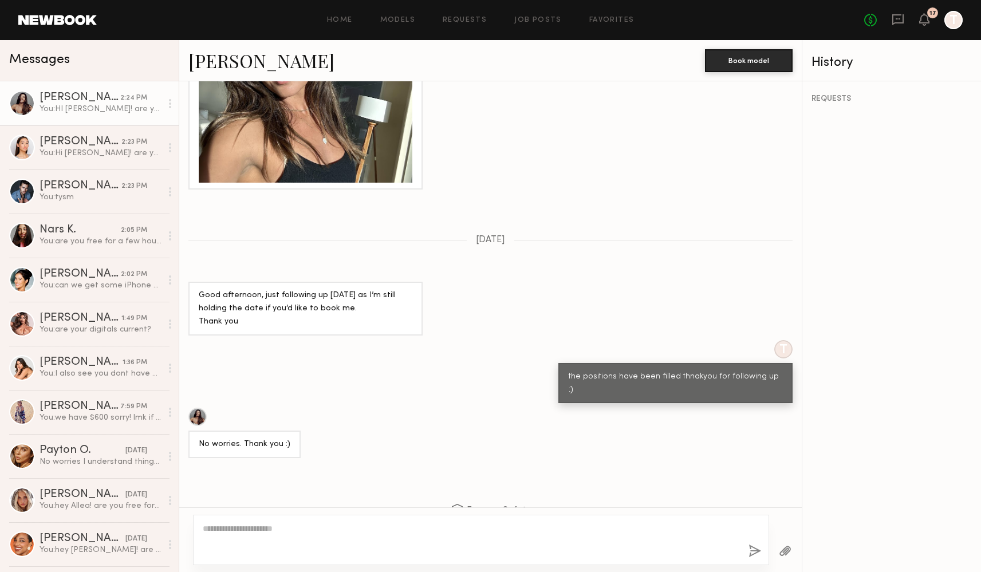
scroll to position [1368, 0]
